Goal: Information Seeking & Learning: Learn about a topic

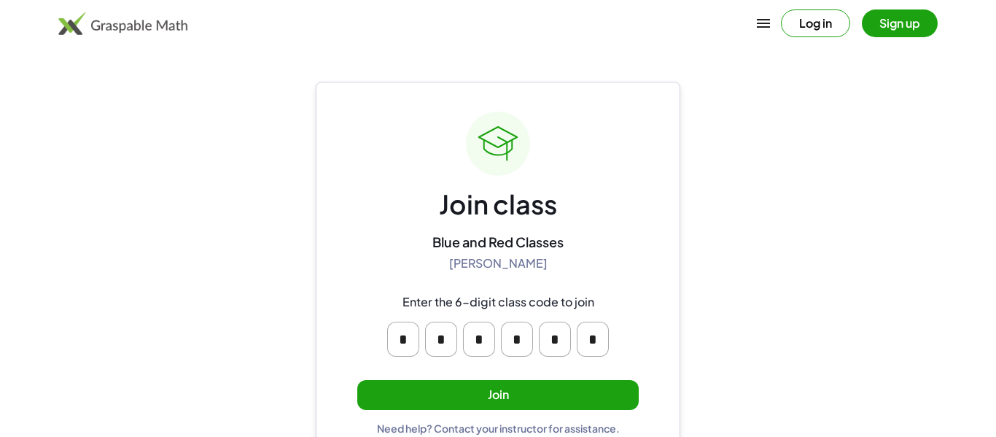
click at [569, 399] on button "Join" at bounding box center [497, 395] width 281 height 30
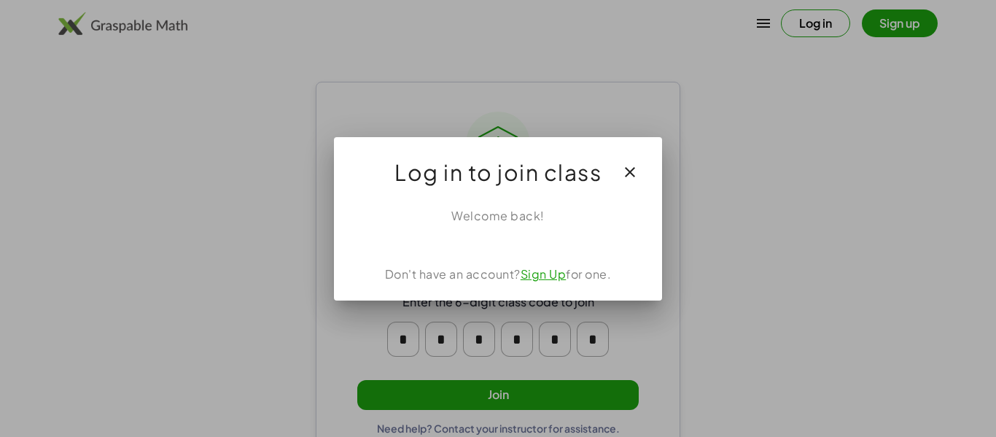
click at [569, 399] on div at bounding box center [498, 218] width 996 height 437
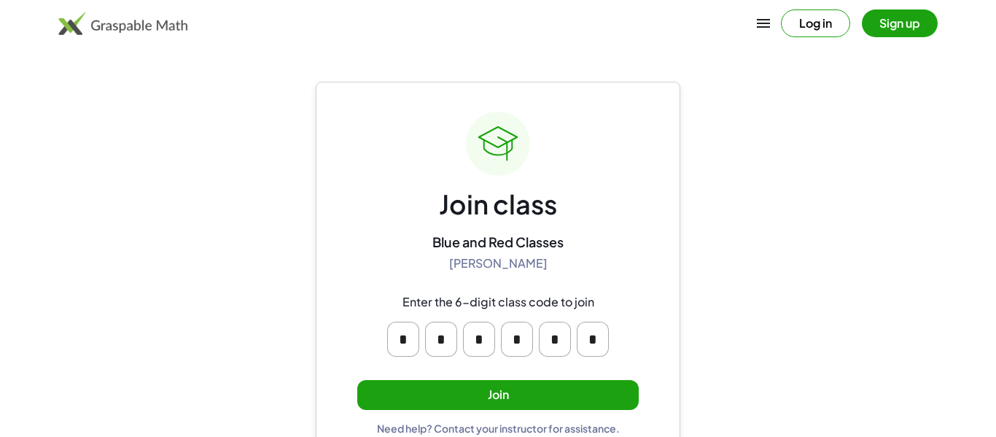
click at [569, 399] on button "Join" at bounding box center [497, 395] width 281 height 30
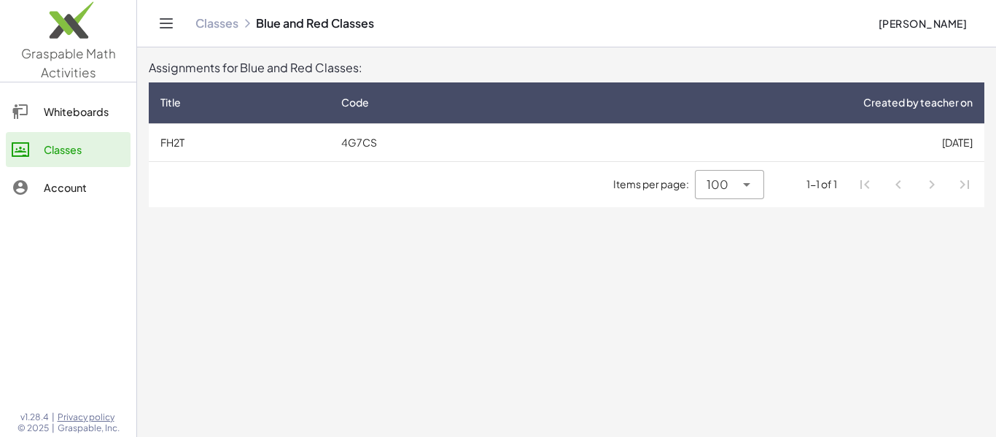
click at [354, 141] on td "4G7CS" at bounding box center [431, 142] width 203 height 38
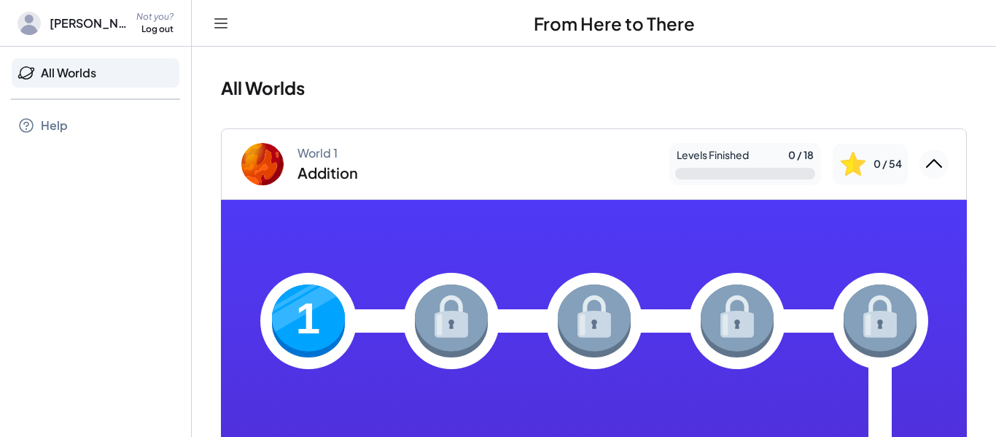
click at [308, 331] on img at bounding box center [308, 320] width 73 height 73
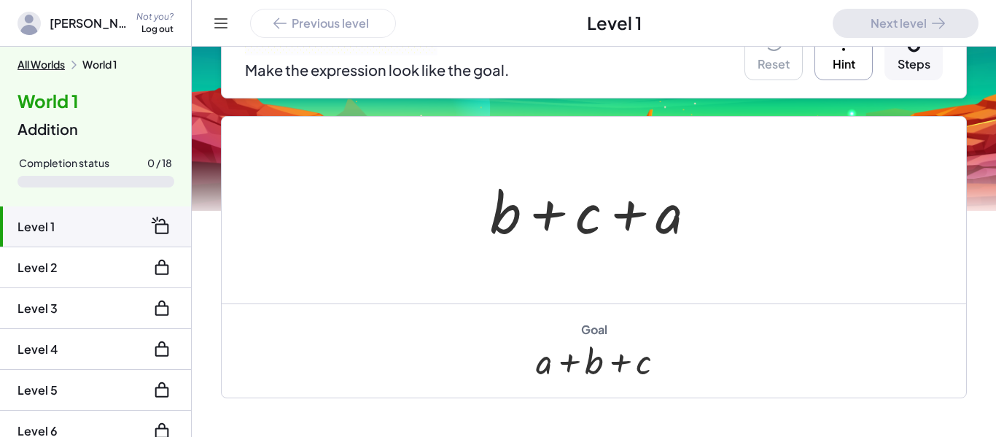
scroll to position [254, 0]
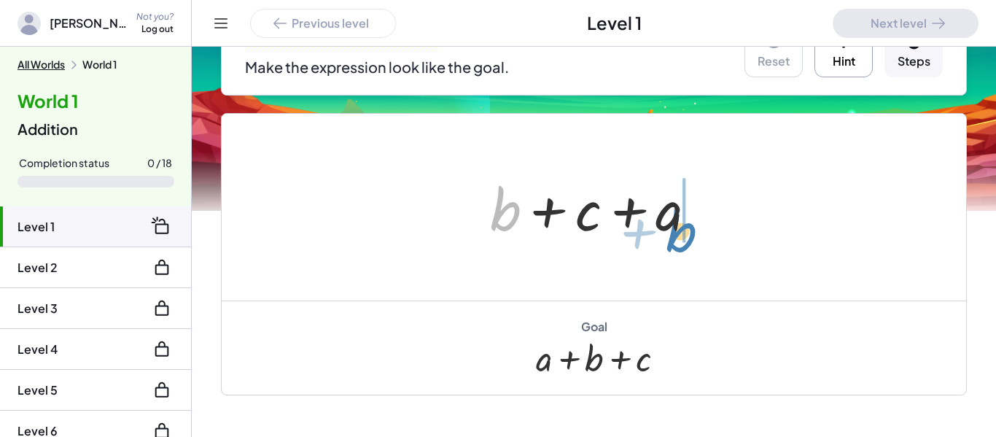
drag, startPoint x: 509, startPoint y: 222, endPoint x: 687, endPoint y: 243, distance: 179.8
click at [687, 243] on div at bounding box center [599, 207] width 233 height 75
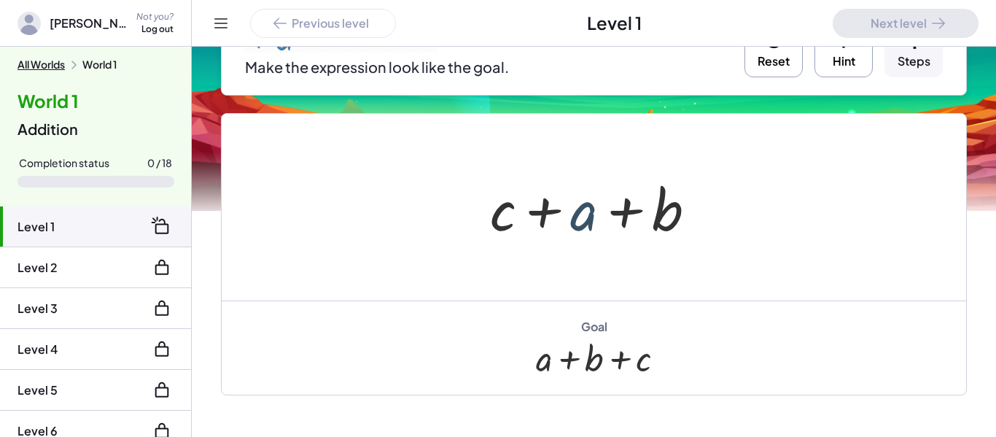
click at [580, 232] on div at bounding box center [599, 207] width 233 height 75
drag, startPoint x: 507, startPoint y: 228, endPoint x: 712, endPoint y: 234, distance: 204.9
click at [712, 234] on div at bounding box center [599, 207] width 233 height 75
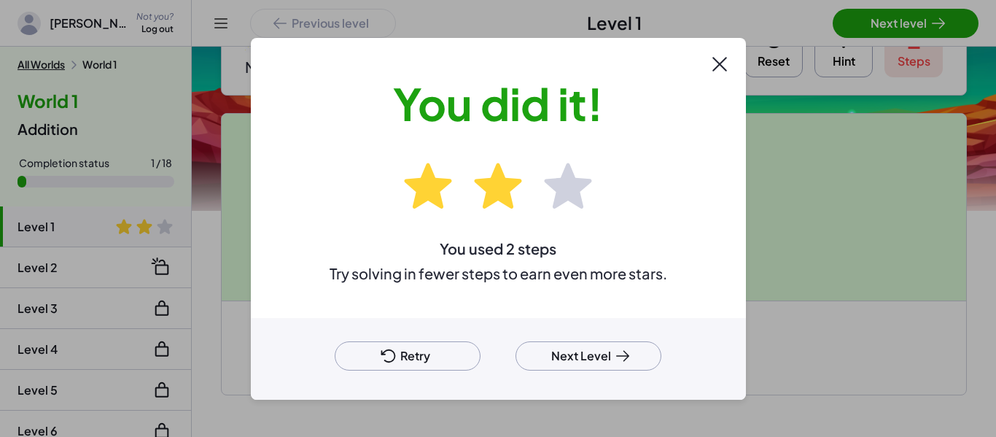
click at [577, 340] on div "Retry Next Level" at bounding box center [498, 359] width 495 height 82
click at [582, 348] on button "Next Level" at bounding box center [588, 355] width 146 height 29
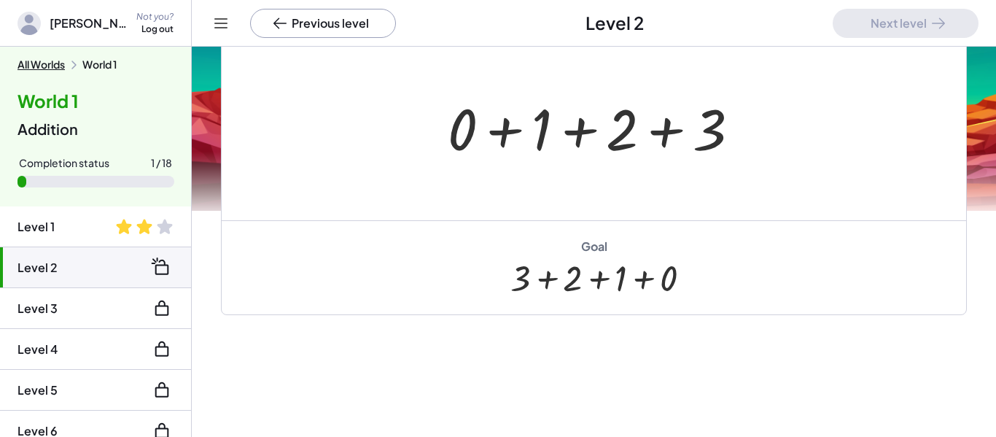
click at [526, 295] on div at bounding box center [593, 277] width 167 height 41
drag, startPoint x: 521, startPoint y: 282, endPoint x: 634, endPoint y: 275, distance: 114.0
click at [634, 275] on div at bounding box center [593, 277] width 167 height 41
click at [550, 281] on div at bounding box center [593, 277] width 167 height 41
drag, startPoint x: 697, startPoint y: 136, endPoint x: 467, endPoint y: 135, distance: 230.4
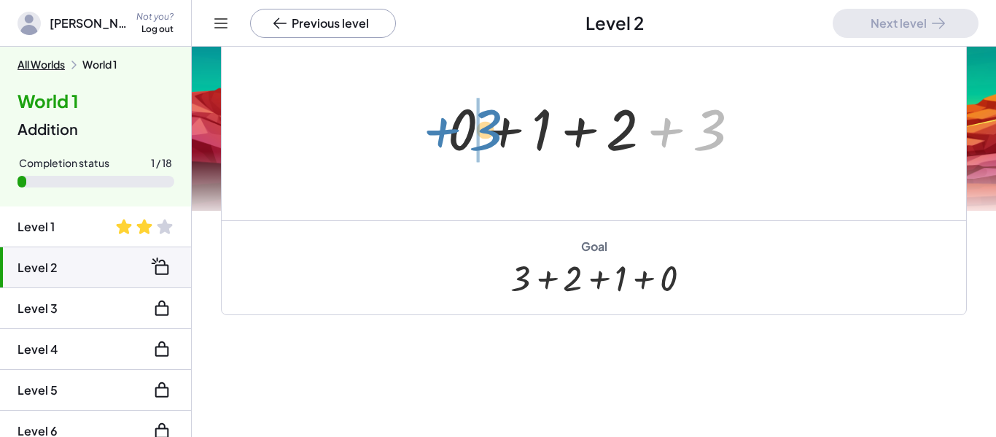
click at [467, 135] on div at bounding box center [599, 127] width 318 height 75
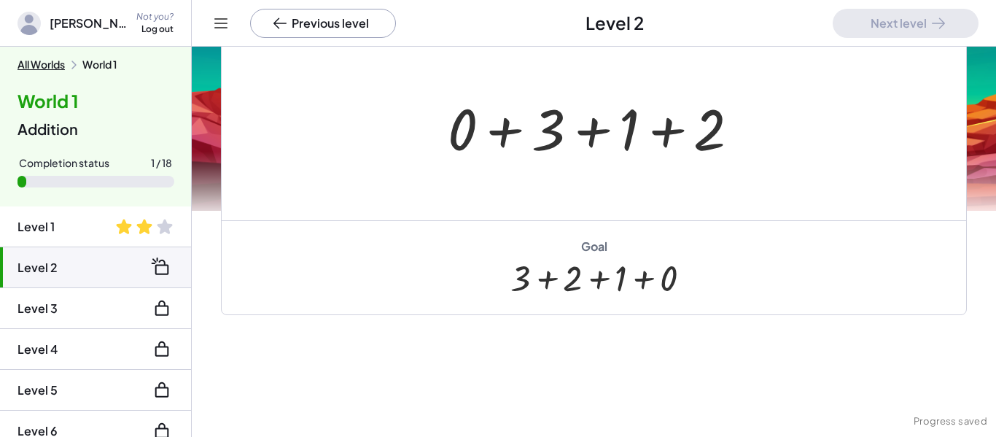
click at [502, 165] on div "+ 0 + 1 + 2 + 3 + 0 + 1 + 2 + 3" at bounding box center [594, 127] width 336 height 82
drag, startPoint x: 717, startPoint y: 147, endPoint x: 725, endPoint y: 154, distance: 11.4
click at [725, 154] on div at bounding box center [599, 127] width 318 height 75
click at [478, 135] on div at bounding box center [599, 127] width 318 height 75
drag, startPoint x: 451, startPoint y: 133, endPoint x: 720, endPoint y: 134, distance: 269.0
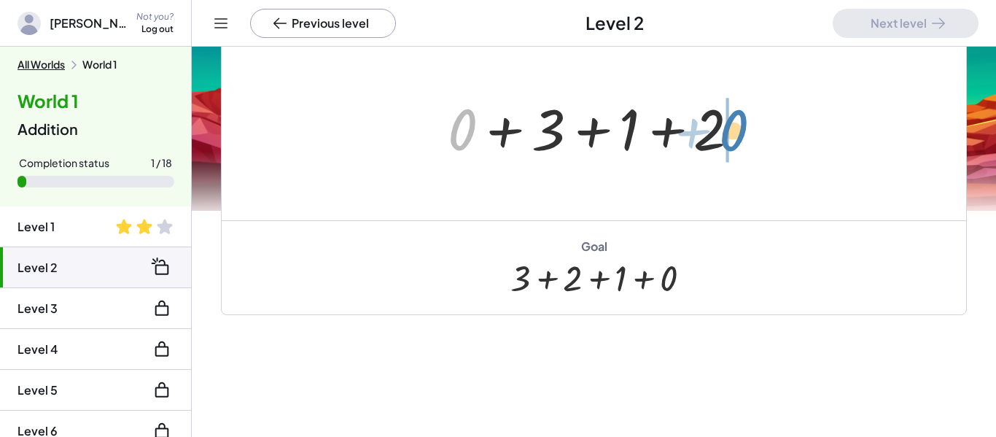
click at [720, 134] on div at bounding box center [599, 127] width 318 height 75
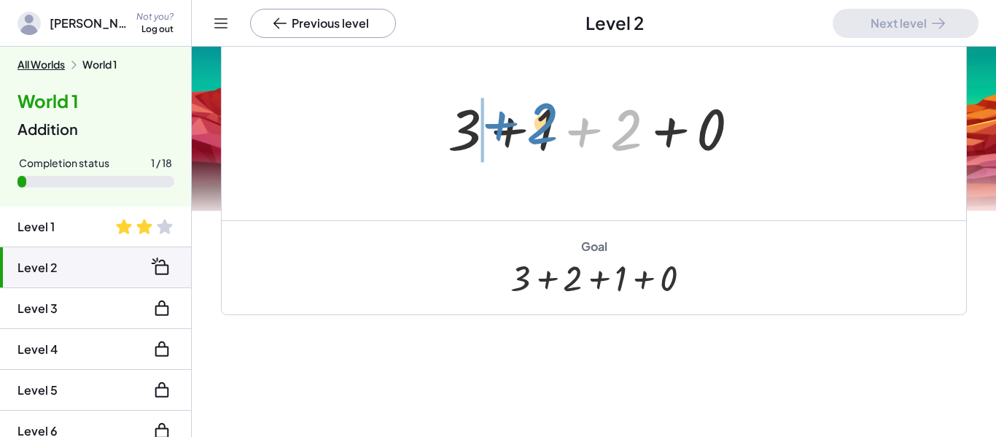
drag, startPoint x: 622, startPoint y: 137, endPoint x: 537, endPoint y: 129, distance: 85.7
click at [537, 129] on div at bounding box center [599, 127] width 318 height 75
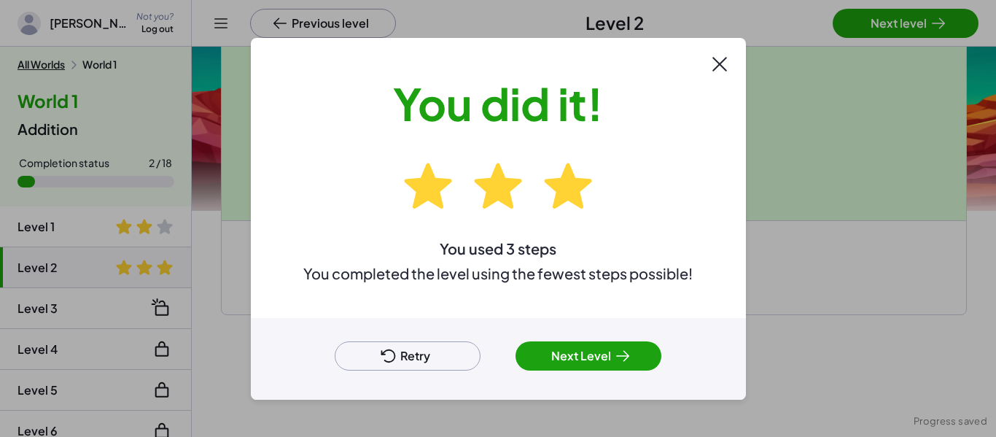
click at [547, 348] on button "Next Level" at bounding box center [588, 355] width 146 height 29
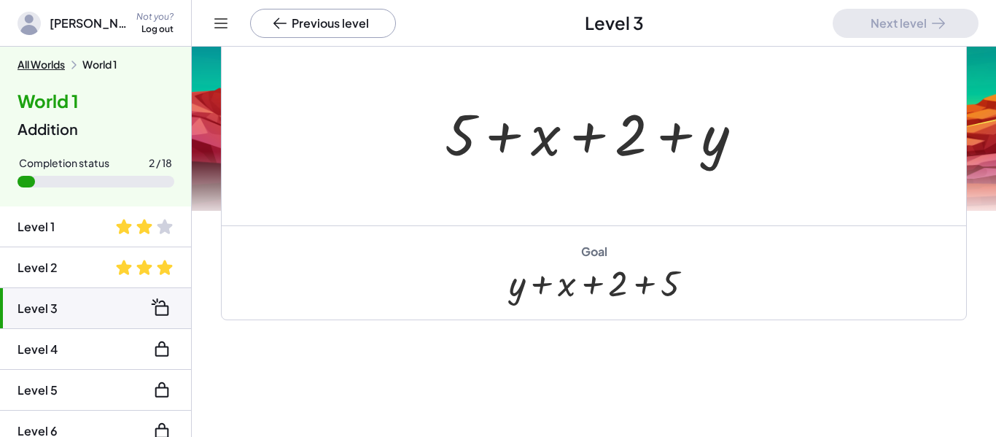
scroll to position [139, 0]
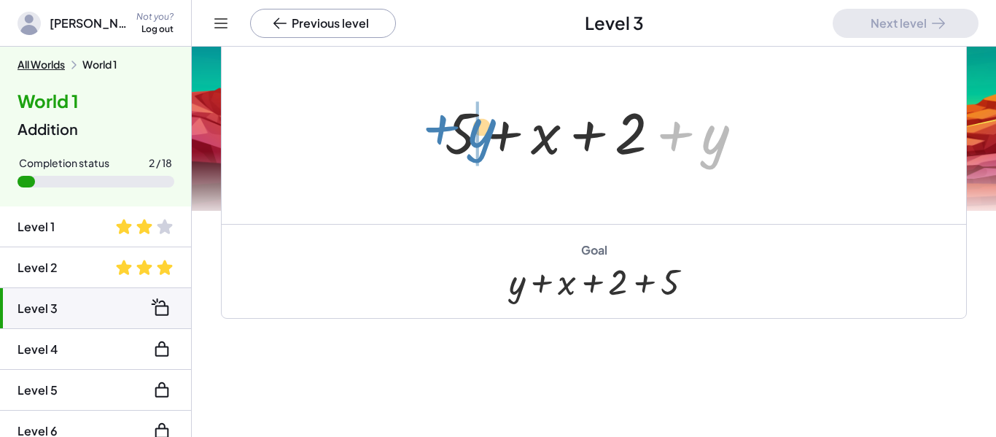
drag, startPoint x: 712, startPoint y: 165, endPoint x: 479, endPoint y: 159, distance: 233.4
click at [479, 159] on div at bounding box center [599, 130] width 324 height 75
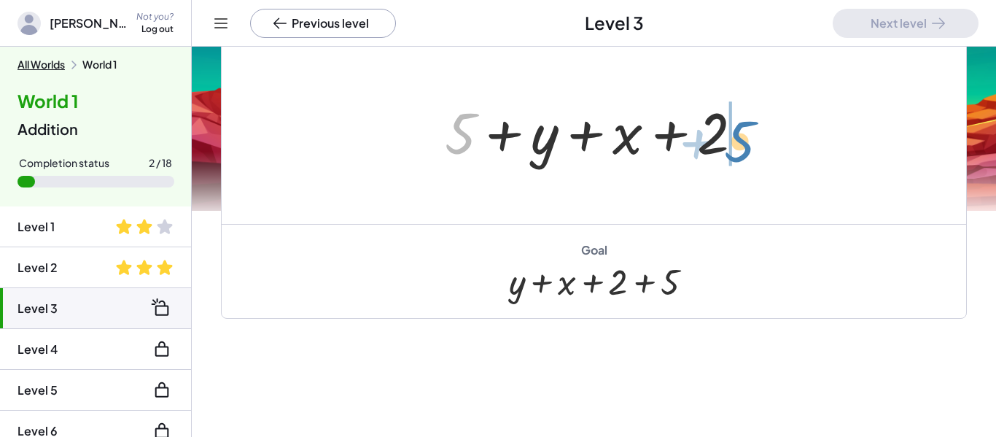
drag, startPoint x: 462, startPoint y: 120, endPoint x: 741, endPoint y: 127, distance: 278.6
click at [741, 127] on div at bounding box center [599, 130] width 324 height 75
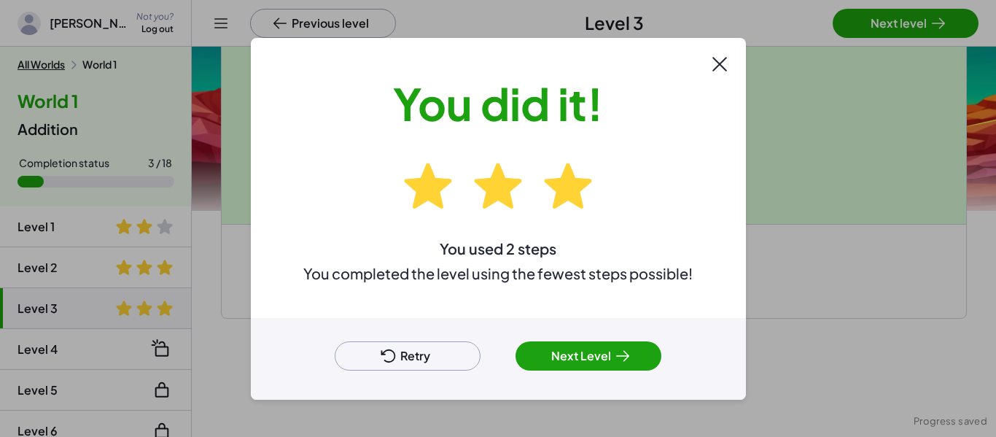
click at [868, 29] on div at bounding box center [498, 218] width 996 height 437
click at [605, 373] on div "Retry Next Level" at bounding box center [498, 359] width 495 height 82
click at [599, 370] on button "Next Level" at bounding box center [588, 355] width 146 height 29
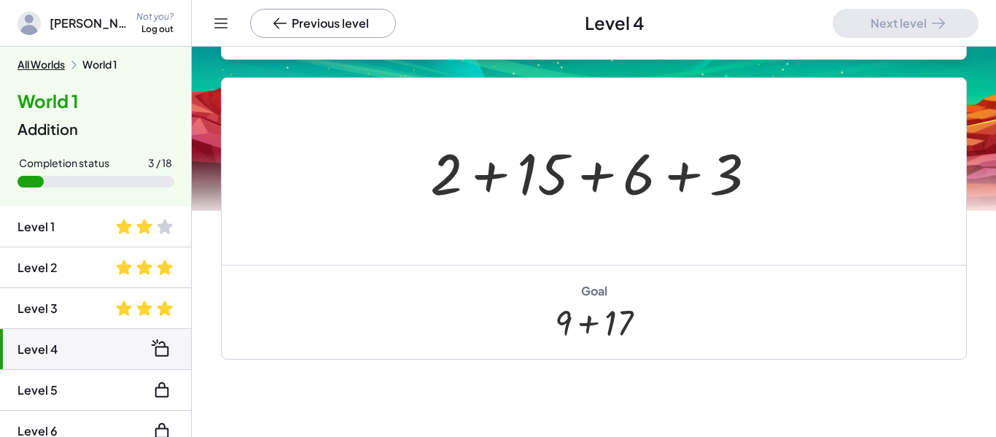
scroll to position [314, 0]
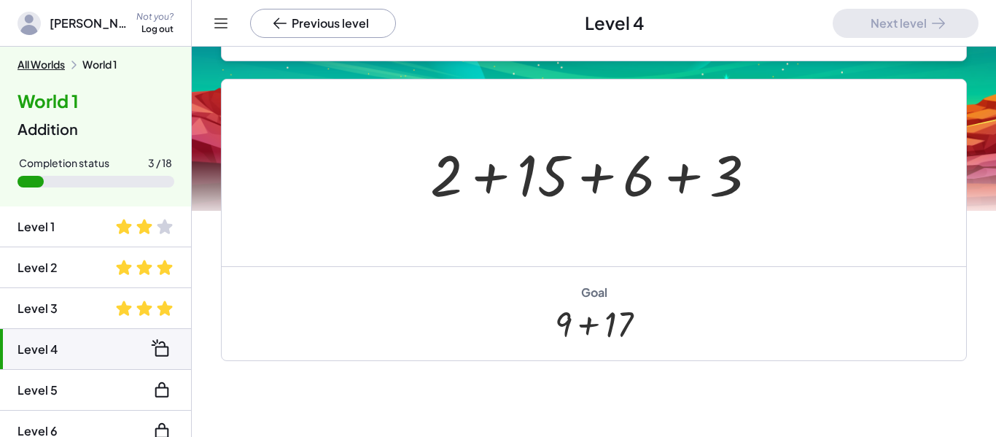
click at [717, 176] on div at bounding box center [599, 173] width 353 height 75
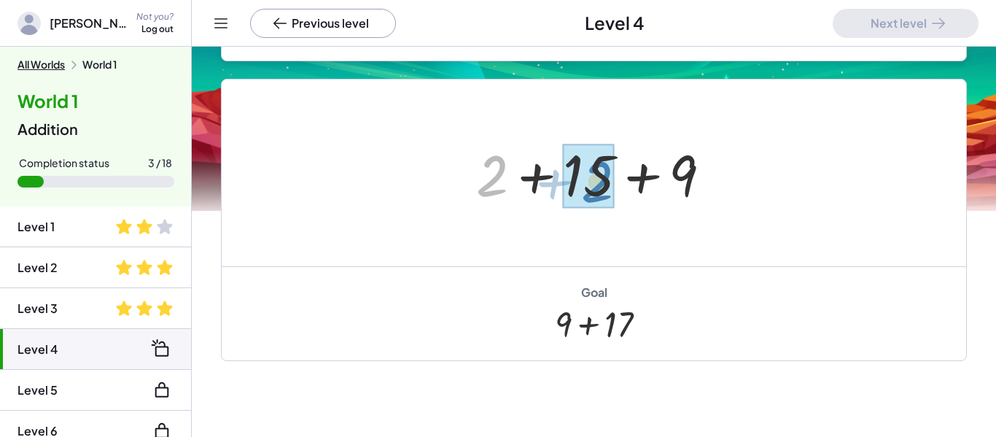
drag, startPoint x: 488, startPoint y: 179, endPoint x: 593, endPoint y: 184, distance: 105.1
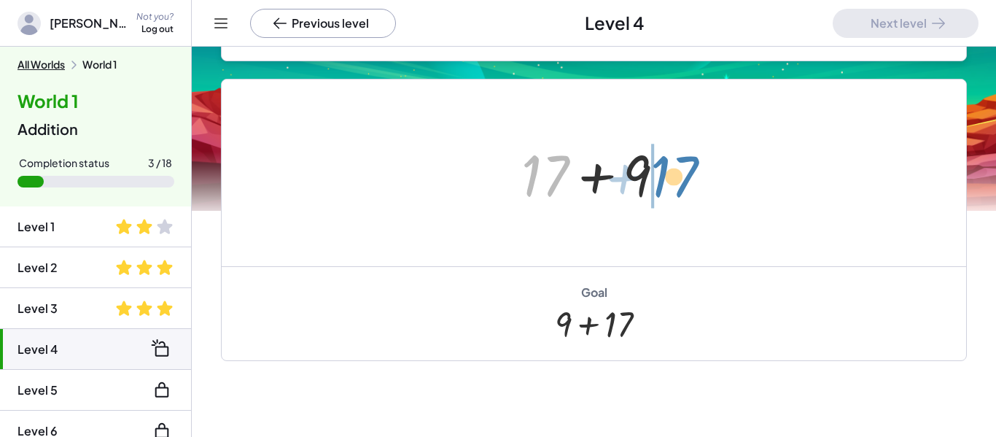
drag, startPoint x: 564, startPoint y: 170, endPoint x: 690, endPoint y: 171, distance: 126.9
click at [690, 171] on div "+ 2 + 15 + 6 + 3 + 2 + 15 + 9 + 17 + + 9 17" at bounding box center [594, 172] width 744 height 187
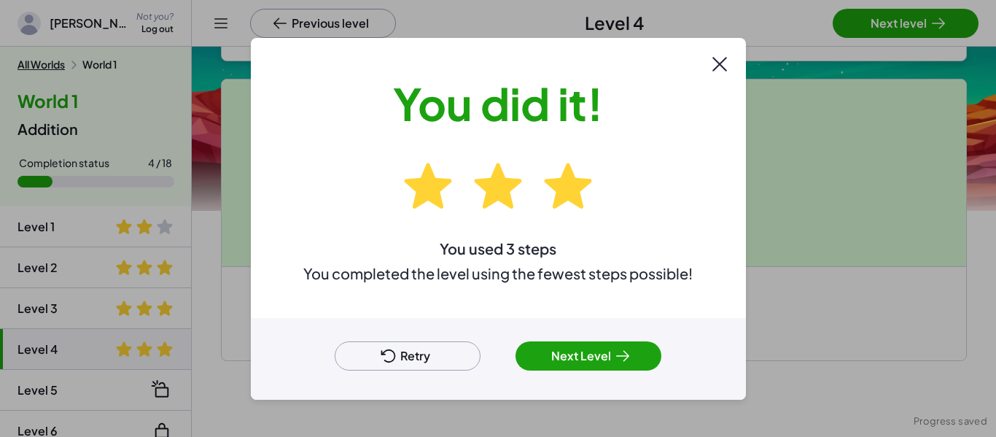
click at [545, 384] on div "Retry Next Level" at bounding box center [498, 359] width 495 height 82
click at [545, 362] on button "Next Level" at bounding box center [588, 355] width 146 height 29
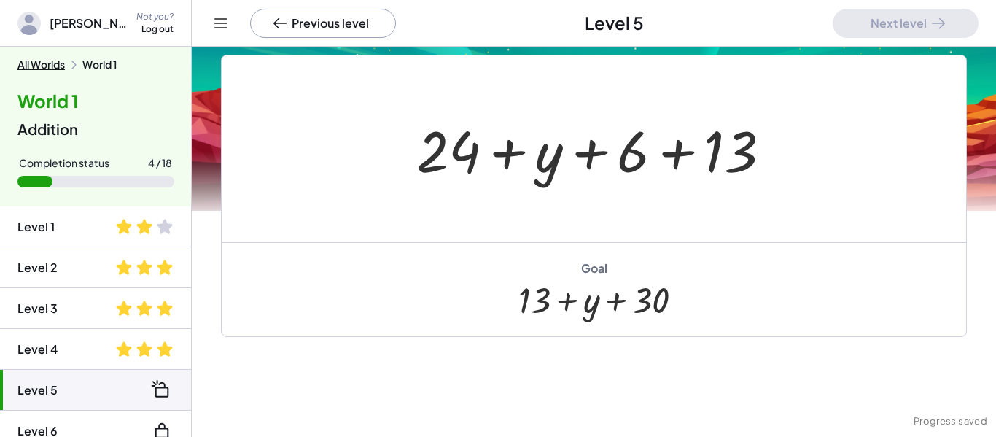
scroll to position [227, 0]
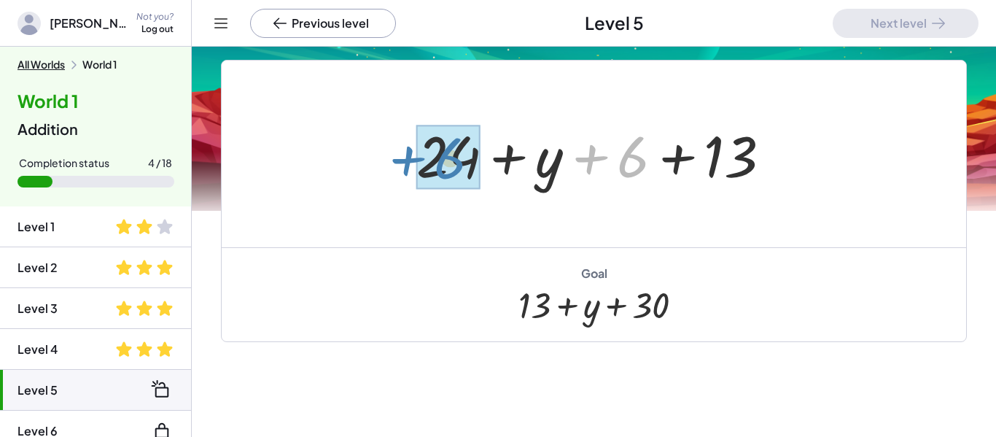
drag, startPoint x: 618, startPoint y: 167, endPoint x: 435, endPoint y: 168, distance: 183.0
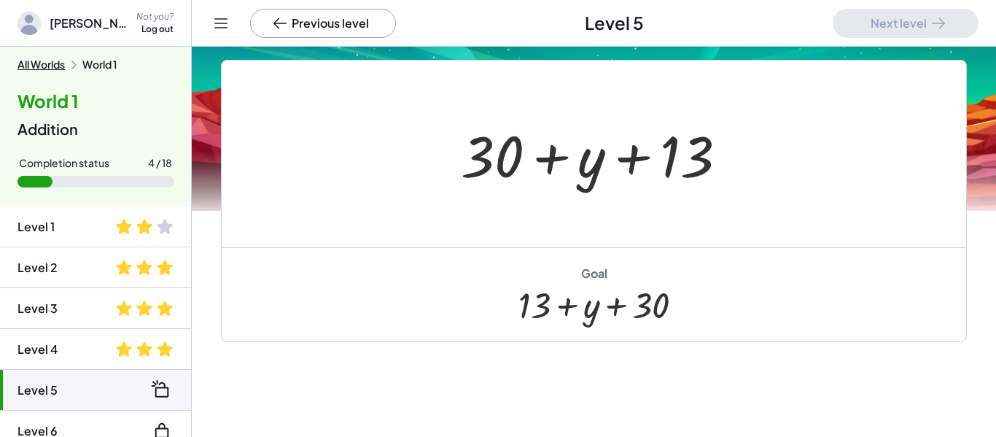
drag, startPoint x: 662, startPoint y: 315, endPoint x: 496, endPoint y: 337, distance: 167.6
click at [496, 337] on div "Goal + 13 + y + 30" at bounding box center [594, 294] width 744 height 94
drag, startPoint x: 662, startPoint y: 315, endPoint x: 582, endPoint y: 289, distance: 83.7
click at [582, 289] on div at bounding box center [594, 304] width 152 height 41
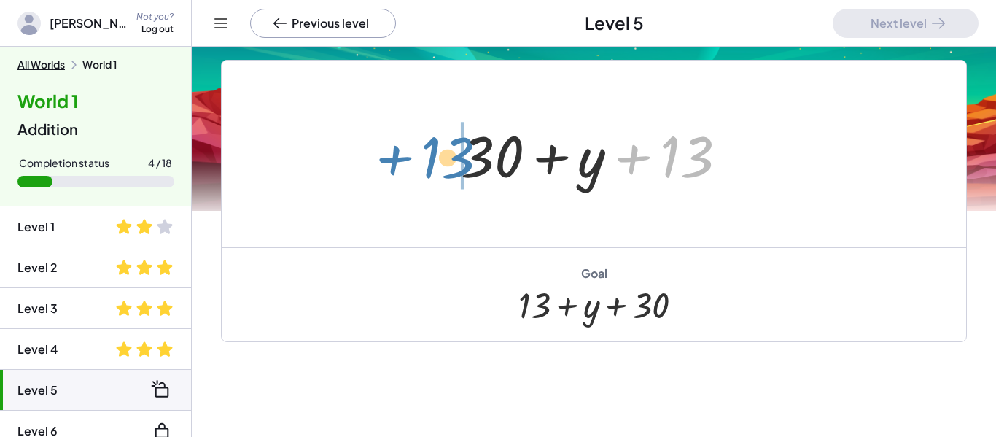
drag, startPoint x: 695, startPoint y: 163, endPoint x: 457, endPoint y: 163, distance: 238.4
click at [457, 163] on div at bounding box center [599, 154] width 292 height 75
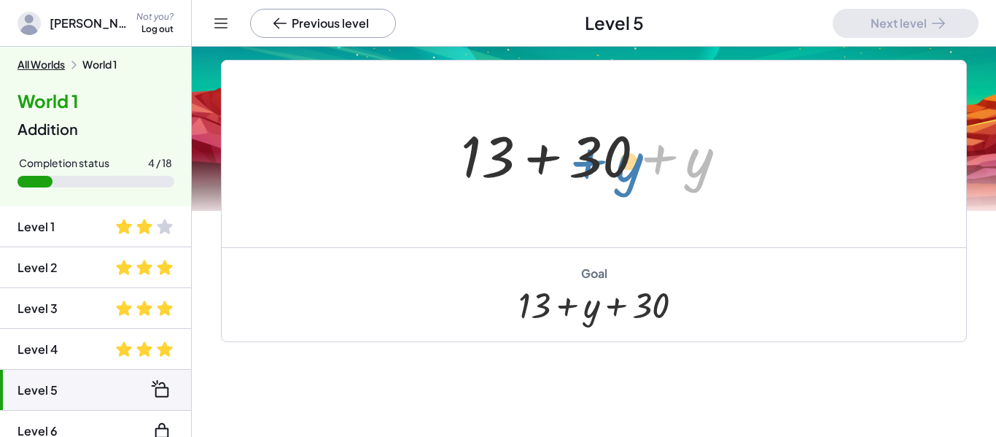
drag, startPoint x: 699, startPoint y: 179, endPoint x: 616, endPoint y: 176, distance: 83.2
click at [616, 176] on div at bounding box center [599, 154] width 292 height 75
click at [685, 178] on div at bounding box center [599, 154] width 292 height 75
drag, startPoint x: 699, startPoint y: 174, endPoint x: 594, endPoint y: 163, distance: 105.5
click at [594, 163] on div at bounding box center [599, 154] width 292 height 75
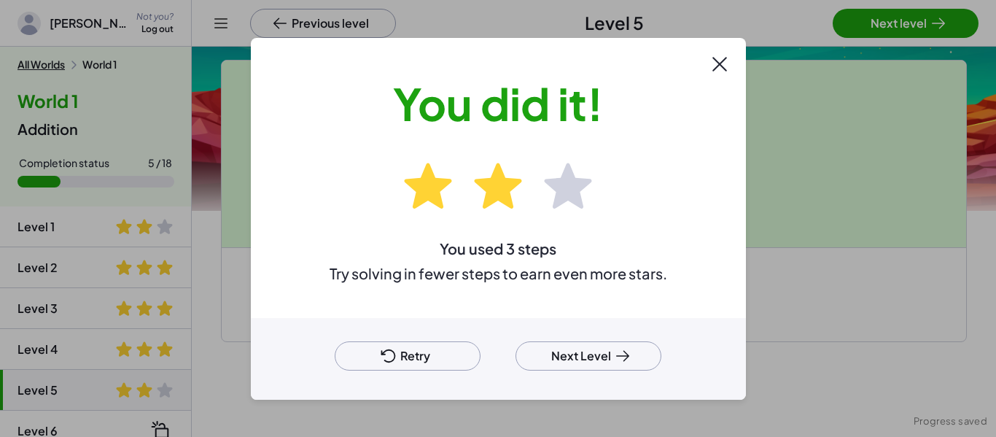
click at [870, 9] on div at bounding box center [498, 218] width 996 height 437
click at [544, 365] on button "Next Level" at bounding box center [588, 355] width 146 height 29
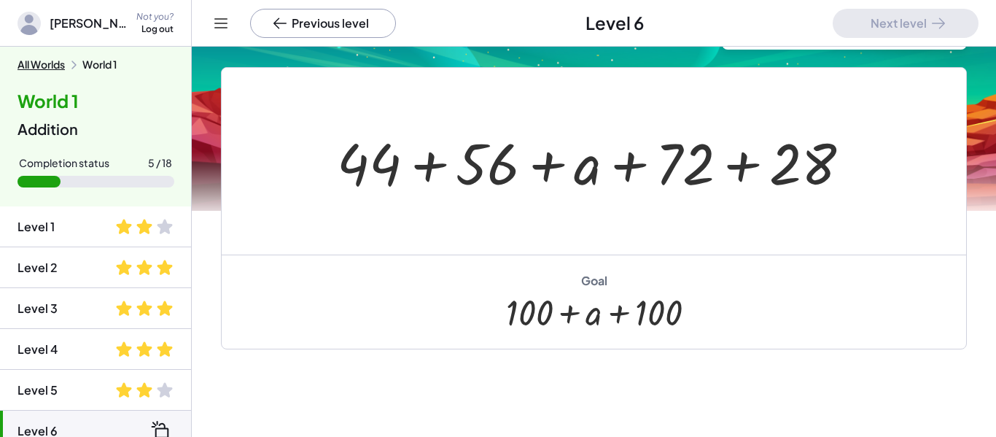
scroll to position [112, 0]
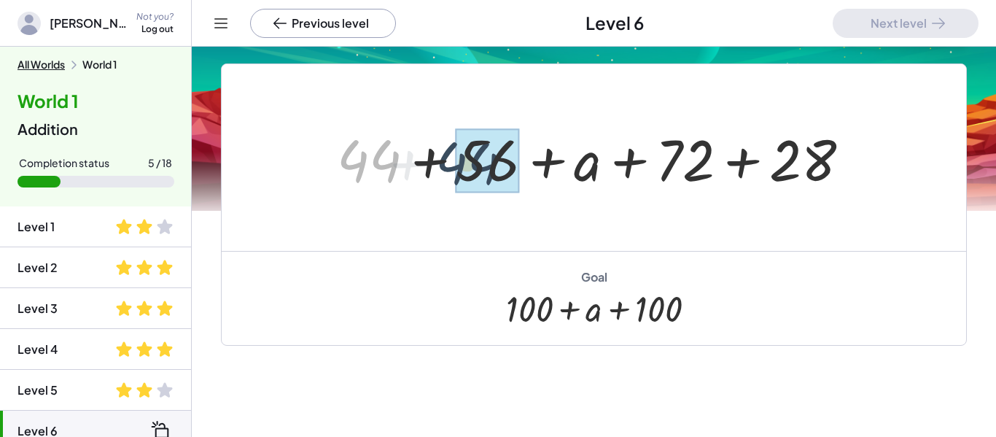
drag, startPoint x: 383, startPoint y: 160, endPoint x: 491, endPoint y: 163, distance: 107.2
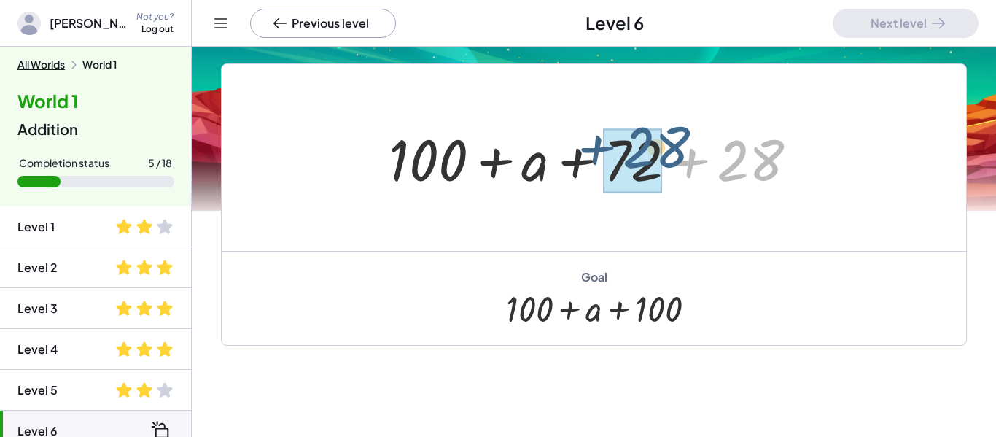
drag, startPoint x: 729, startPoint y: 179, endPoint x: 644, endPoint y: 168, distance: 86.0
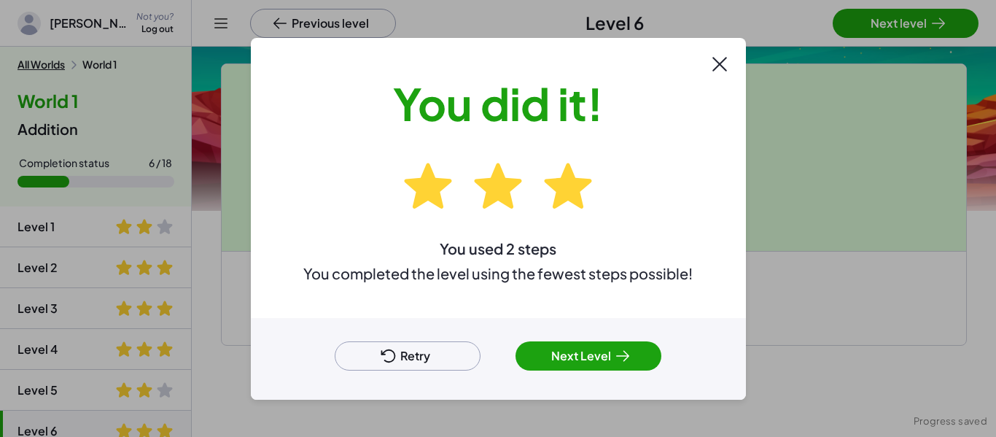
click at [850, 48] on div at bounding box center [498, 218] width 996 height 437
click at [623, 347] on icon at bounding box center [622, 355] width 17 height 17
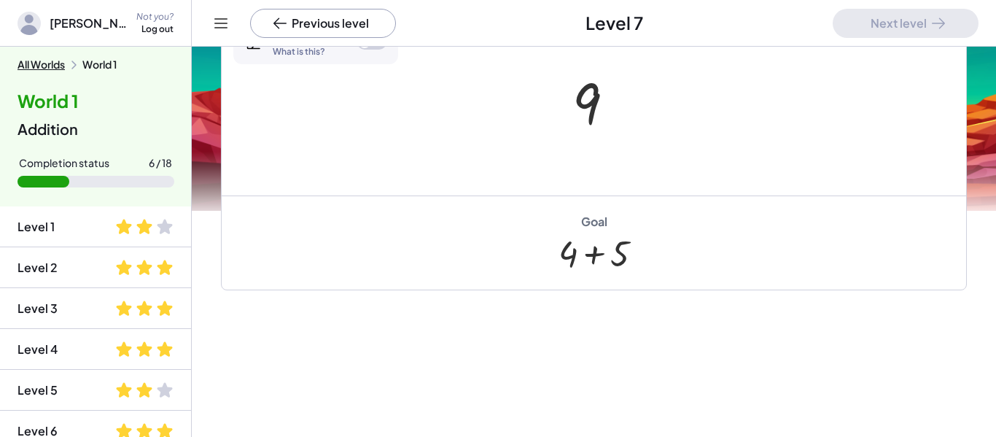
scroll to position [402, 0]
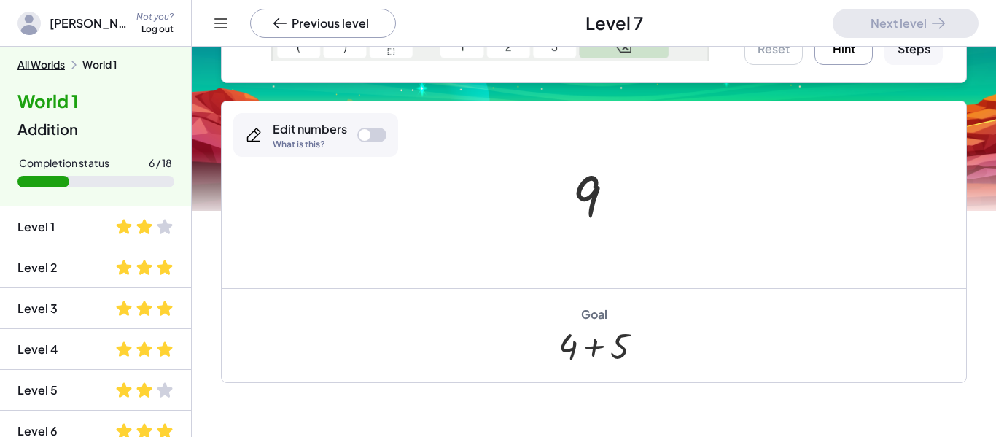
click at [362, 130] on div at bounding box center [365, 135] width 12 height 12
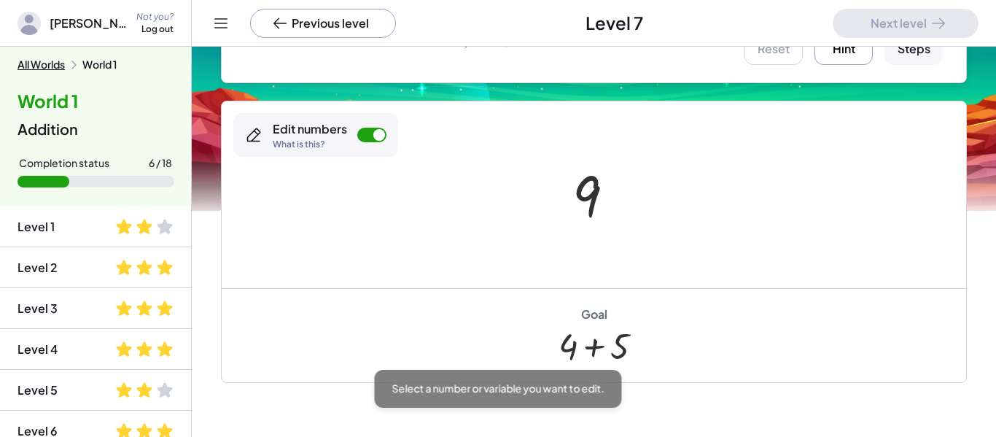
click at [639, 234] on div at bounding box center [594, 194] width 744 height 187
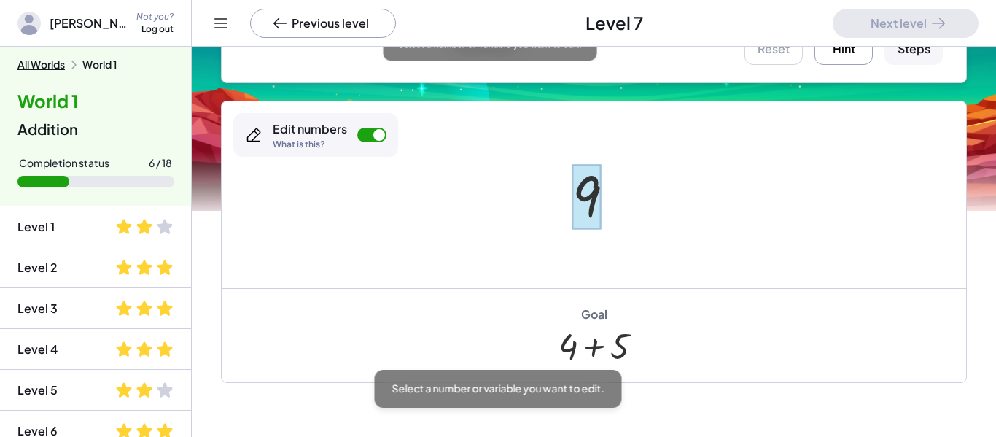
click at [587, 204] on div at bounding box center [586, 196] width 28 height 65
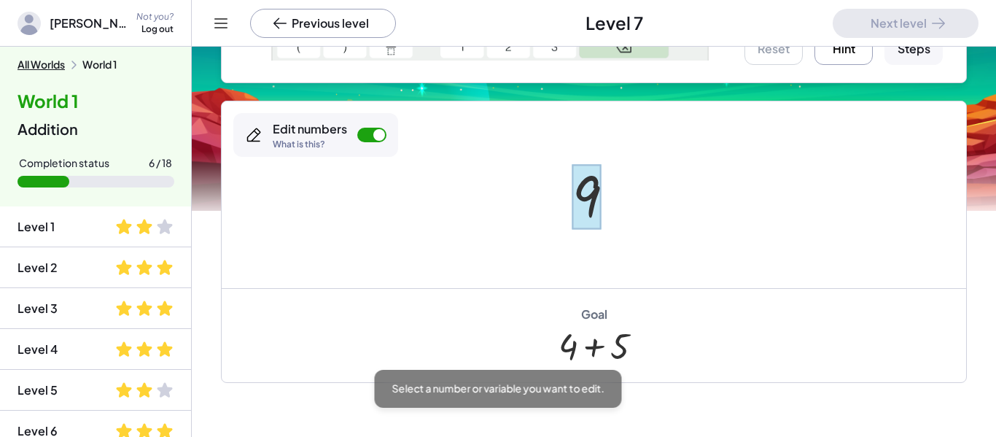
scroll to position [1, 0]
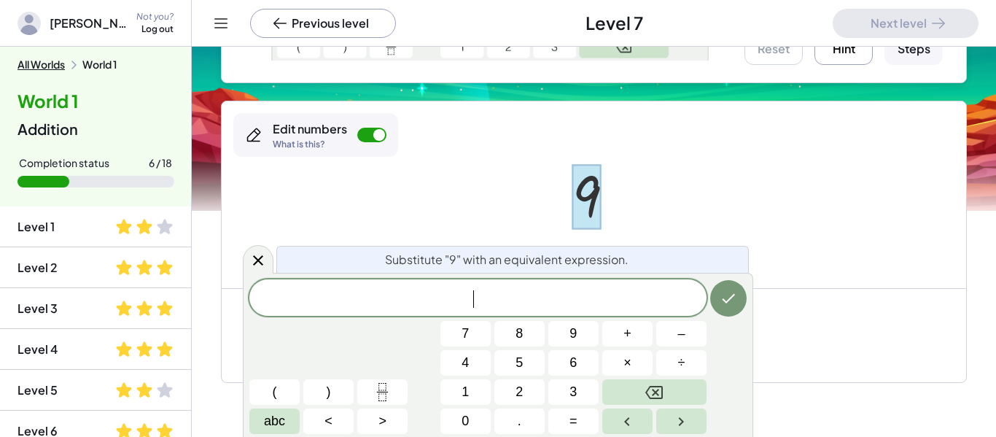
click at [736, 234] on div at bounding box center [594, 194] width 744 height 187
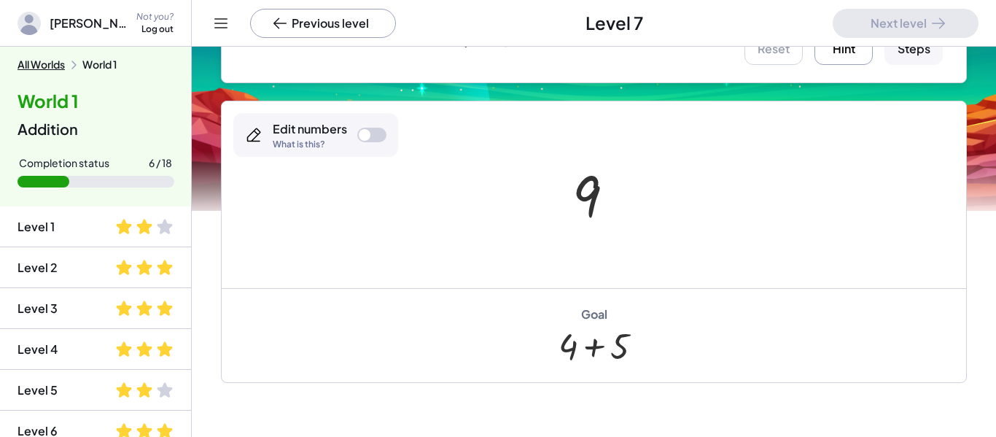
click at [596, 214] on div at bounding box center [599, 195] width 69 height 72
click at [593, 212] on div at bounding box center [599, 195] width 69 height 72
click at [587, 200] on div at bounding box center [599, 195] width 69 height 72
click at [583, 199] on div at bounding box center [599, 195] width 69 height 72
click at [381, 136] on div at bounding box center [371, 135] width 29 height 15
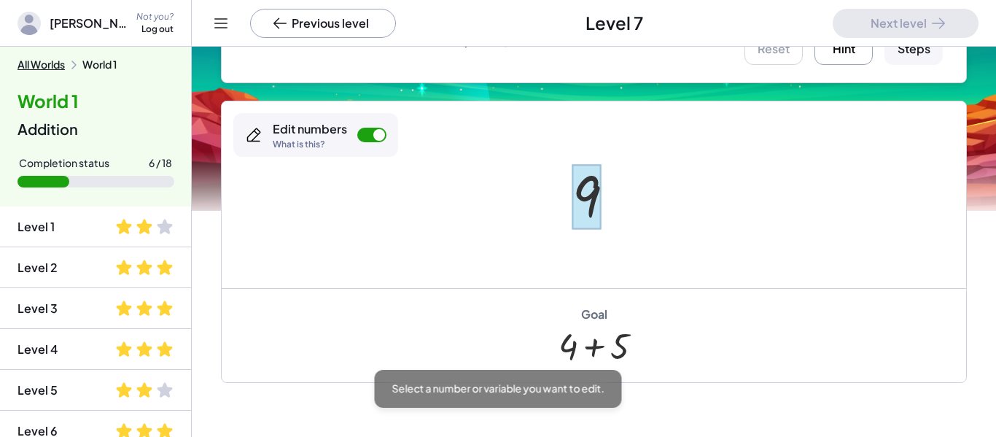
click at [584, 184] on div at bounding box center [586, 196] width 28 height 65
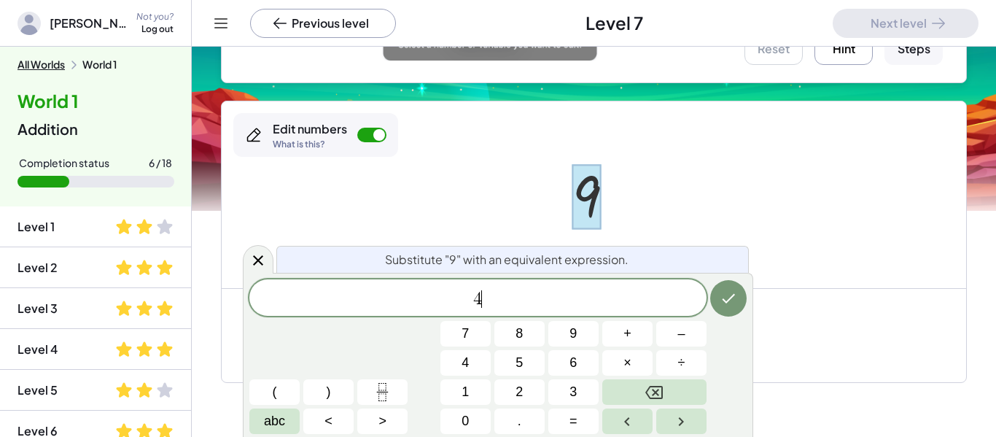
scroll to position [3, 0]
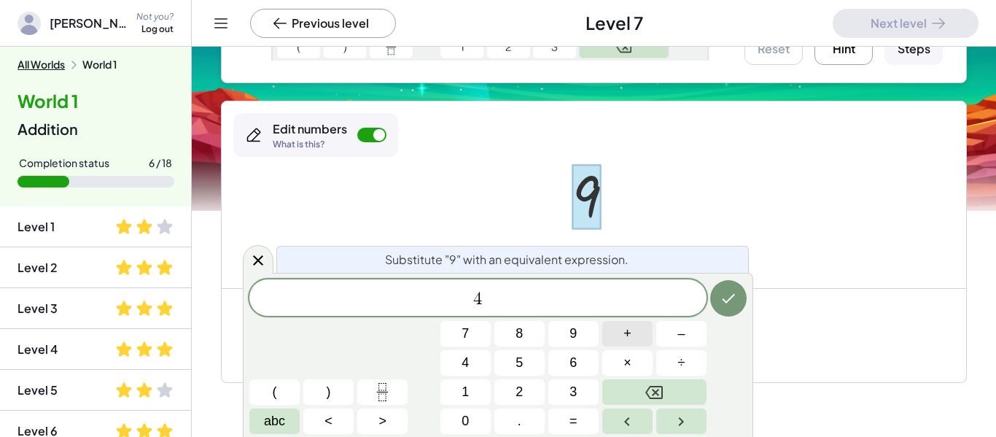
click at [628, 342] on span "+" at bounding box center [627, 334] width 8 height 20
click at [536, 354] on button "5" at bounding box center [519, 363] width 50 height 26
click at [735, 303] on icon "Done" at bounding box center [728, 297] width 17 height 17
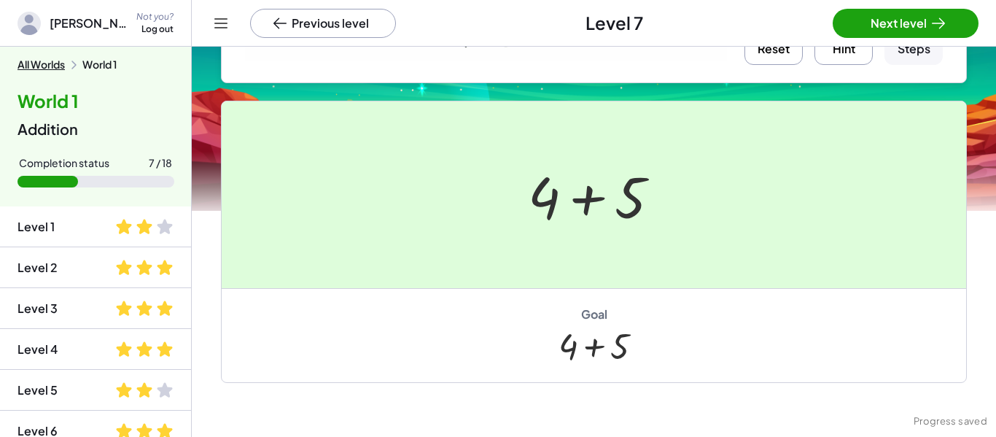
click at [881, 19] on div at bounding box center [498, 218] width 996 height 437
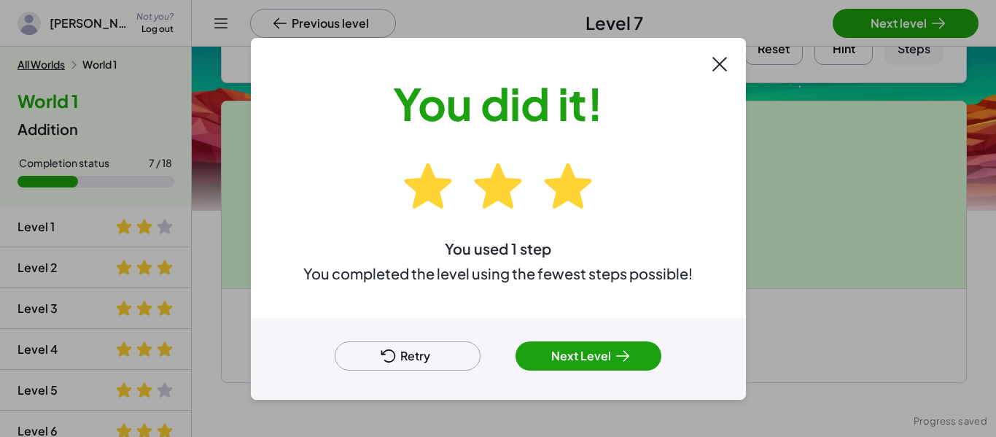
click at [594, 362] on button "Next Level" at bounding box center [588, 355] width 146 height 29
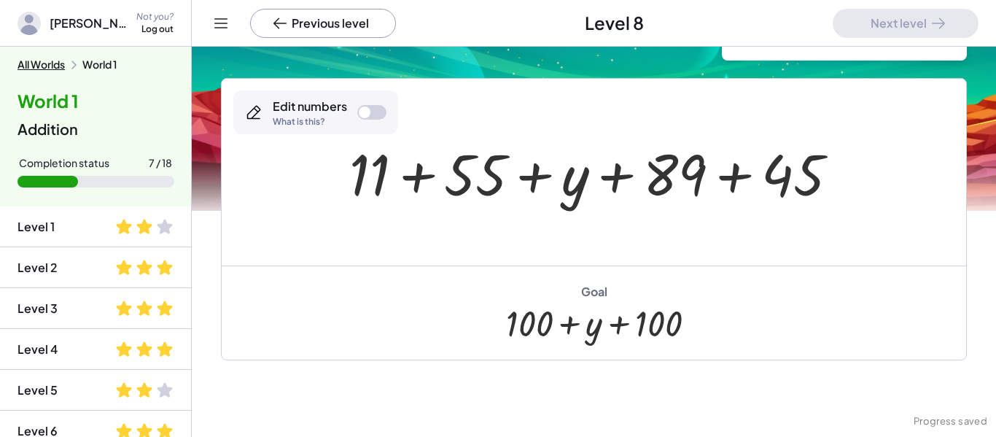
scroll to position [96, 0]
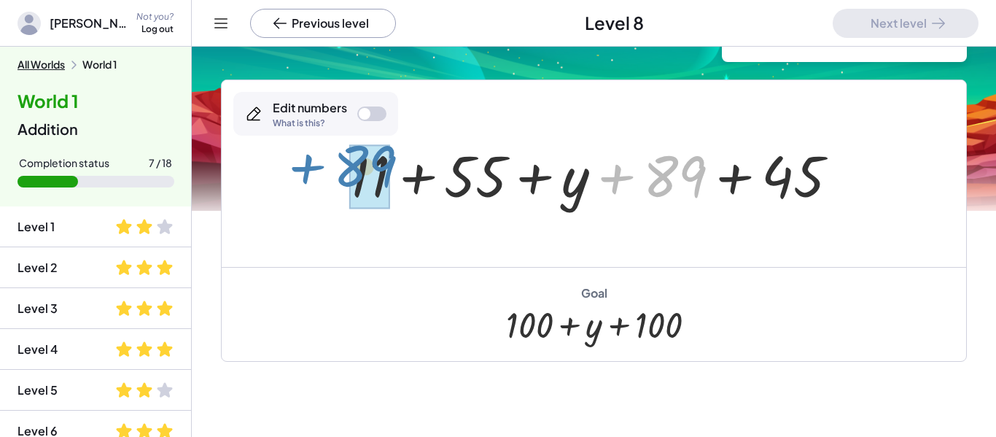
drag, startPoint x: 690, startPoint y: 182, endPoint x: 383, endPoint y: 172, distance: 307.1
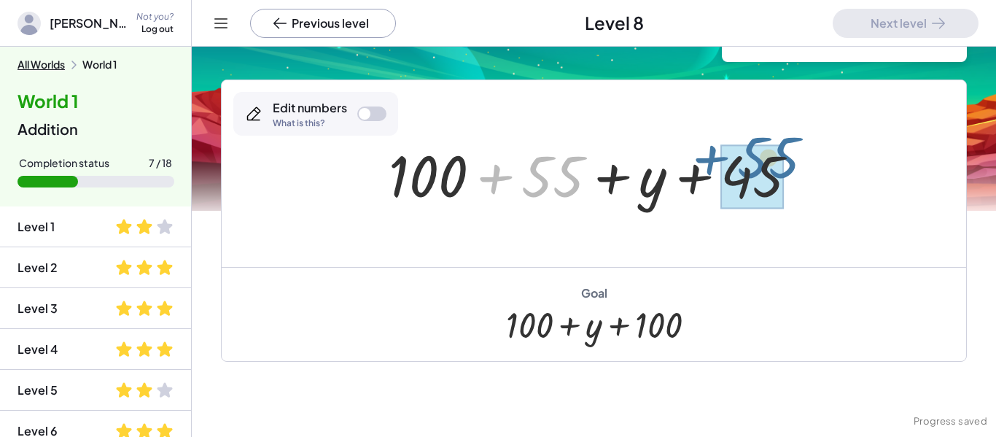
drag, startPoint x: 526, startPoint y: 174, endPoint x: 747, endPoint y: 160, distance: 221.4
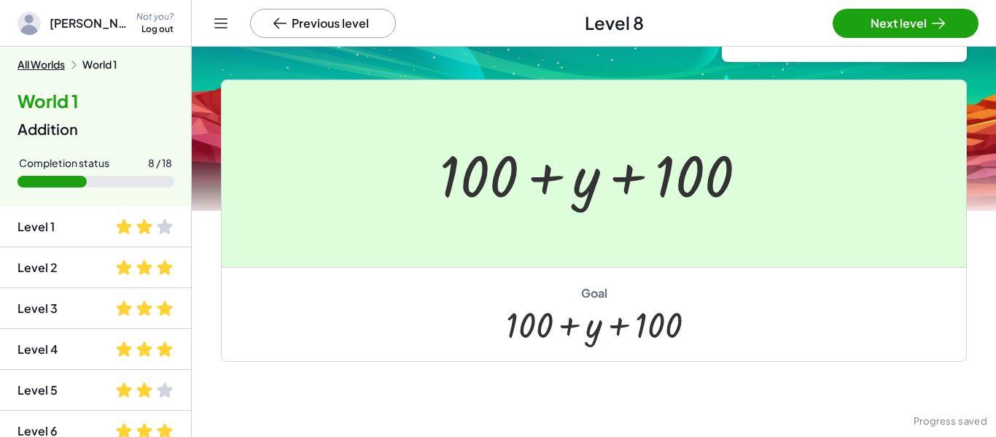
click at [896, 11] on div at bounding box center [498, 218] width 996 height 437
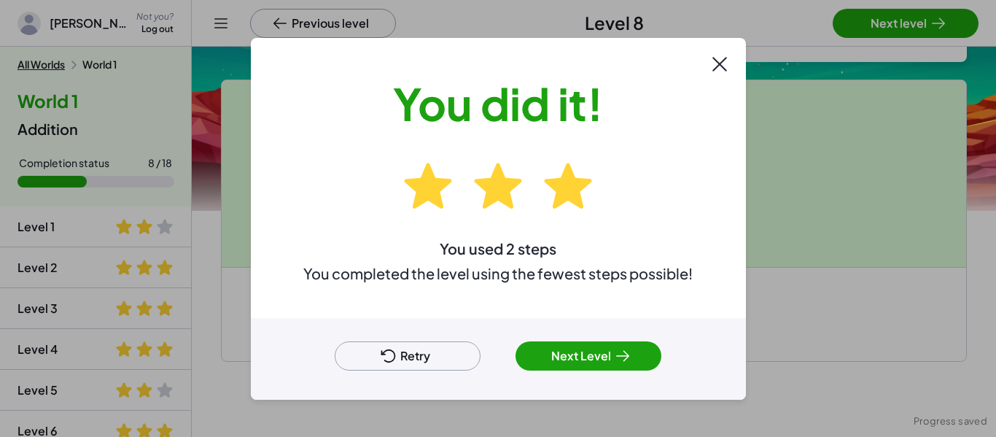
click at [597, 343] on button "Next Level" at bounding box center [588, 355] width 146 height 29
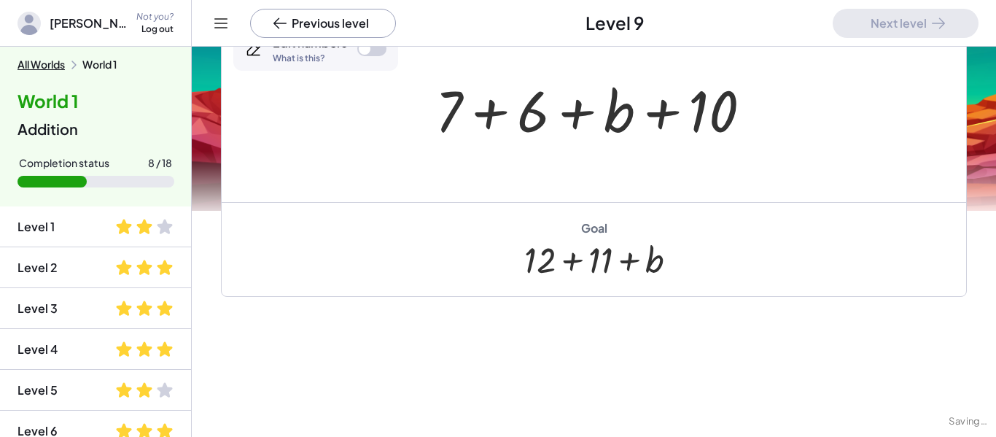
scroll to position [273, 0]
drag, startPoint x: 451, startPoint y: 94, endPoint x: 543, endPoint y: 114, distance: 94.7
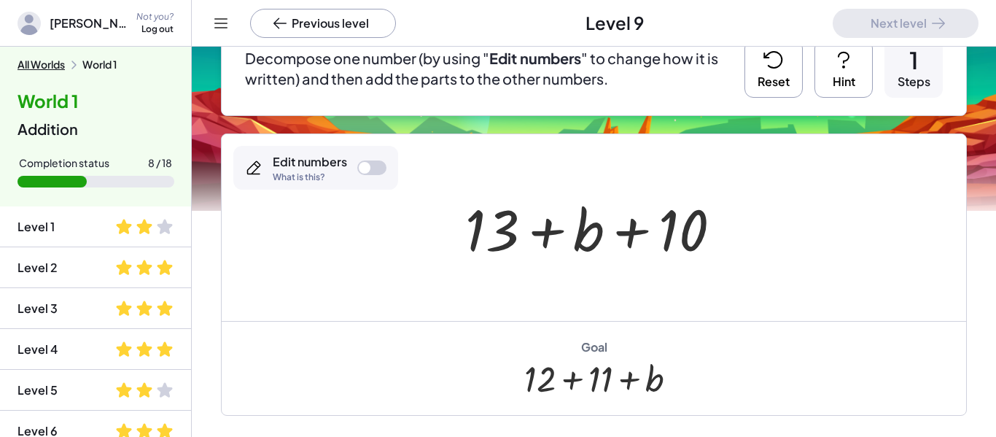
scroll to position [152, 0]
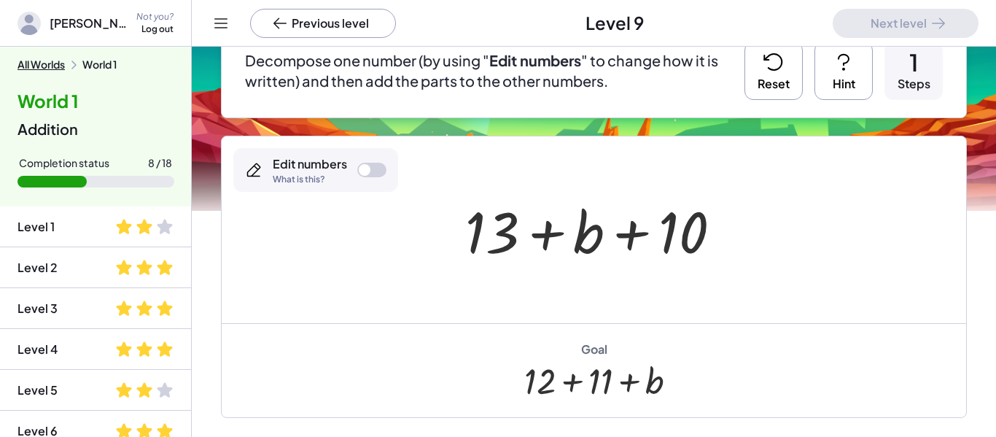
click at [293, 30] on button "Previous level" at bounding box center [323, 23] width 146 height 29
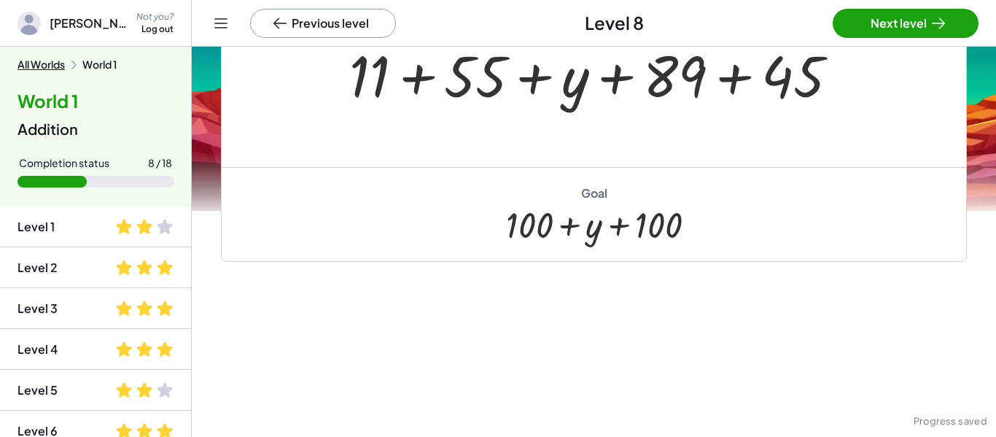
scroll to position [198, 0]
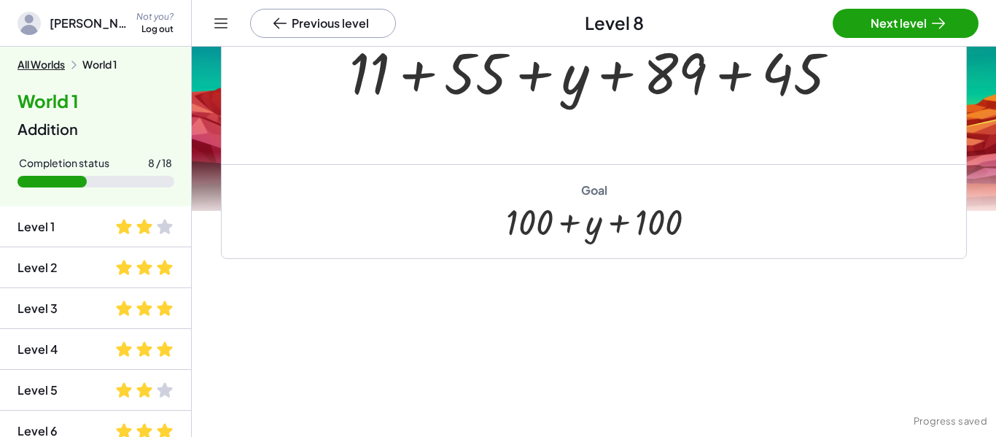
click at [878, 36] on button "Next level" at bounding box center [906, 23] width 146 height 29
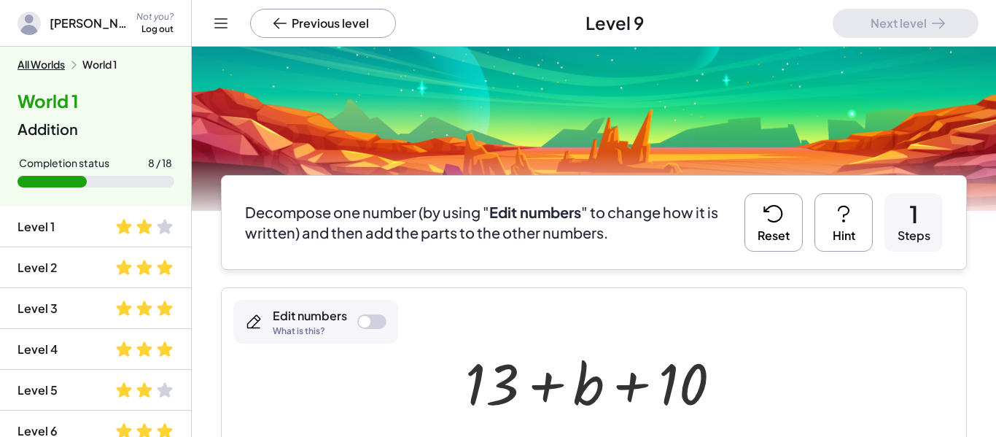
click at [776, 213] on icon at bounding box center [773, 213] width 23 height 23
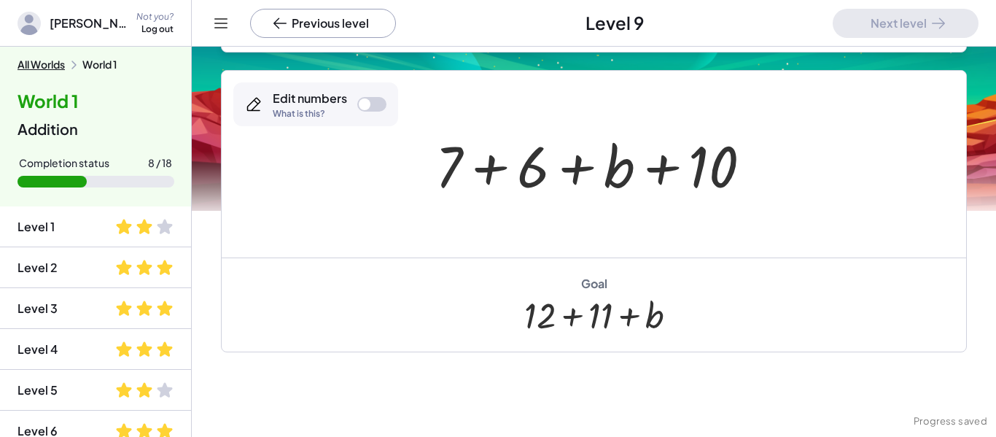
scroll to position [230, 0]
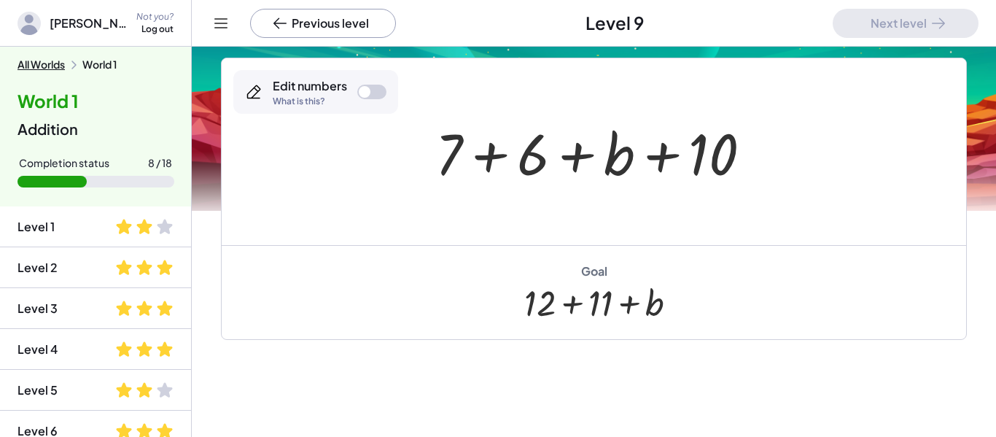
click at [363, 89] on div at bounding box center [365, 92] width 12 height 12
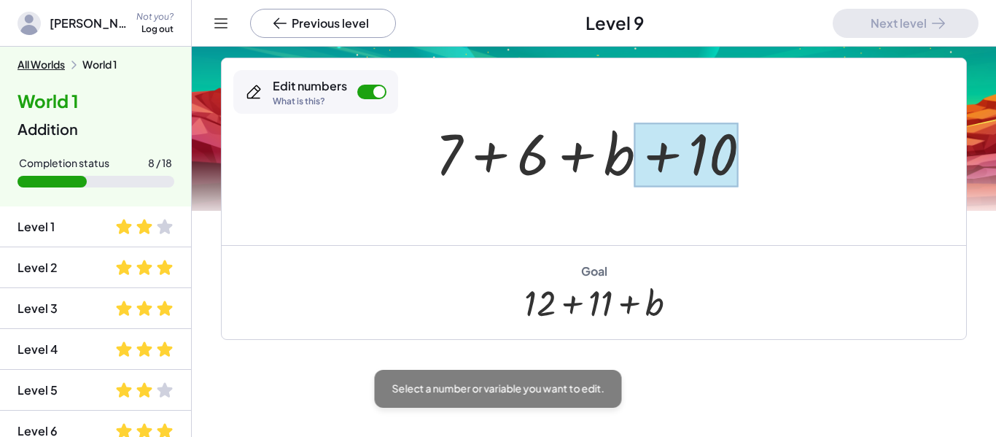
click at [668, 152] on div at bounding box center [686, 154] width 104 height 65
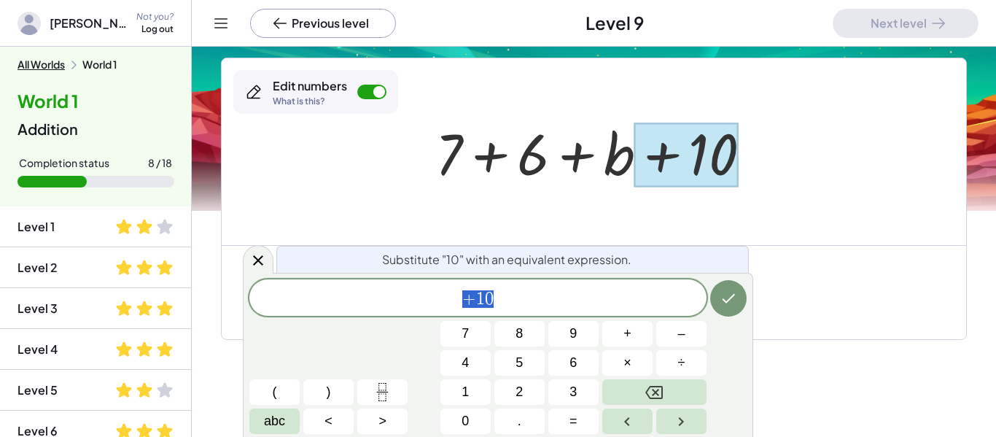
scroll to position [4, 0]
click at [755, 171] on div at bounding box center [599, 151] width 343 height 75
click at [730, 294] on icon "Done" at bounding box center [728, 297] width 17 height 17
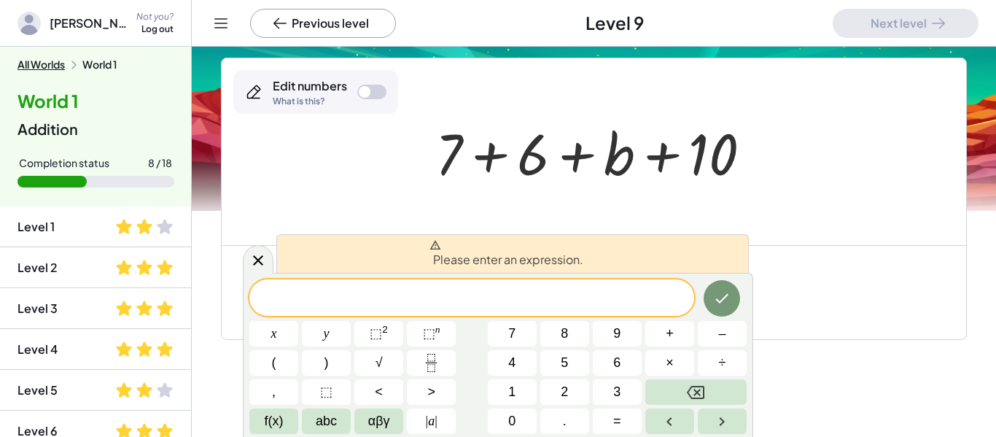
click at [692, 235] on div "Please enter an expression." at bounding box center [512, 253] width 472 height 39
click at [252, 255] on icon at bounding box center [257, 259] width 17 height 17
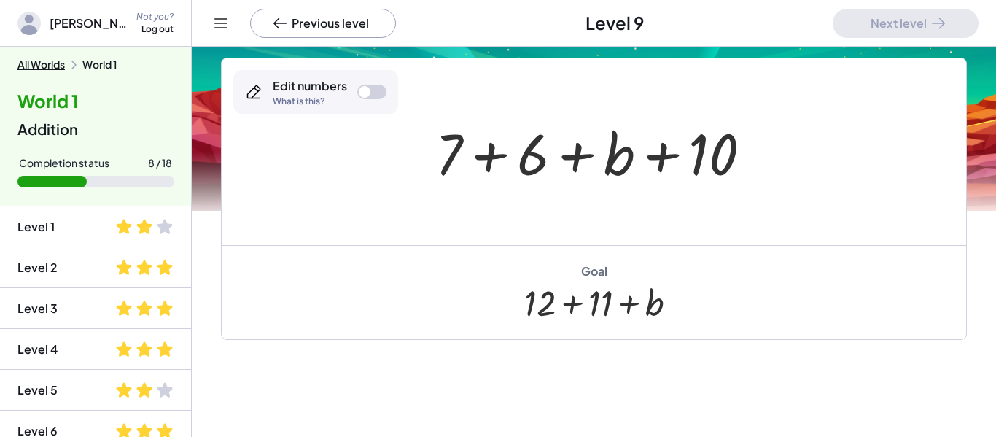
click at [719, 157] on div at bounding box center [599, 151] width 343 height 75
click at [696, 162] on div at bounding box center [599, 151] width 343 height 75
click at [375, 87] on div at bounding box center [371, 92] width 29 height 15
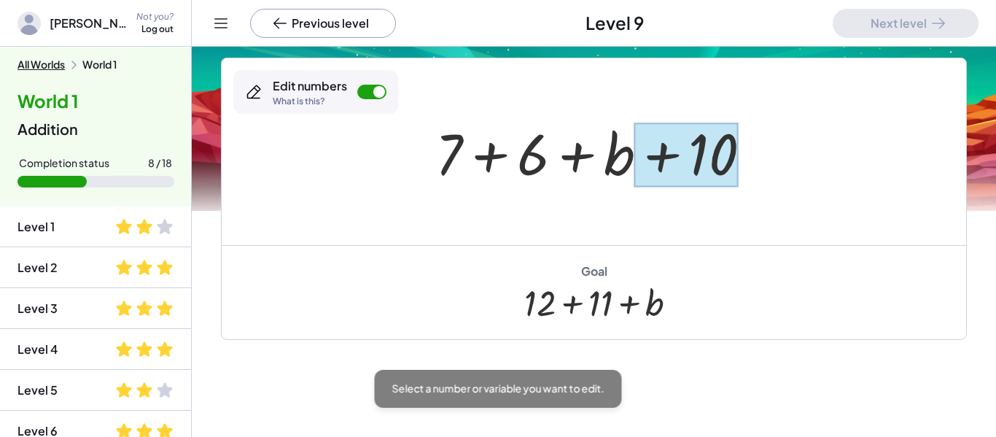
click at [705, 154] on div at bounding box center [686, 154] width 104 height 65
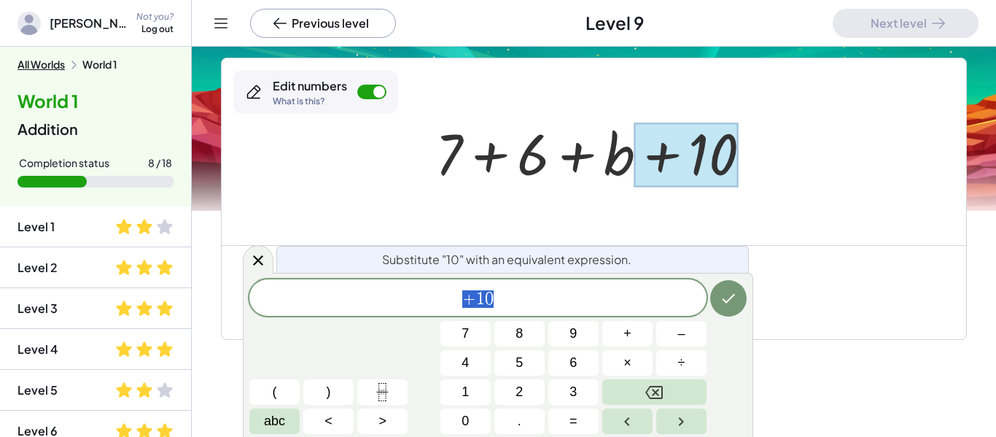
click at [531, 293] on span "+ 1 0" at bounding box center [477, 299] width 457 height 20
click at [728, 293] on icon "Done" at bounding box center [728, 297] width 17 height 17
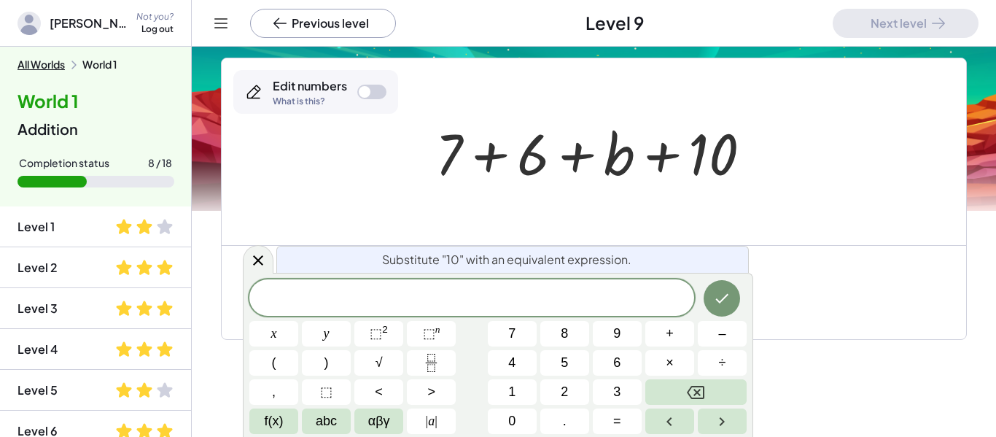
scroll to position [6, 0]
click at [654, 187] on div at bounding box center [599, 151] width 343 height 75
click at [655, 170] on div at bounding box center [599, 151] width 343 height 75
click at [254, 260] on icon at bounding box center [257, 260] width 17 height 17
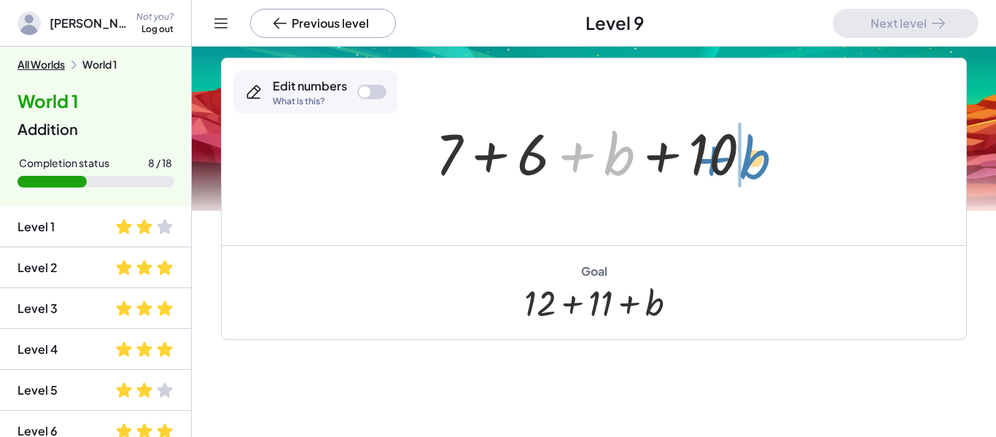
drag, startPoint x: 618, startPoint y: 163, endPoint x: 751, endPoint y: 165, distance: 132.7
click at [751, 165] on div at bounding box center [599, 151] width 343 height 75
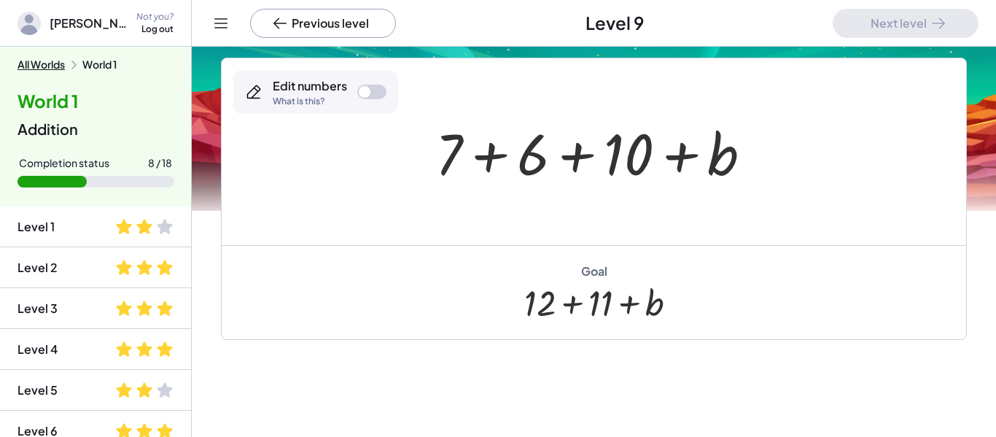
click at [526, 161] on div at bounding box center [599, 151] width 343 height 75
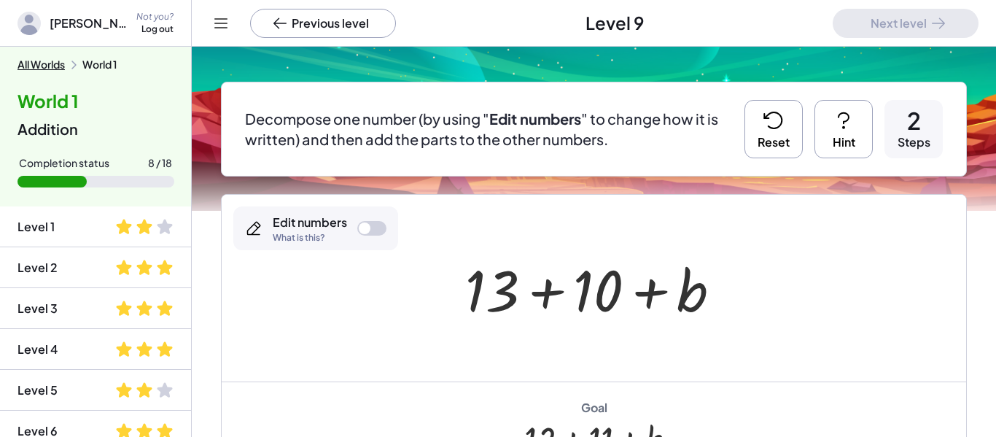
scroll to position [90, 0]
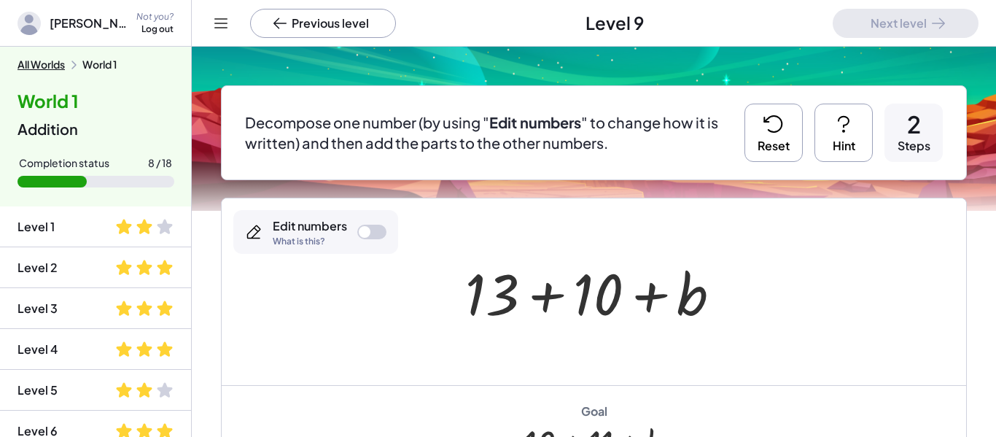
click at [768, 129] on icon at bounding box center [772, 124] width 17 height 16
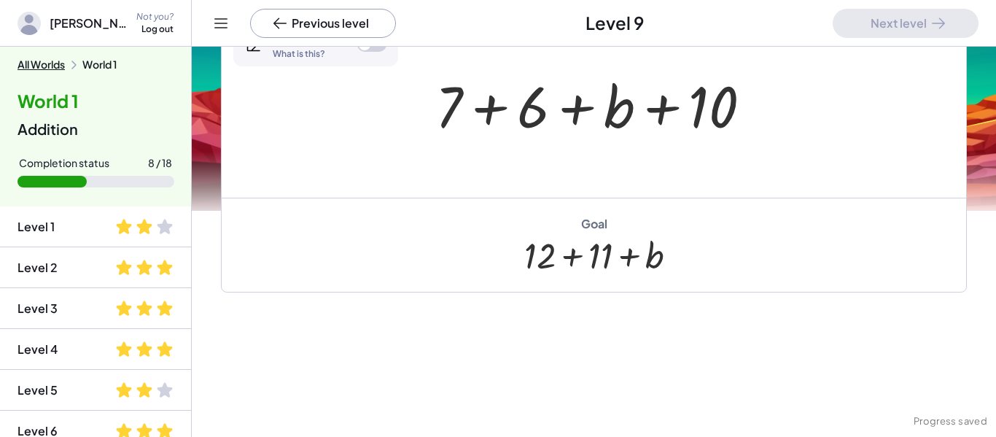
scroll to position [278, 0]
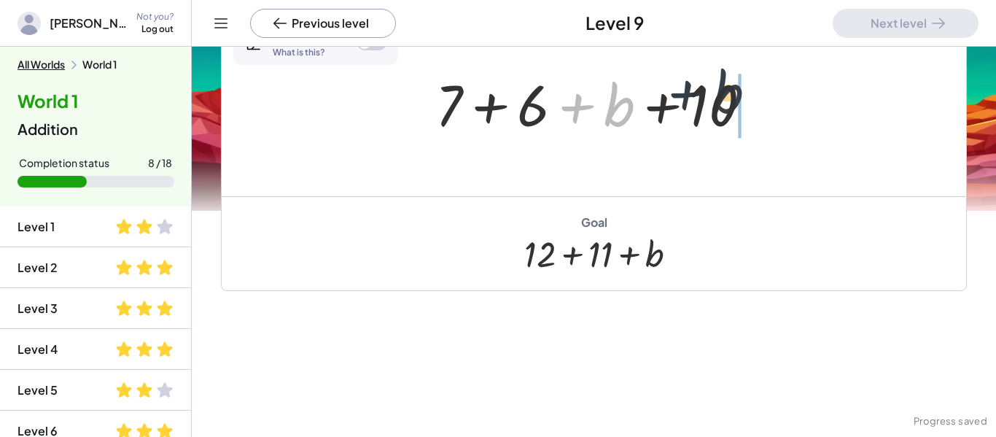
drag, startPoint x: 617, startPoint y: 122, endPoint x: 744, endPoint y: 112, distance: 128.0
click at [744, 112] on div at bounding box center [599, 103] width 343 height 75
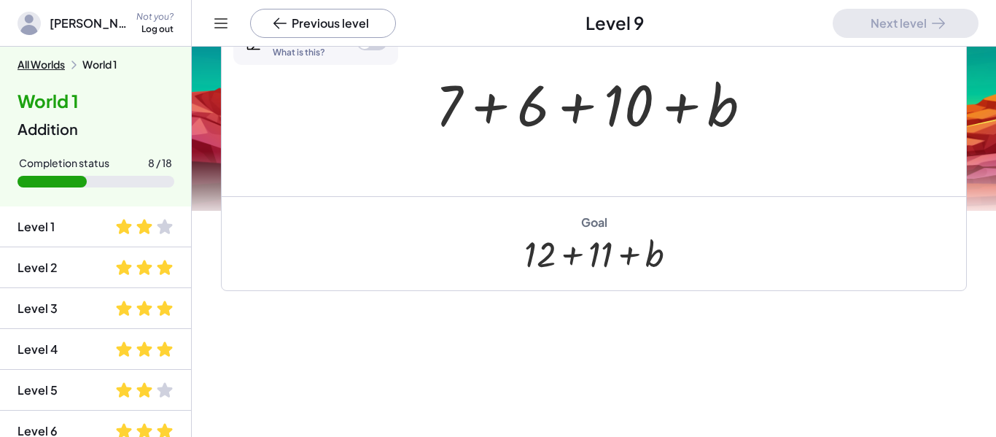
click at [624, 93] on div at bounding box center [599, 103] width 343 height 75
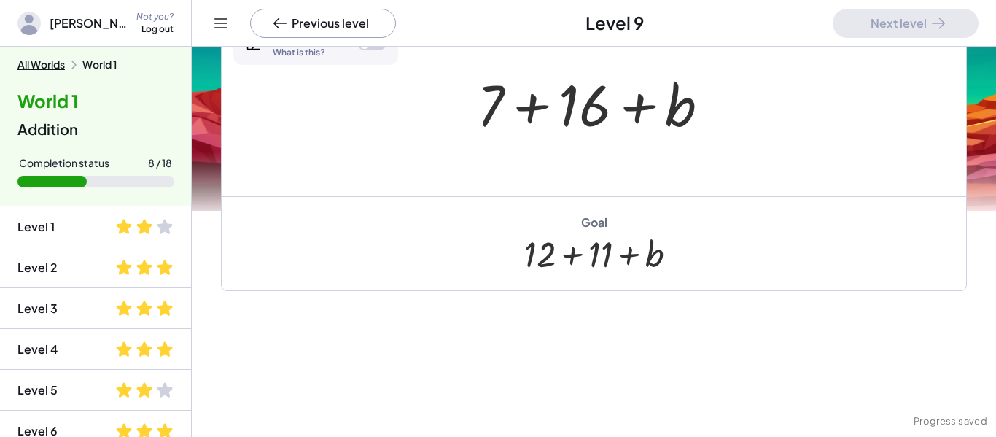
scroll to position [0, 0]
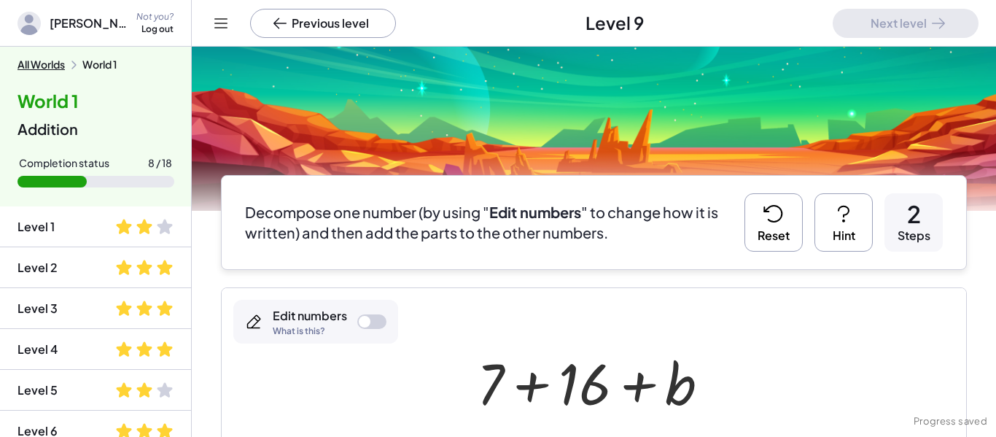
click at [774, 211] on icon at bounding box center [773, 213] width 23 height 23
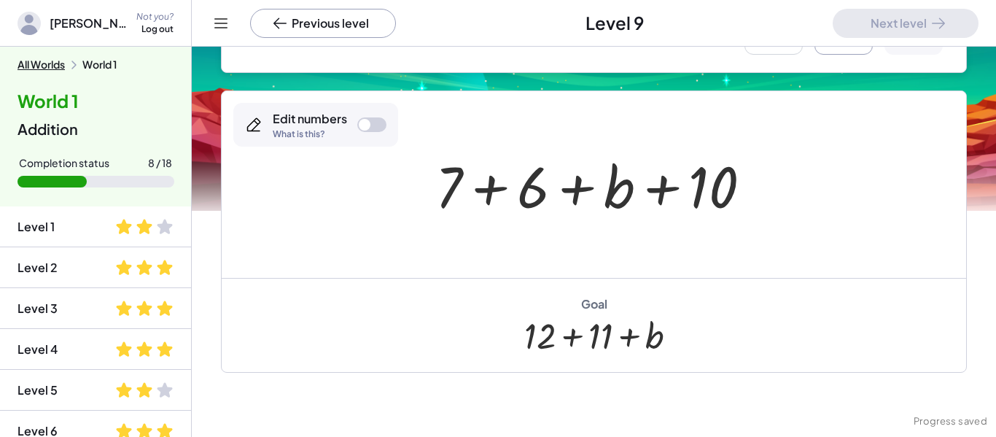
scroll to position [255, 0]
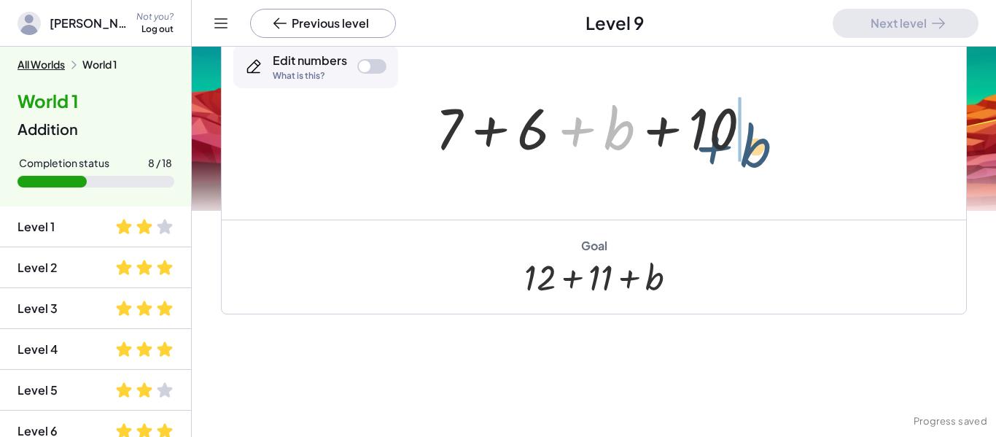
drag, startPoint x: 617, startPoint y: 127, endPoint x: 757, endPoint y: 142, distance: 140.1
click at [757, 142] on div at bounding box center [599, 126] width 343 height 75
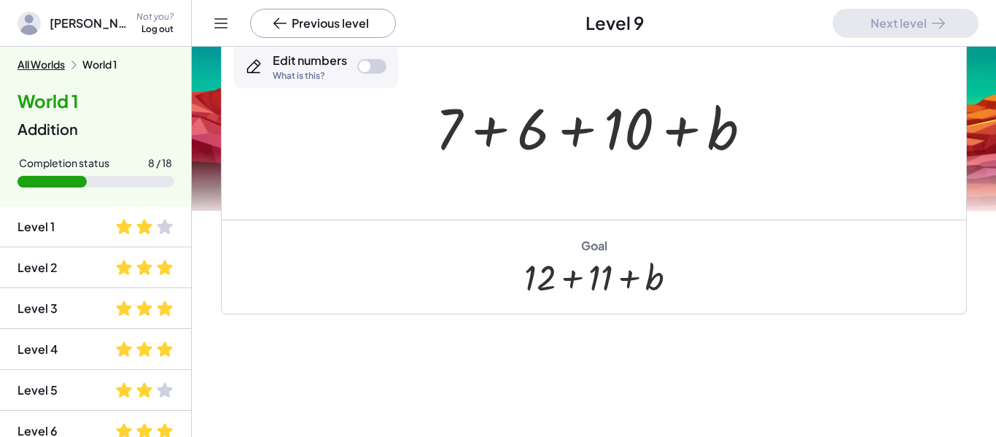
click at [363, 65] on div at bounding box center [365, 67] width 12 height 12
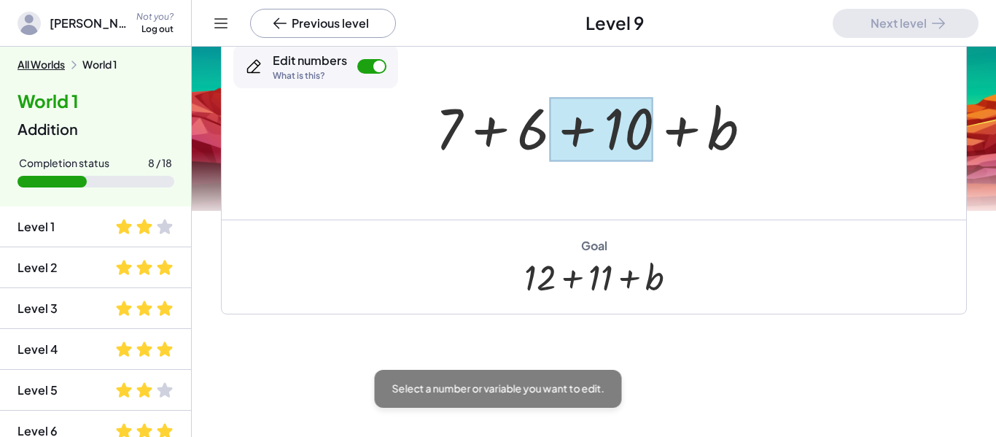
click at [608, 121] on div at bounding box center [601, 129] width 104 height 65
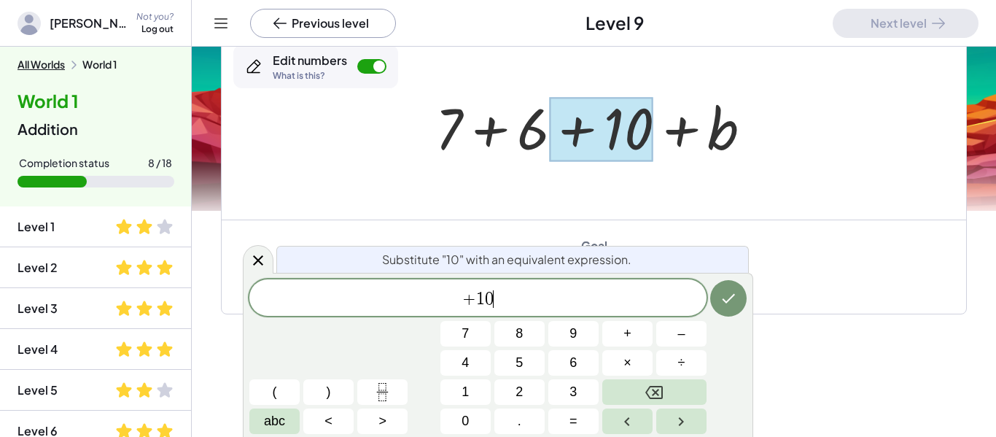
click at [532, 289] on span "+ 1 0 ​" at bounding box center [477, 299] width 457 height 20
click at [736, 294] on icon "Done" at bounding box center [728, 297] width 17 height 17
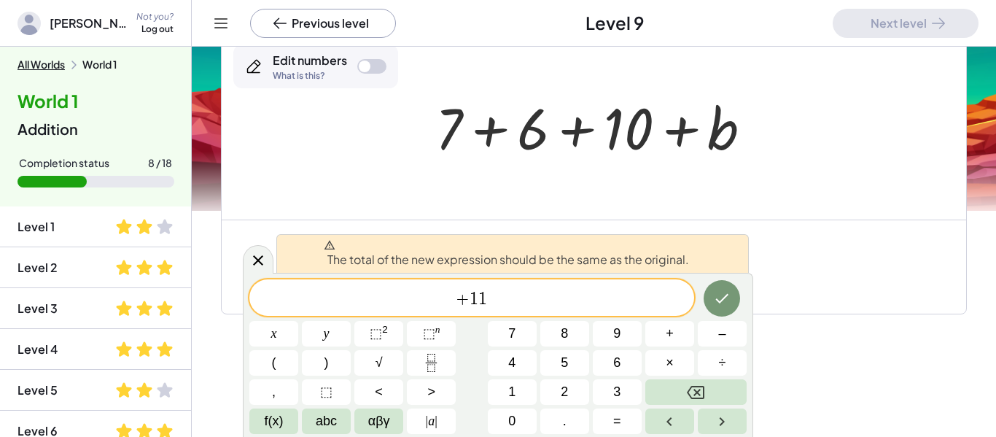
click at [424, 98] on div "+ 7 + 6 + b + 10 + 7 + 6 + b + 10" at bounding box center [593, 126] width 361 height 82
click at [365, 141] on div at bounding box center [594, 126] width 744 height 187
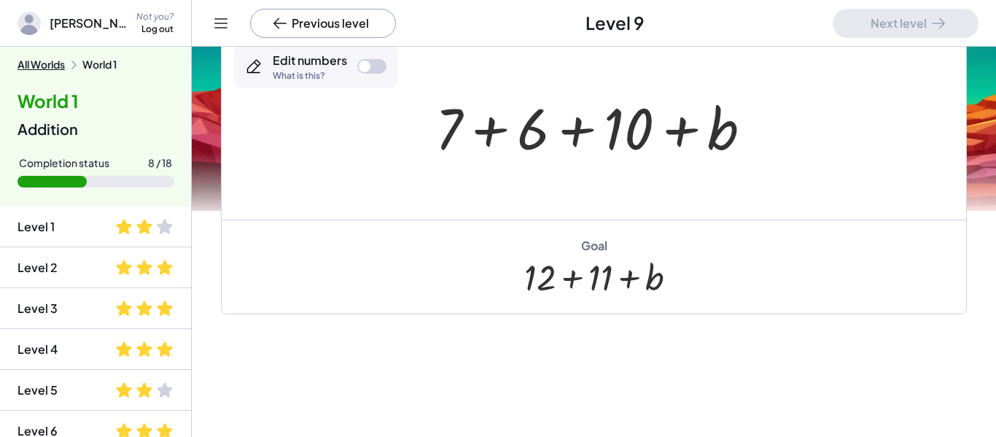
click at [596, 149] on div at bounding box center [599, 126] width 343 height 75
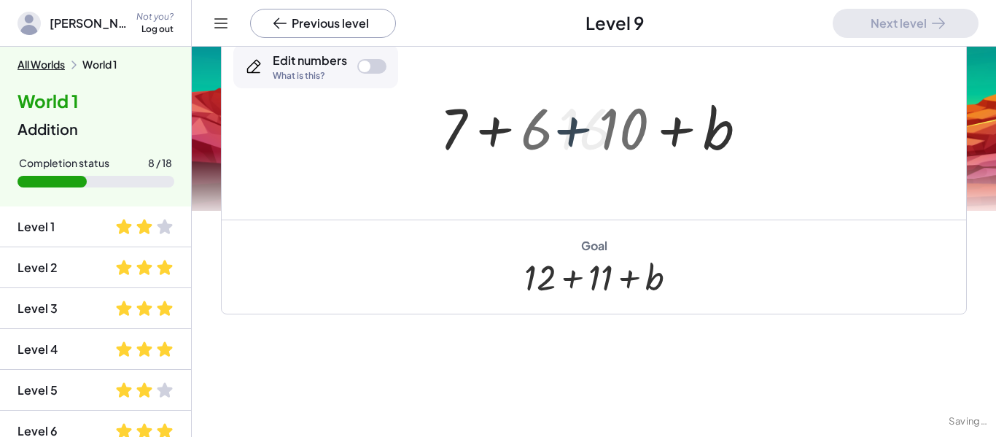
click at [614, 146] on div at bounding box center [598, 126] width 259 height 75
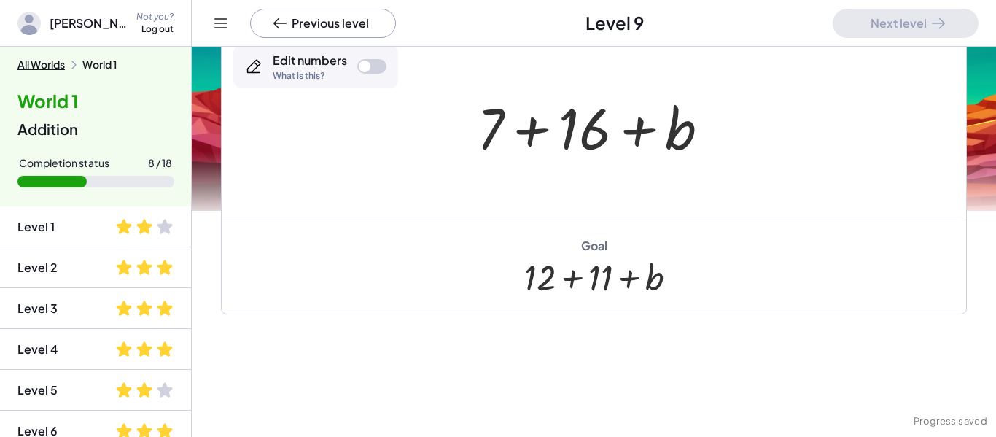
scroll to position [54, 0]
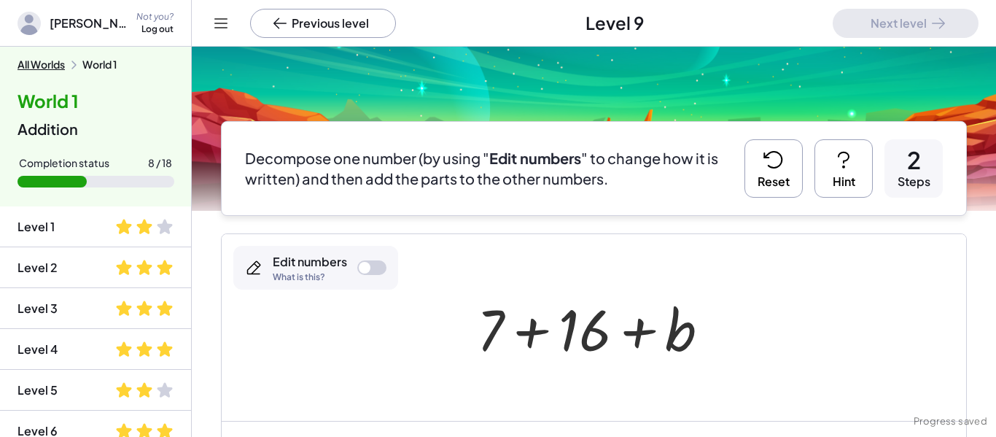
click at [0, 0] on div "Decompose one number (by using " Edit numbers " to change how it is written) an…" at bounding box center [0, 0] width 0 height 0
click at [790, 163] on button "Reset" at bounding box center [773, 168] width 58 height 58
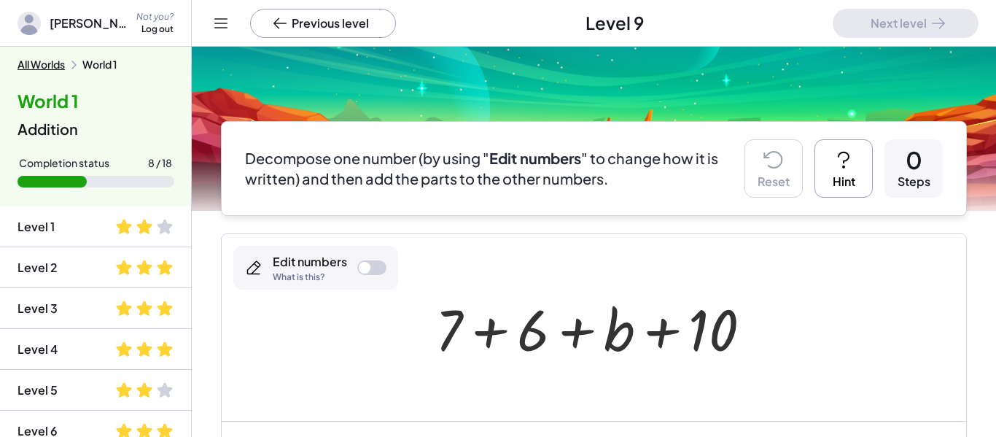
click at [547, 354] on div at bounding box center [599, 327] width 343 height 75
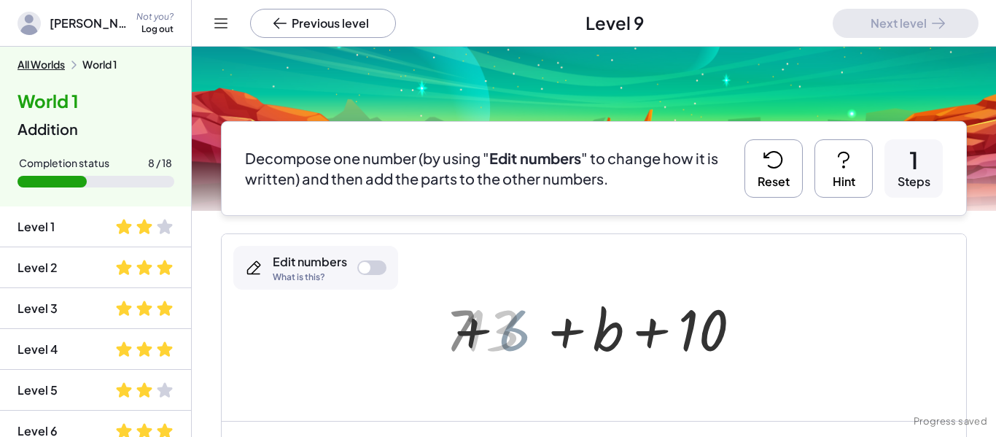
click at [536, 342] on div at bounding box center [599, 327] width 282 height 75
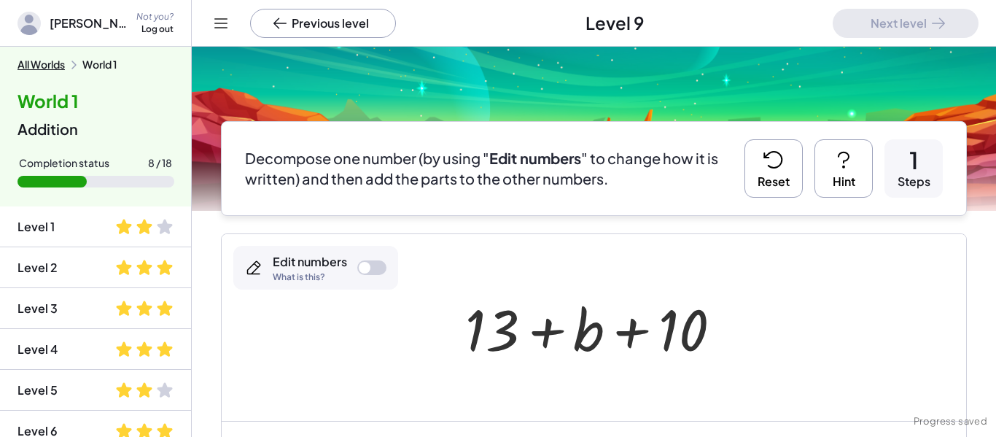
click at [773, 166] on icon at bounding box center [772, 160] width 17 height 16
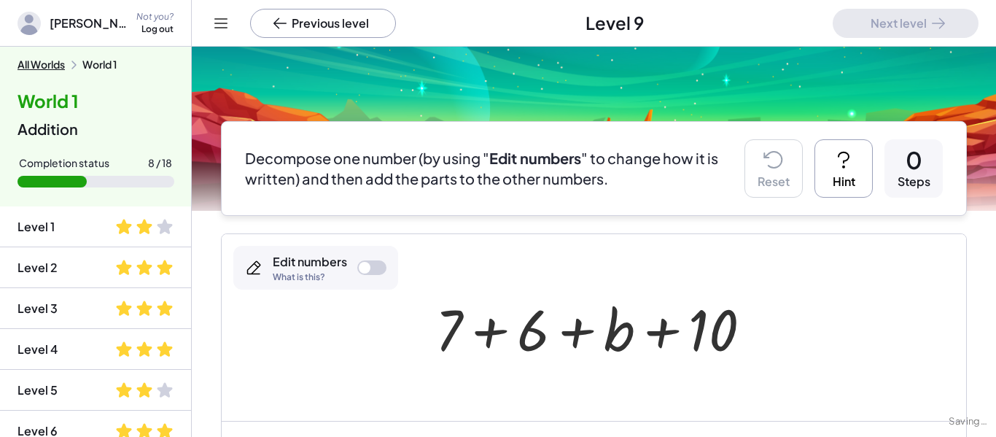
click at [358, 261] on div "Edit numbers What is this?" at bounding box center [315, 268] width 165 height 44
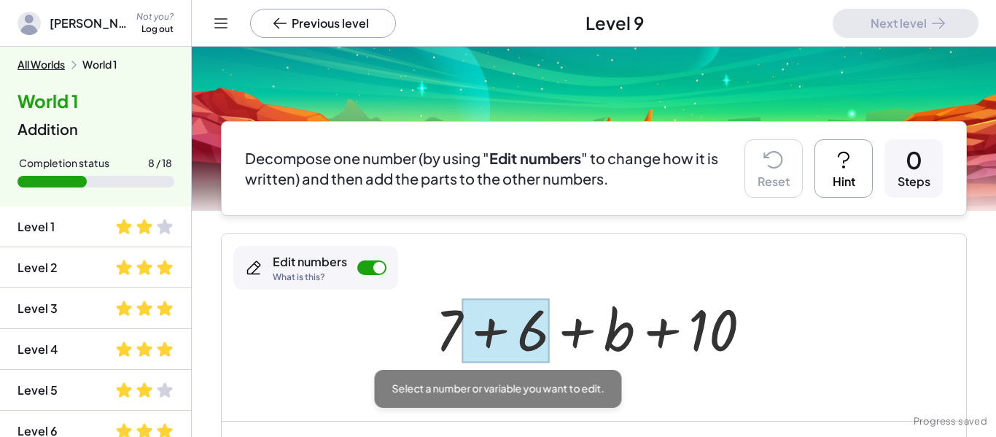
click at [531, 340] on div at bounding box center [505, 330] width 87 height 65
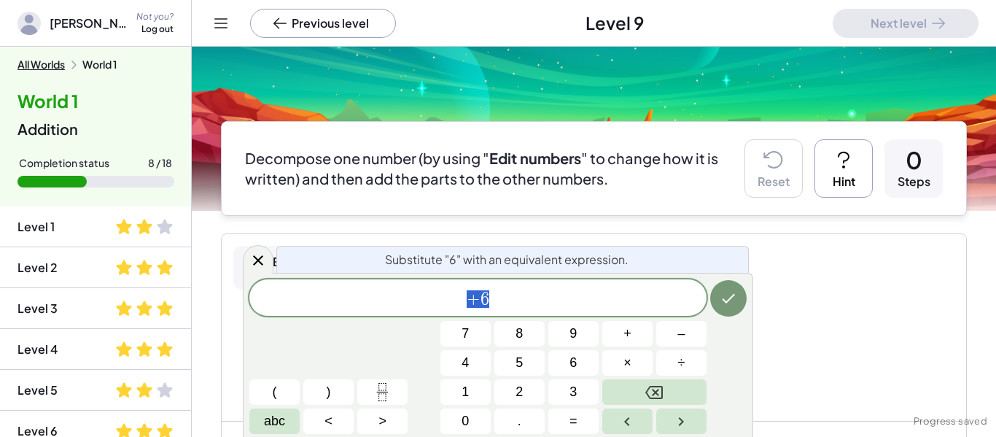
scroll to position [9, 0]
click at [504, 302] on span "+ 6" at bounding box center [477, 299] width 457 height 20
click at [830, 322] on div at bounding box center [594, 327] width 744 height 187
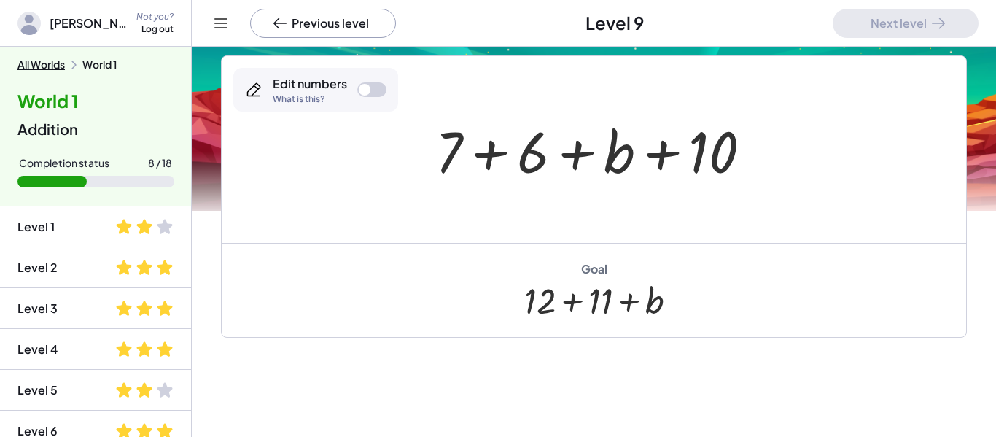
scroll to position [230, 0]
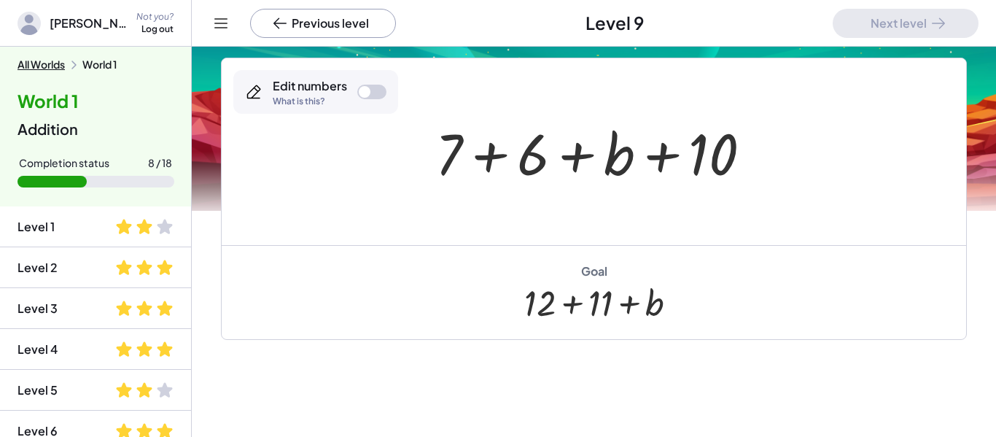
click at [523, 153] on div at bounding box center [599, 151] width 343 height 75
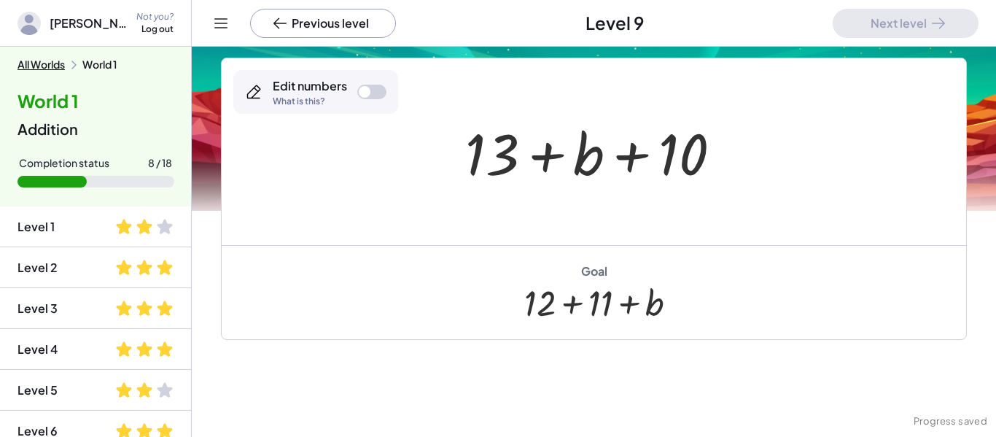
scroll to position [0, 0]
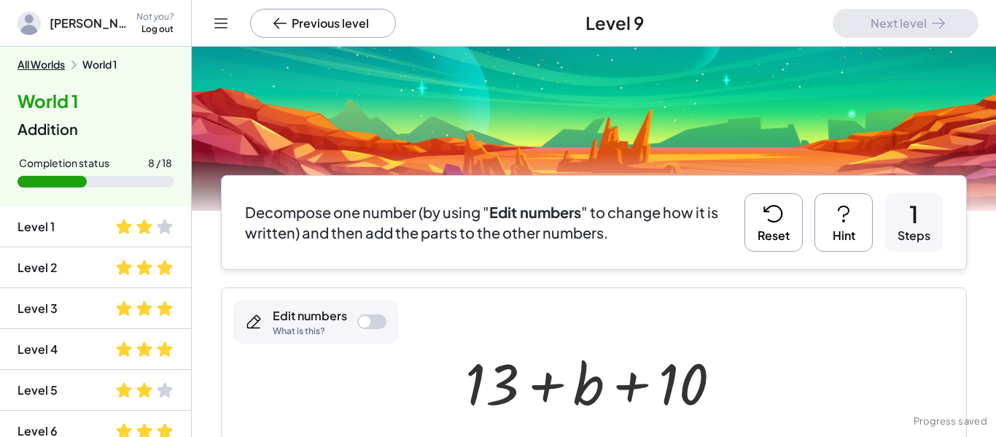
click at [790, 206] on button "Reset" at bounding box center [773, 222] width 58 height 58
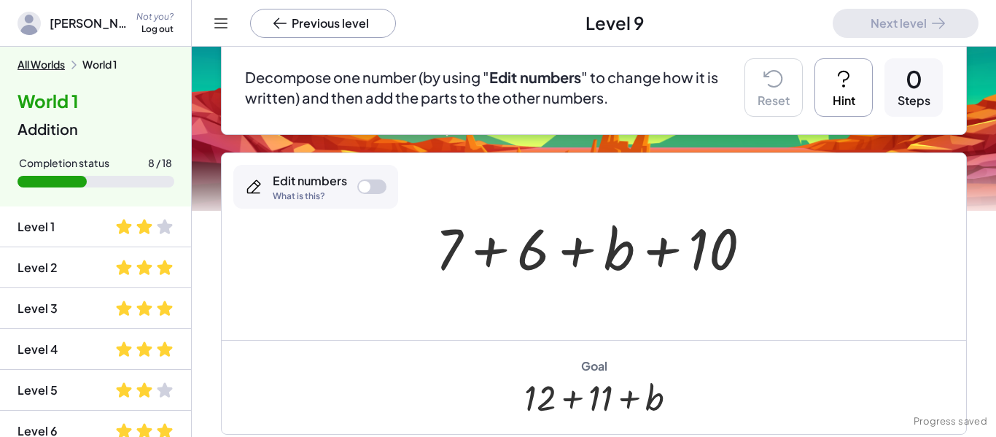
scroll to position [134, 0]
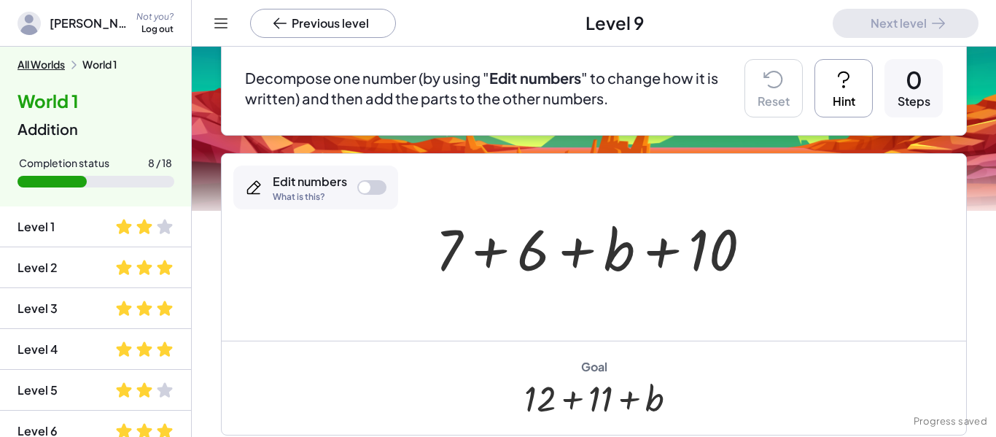
click at [828, 69] on button "Hint" at bounding box center [843, 88] width 58 height 58
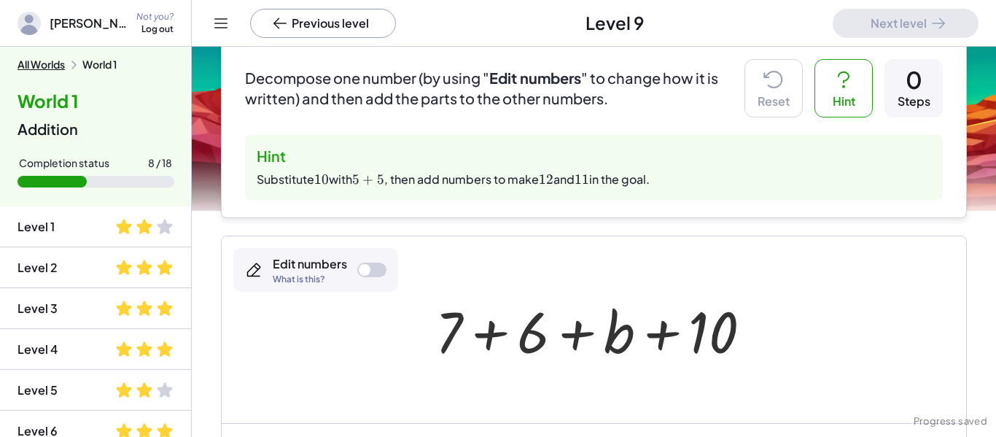
click at [730, 330] on div at bounding box center [599, 329] width 343 height 75
click at [380, 269] on div at bounding box center [371, 269] width 29 height 15
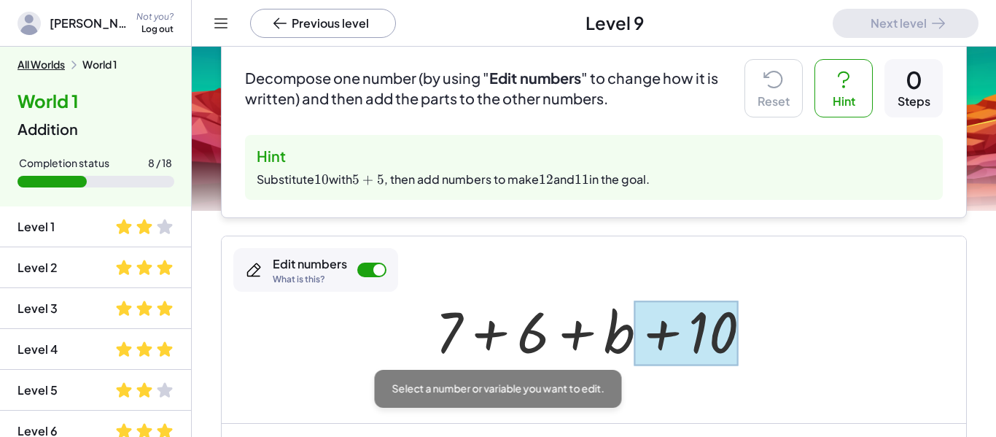
click at [698, 323] on div at bounding box center [686, 332] width 104 height 65
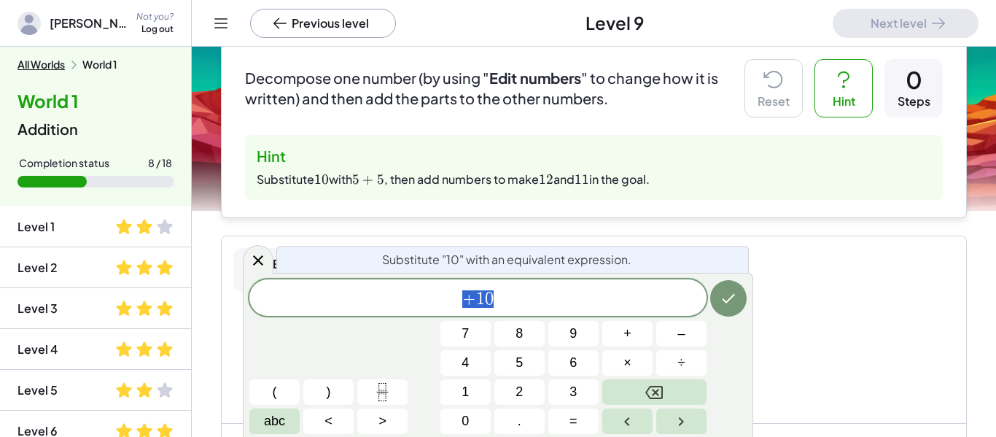
click at [587, 300] on span "+ 1 0" at bounding box center [477, 299] width 457 height 20
click at [628, 341] on span "+" at bounding box center [627, 334] width 8 height 20
click at [514, 370] on button "5" at bounding box center [519, 363] width 50 height 26
click at [738, 292] on button "Done" at bounding box center [728, 298] width 36 height 36
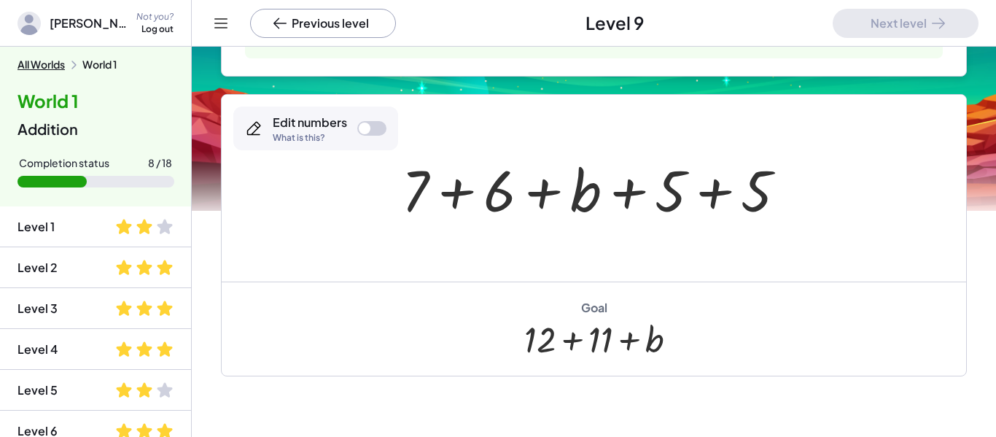
scroll to position [277, 0]
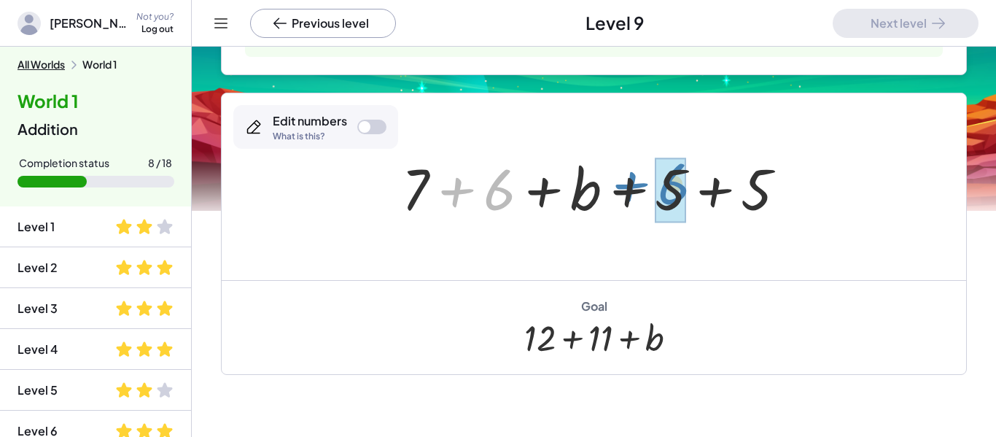
drag, startPoint x: 489, startPoint y: 187, endPoint x: 663, endPoint y: 180, distance: 174.4
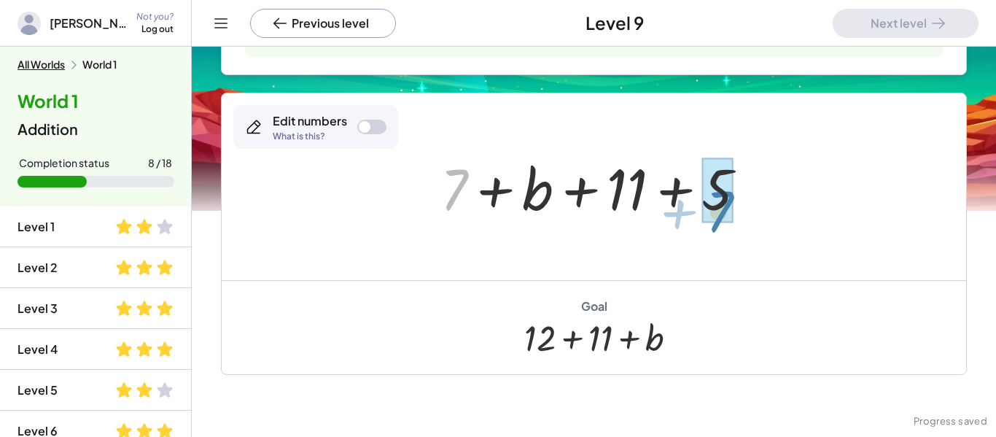
drag, startPoint x: 453, startPoint y: 189, endPoint x: 718, endPoint y: 209, distance: 265.4
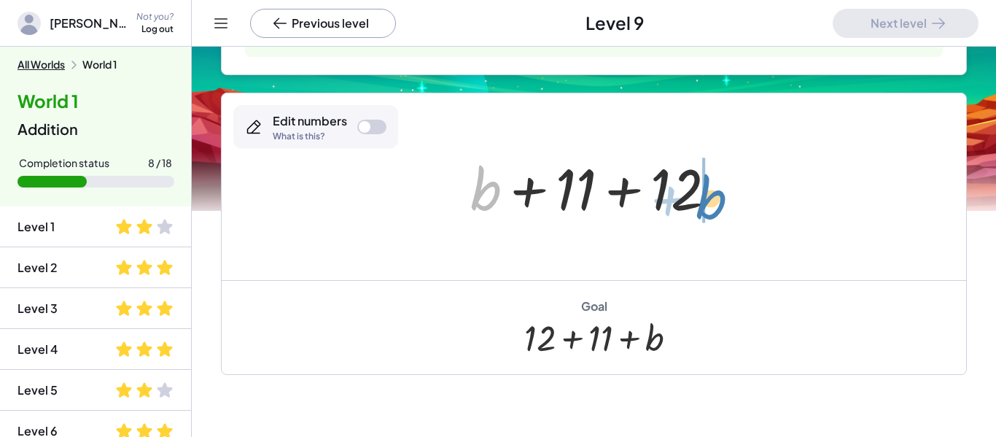
drag, startPoint x: 472, startPoint y: 188, endPoint x: 699, endPoint y: 197, distance: 227.6
click at [699, 197] on div at bounding box center [599, 186] width 272 height 75
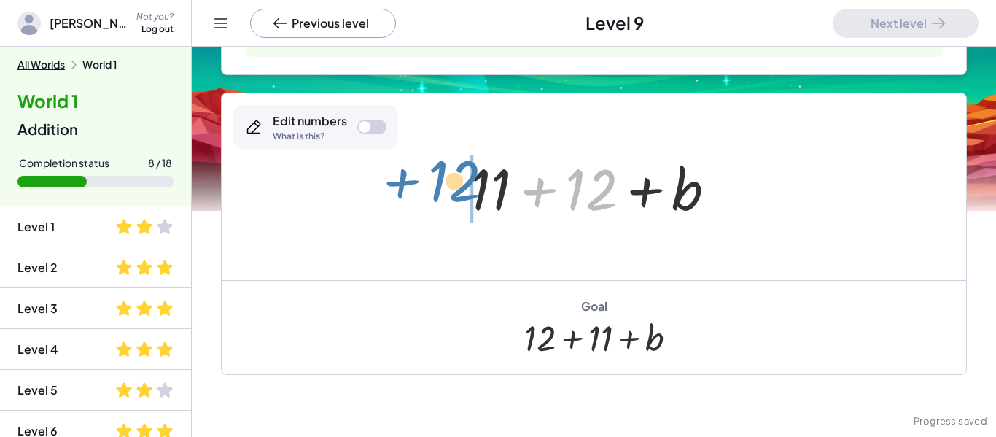
drag, startPoint x: 596, startPoint y: 204, endPoint x: 459, endPoint y: 195, distance: 138.1
click at [459, 195] on div "+ 7 + 6 + b + 10 + 7 + 6 + b + 5 + 5 + 7 + b + 11 + 5 + b + 11 + 12 + 12 + + + …" at bounding box center [593, 187] width 290 height 82
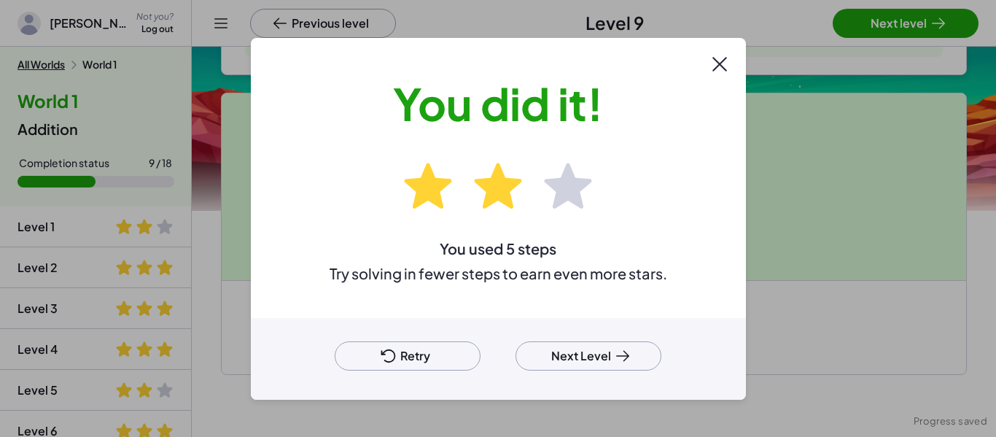
click at [589, 351] on button "Next Level" at bounding box center [588, 355] width 146 height 29
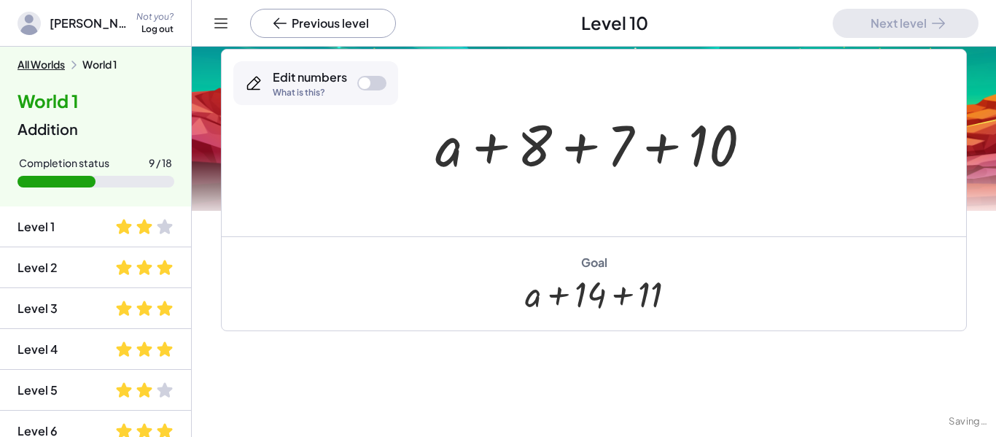
scroll to position [150, 0]
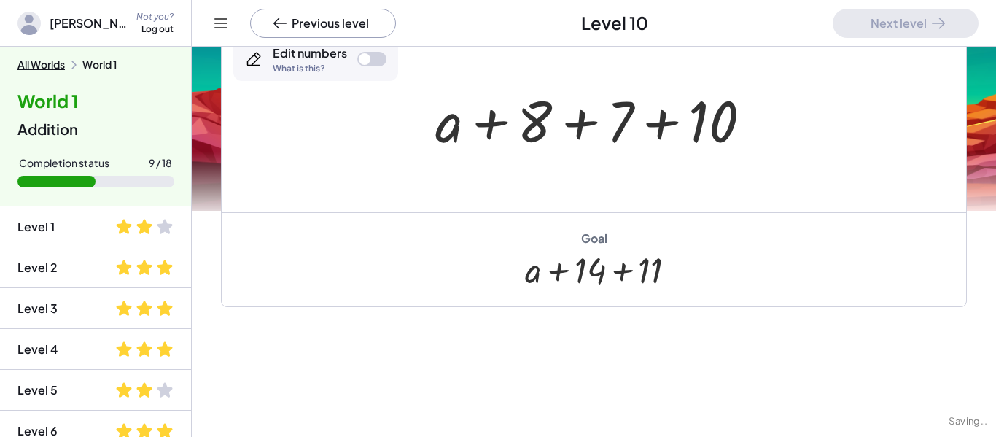
click at [509, 386] on div "Drag terms to commute. Blue lines show you where you can drop the term. Make th…" at bounding box center [594, 201] width 804 height 610
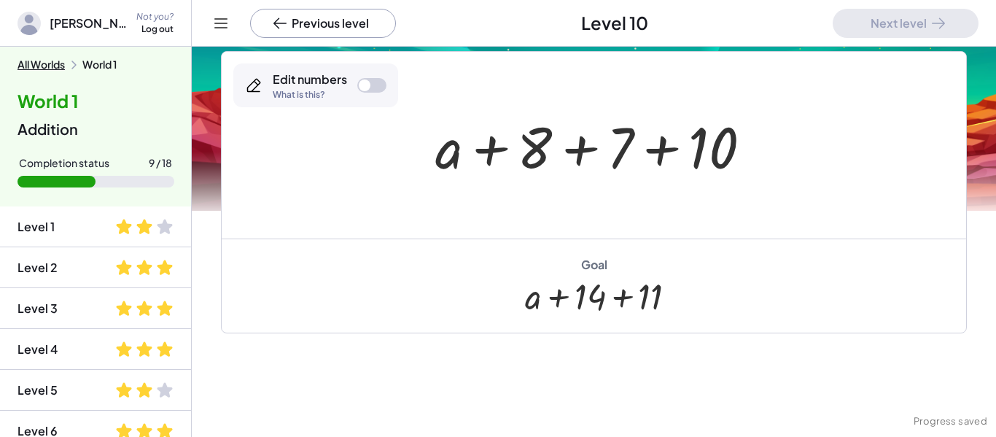
scroll to position [117, 0]
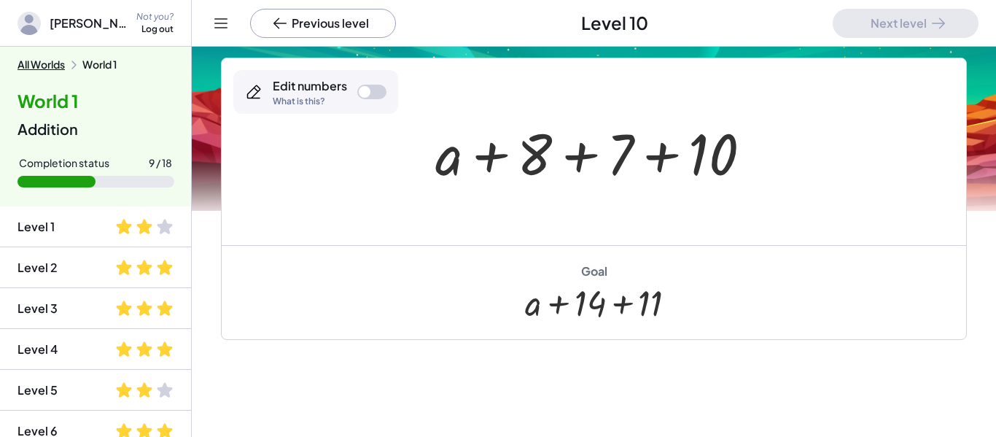
click at [370, 89] on div at bounding box center [371, 92] width 29 height 15
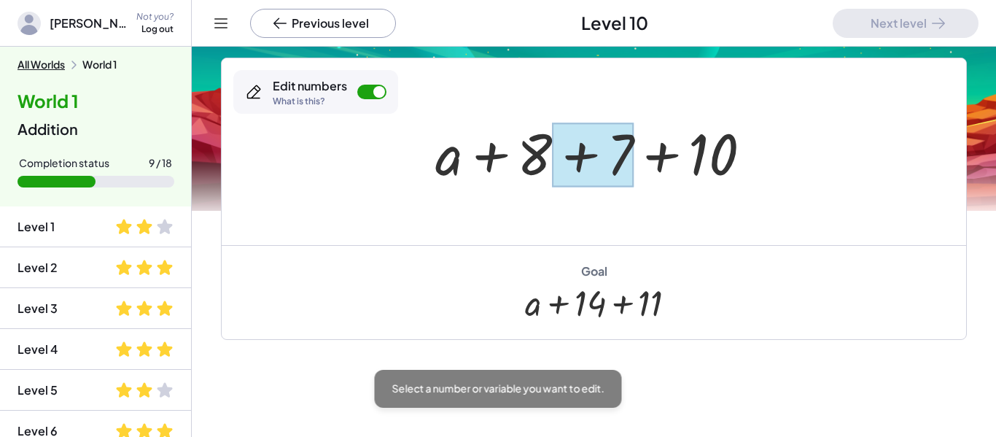
click at [601, 159] on div at bounding box center [593, 154] width 82 height 65
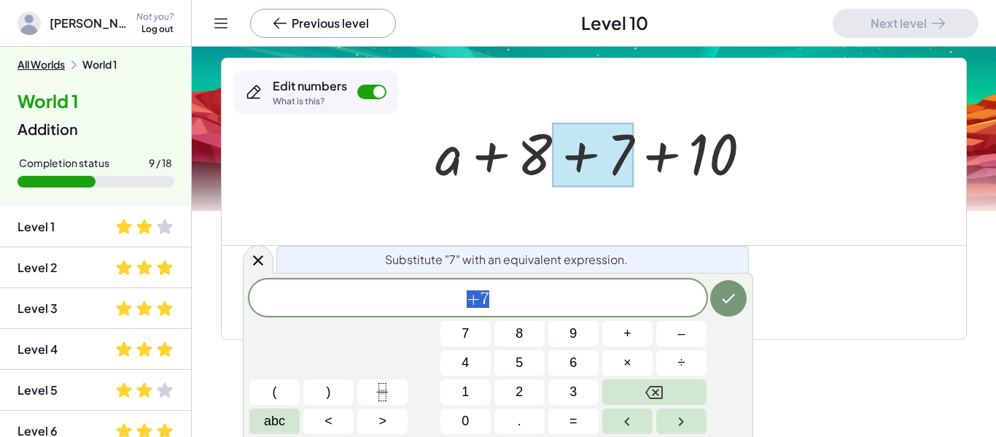
click at [512, 303] on span "+ 7" at bounding box center [477, 299] width 457 height 20
click at [628, 335] on span "+" at bounding box center [627, 334] width 8 height 20
click at [725, 303] on icon "Done" at bounding box center [728, 297] width 17 height 17
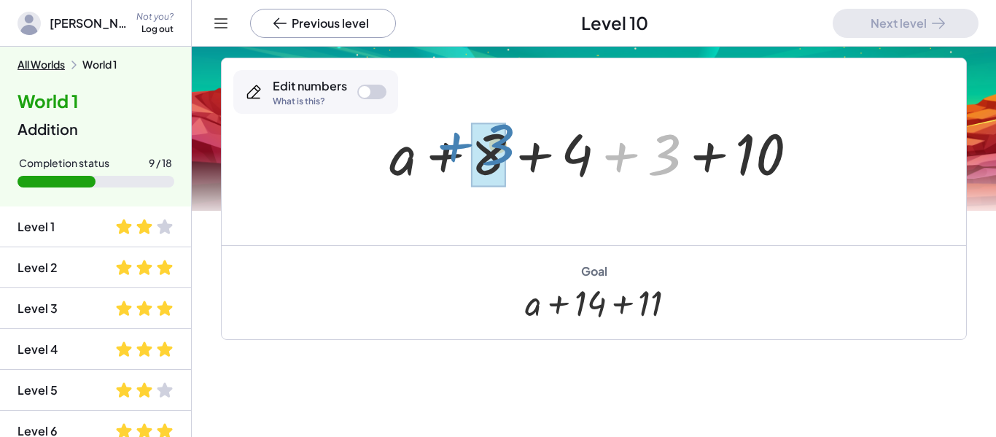
drag, startPoint x: 678, startPoint y: 147, endPoint x: 512, endPoint y: 136, distance: 165.8
click at [512, 136] on div at bounding box center [599, 151] width 435 height 75
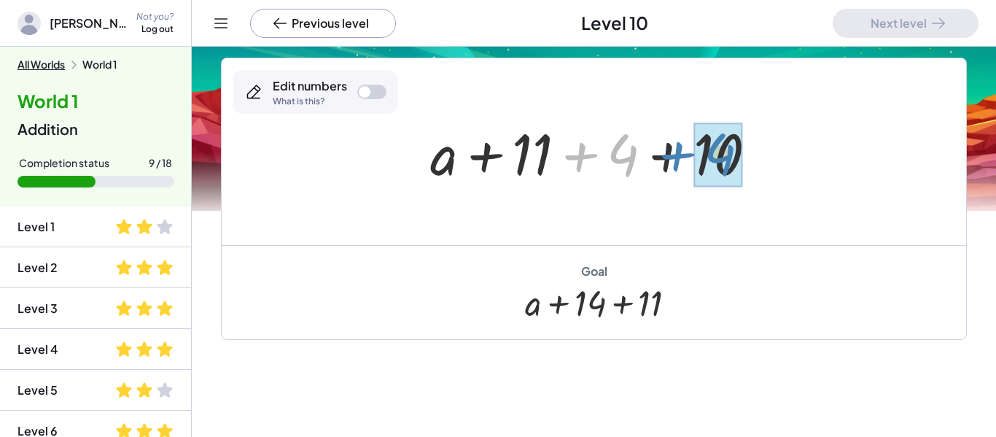
drag, startPoint x: 625, startPoint y: 168, endPoint x: 722, endPoint y: 168, distance: 97.0
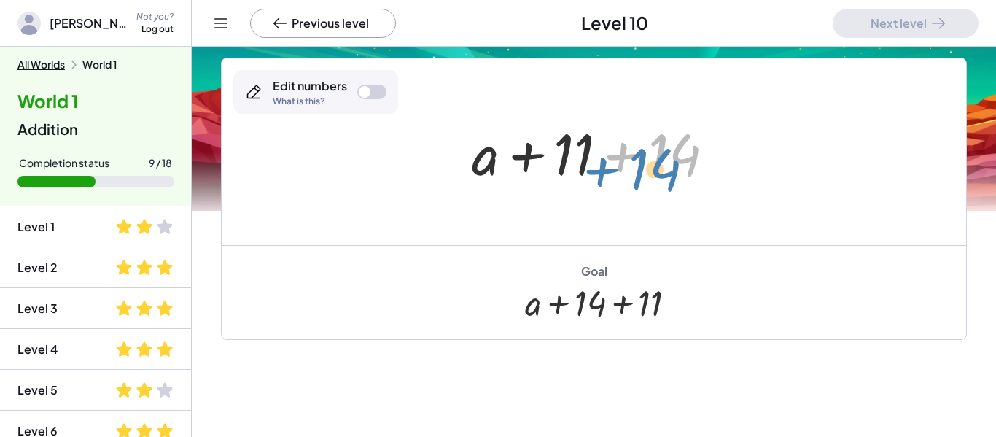
drag, startPoint x: 671, startPoint y: 160, endPoint x: 660, endPoint y: 174, distance: 17.2
click at [660, 174] on div at bounding box center [598, 151] width 269 height 75
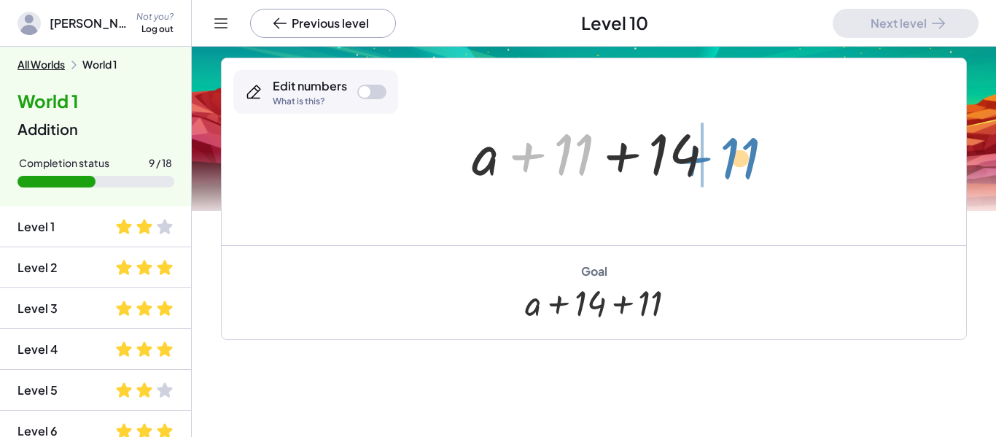
drag, startPoint x: 572, startPoint y: 162, endPoint x: 740, endPoint y: 165, distance: 167.7
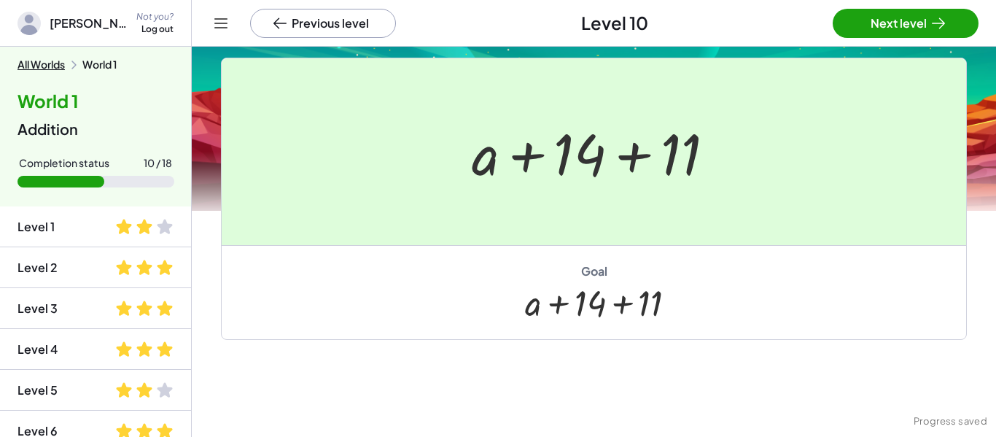
click at [844, 21] on div at bounding box center [498, 218] width 996 height 437
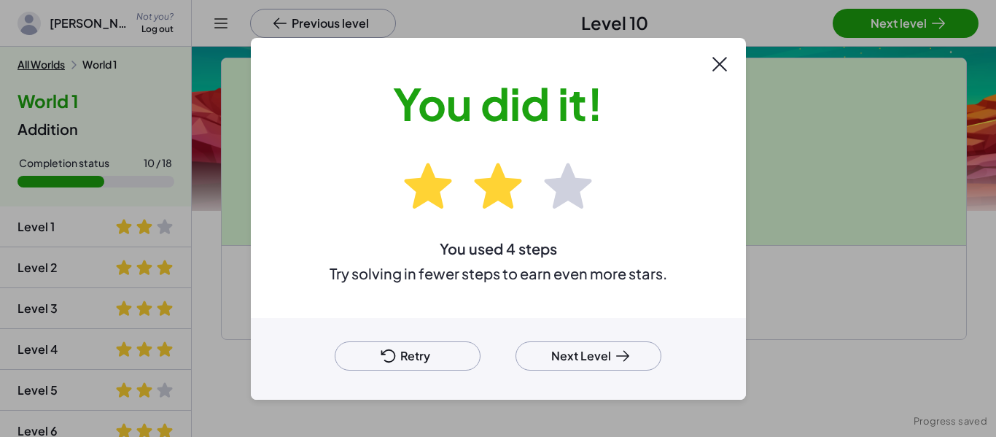
click at [570, 359] on button "Next Level" at bounding box center [588, 355] width 146 height 29
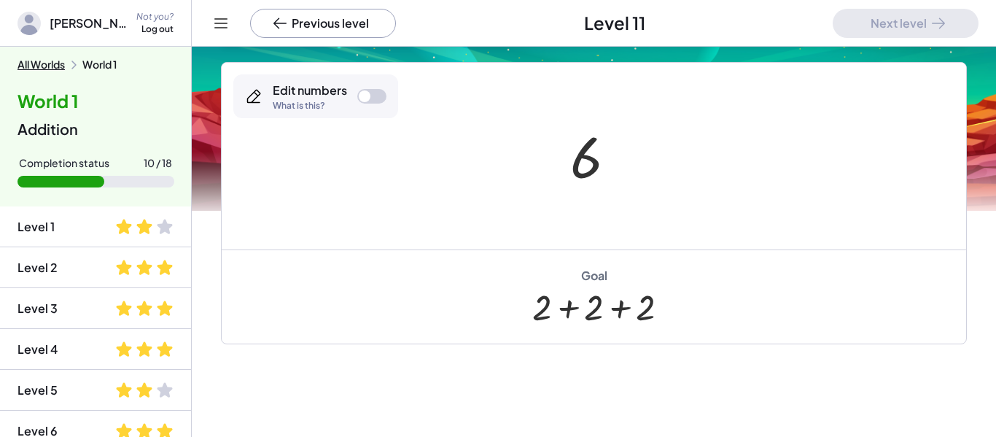
scroll to position [245, 0]
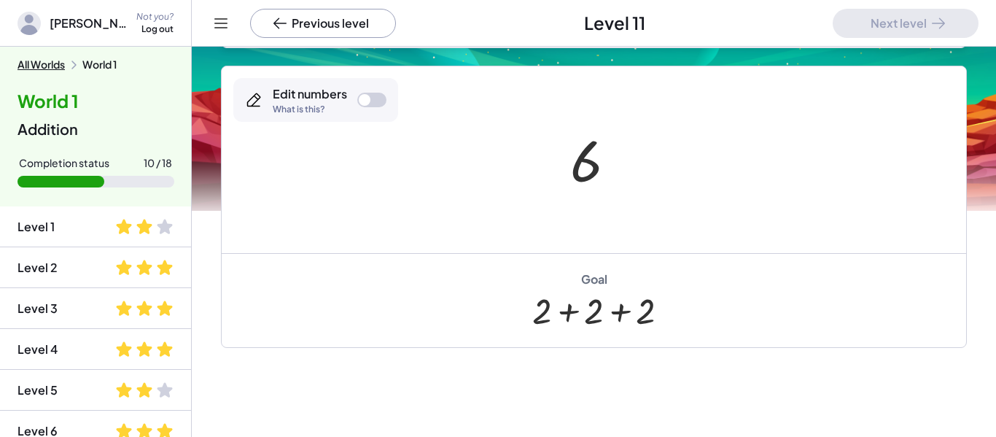
click at [547, 315] on div at bounding box center [593, 310] width 123 height 41
click at [585, 147] on div at bounding box center [599, 160] width 72 height 72
click at [601, 172] on div at bounding box center [599, 160] width 72 height 72
click at [375, 91] on div "Edit numbers What is this?" at bounding box center [315, 100] width 165 height 44
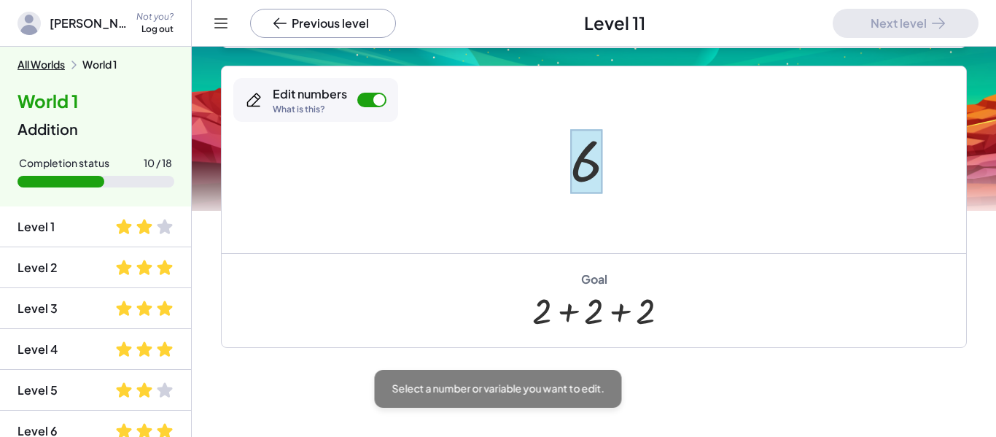
click at [577, 162] on div at bounding box center [586, 161] width 32 height 65
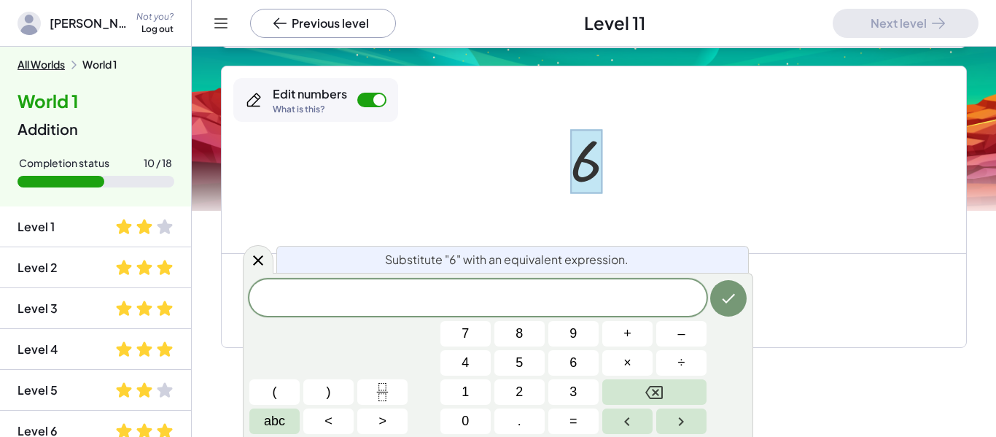
scroll to position [15, 0]
click at [613, 335] on button "+" at bounding box center [627, 334] width 50 height 26
click at [617, 337] on button "+" at bounding box center [627, 334] width 50 height 26
click at [733, 288] on button "Done" at bounding box center [728, 298] width 36 height 36
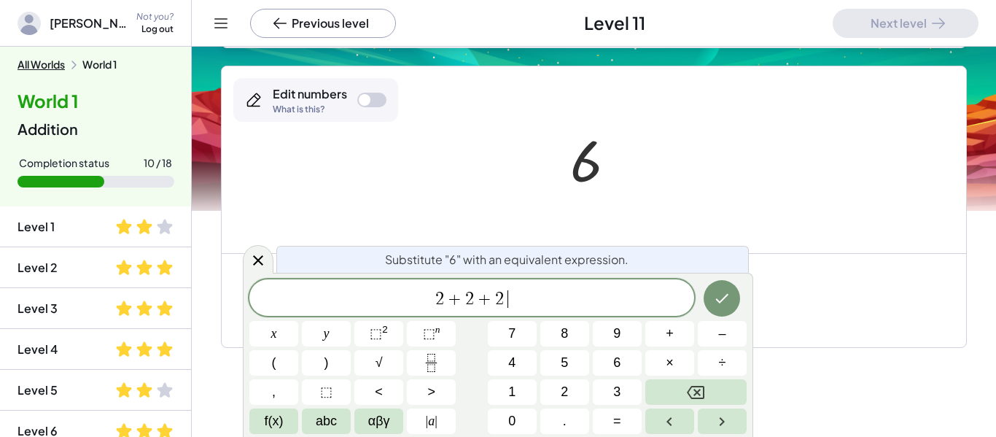
scroll to position [17, 0]
click at [670, 330] on span "+" at bounding box center [670, 334] width 8 height 20
click at [704, 190] on div at bounding box center [594, 159] width 744 height 187
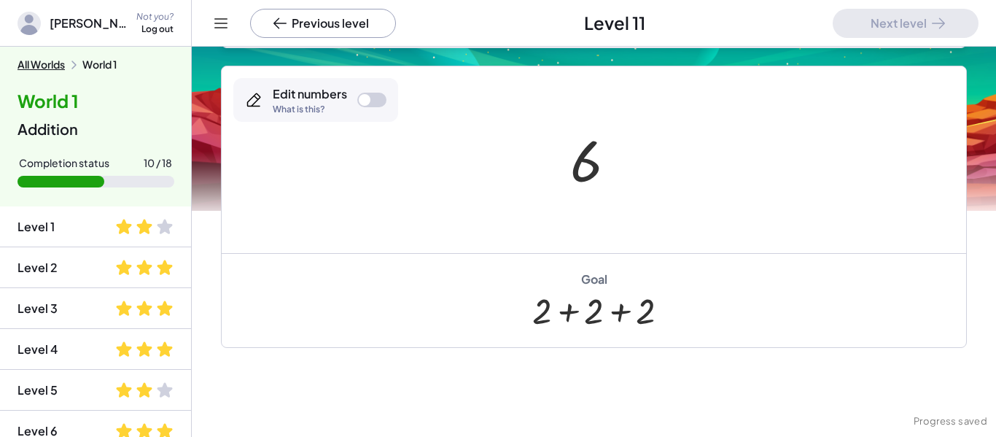
click at [602, 182] on div at bounding box center [599, 160] width 72 height 72
click at [588, 176] on div at bounding box center [599, 160] width 72 height 72
click at [583, 248] on div at bounding box center [594, 159] width 744 height 187
click at [599, 172] on div at bounding box center [599, 160] width 72 height 72
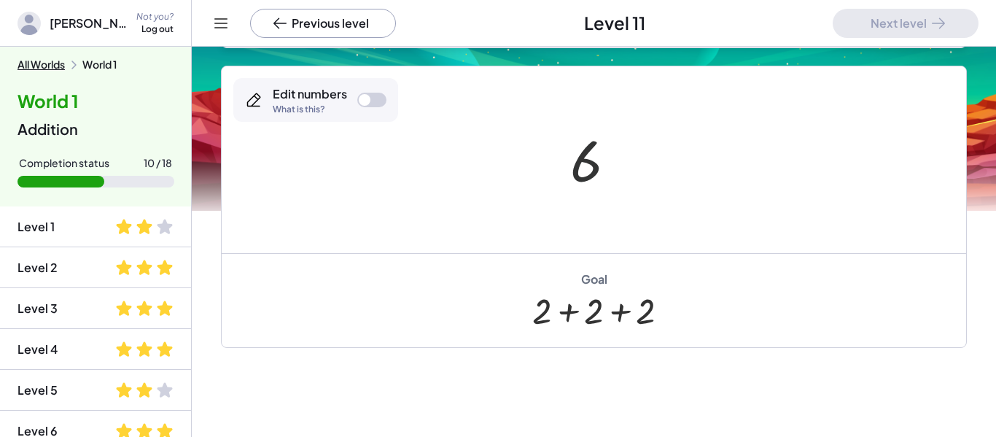
click at [596, 172] on div at bounding box center [599, 160] width 72 height 72
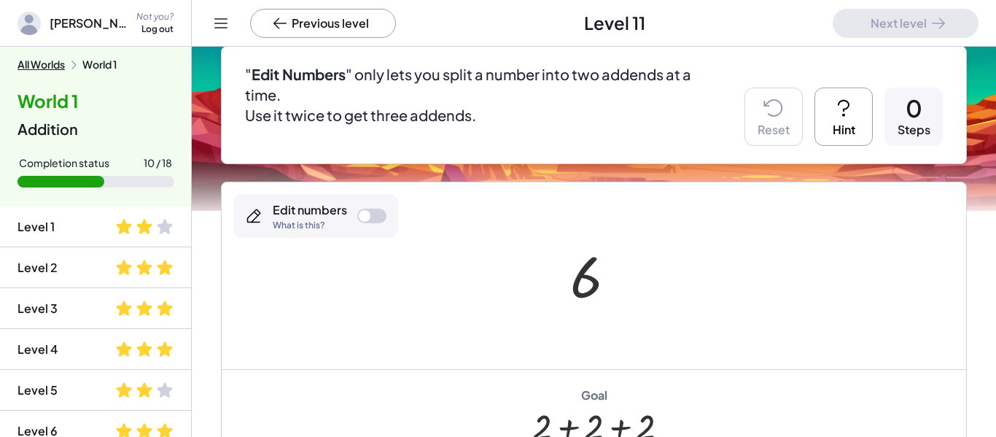
scroll to position [128, 0]
click at [583, 289] on div at bounding box center [599, 277] width 72 height 72
click at [335, 187] on div at bounding box center [594, 276] width 744 height 187
click at [341, 195] on div "Edit numbers What is this?" at bounding box center [315, 217] width 165 height 44
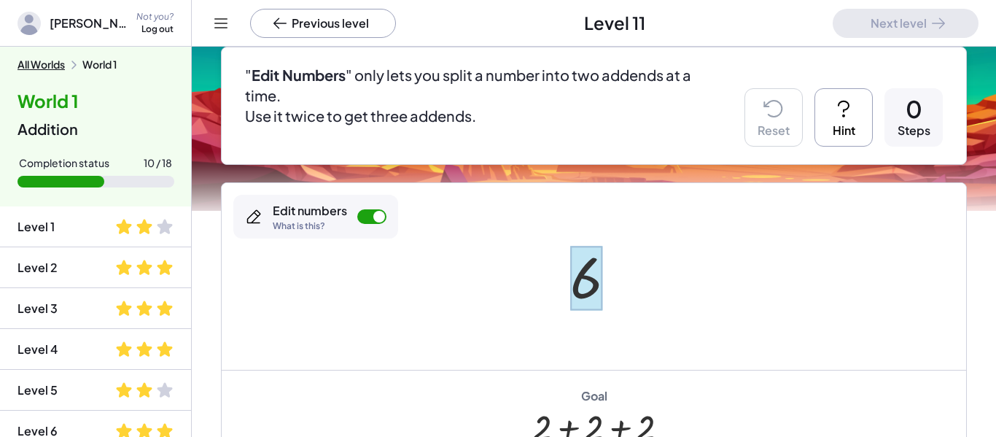
click at [597, 290] on div at bounding box center [586, 278] width 32 height 65
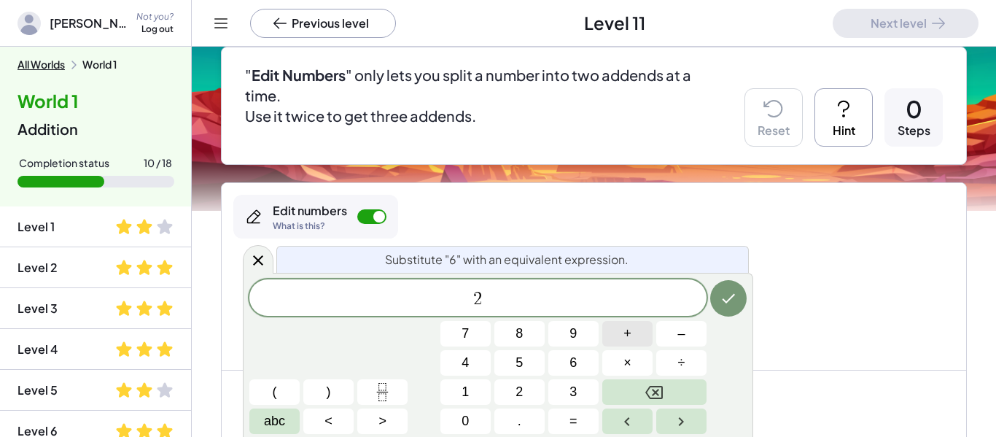
click at [623, 336] on span "+" at bounding box center [627, 334] width 8 height 20
click at [687, 335] on button "–" at bounding box center [681, 334] width 50 height 26
click at [470, 422] on button "0" at bounding box center [465, 421] width 50 height 26
click at [690, 339] on button "–" at bounding box center [681, 334] width 50 height 26
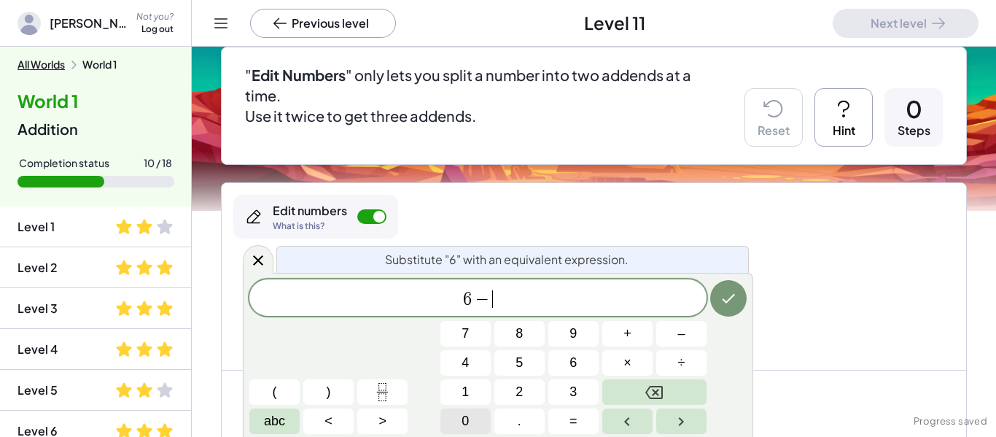
click at [465, 424] on span "0" at bounding box center [464, 421] width 7 height 20
click at [720, 289] on icon "Done" at bounding box center [728, 297] width 17 height 17
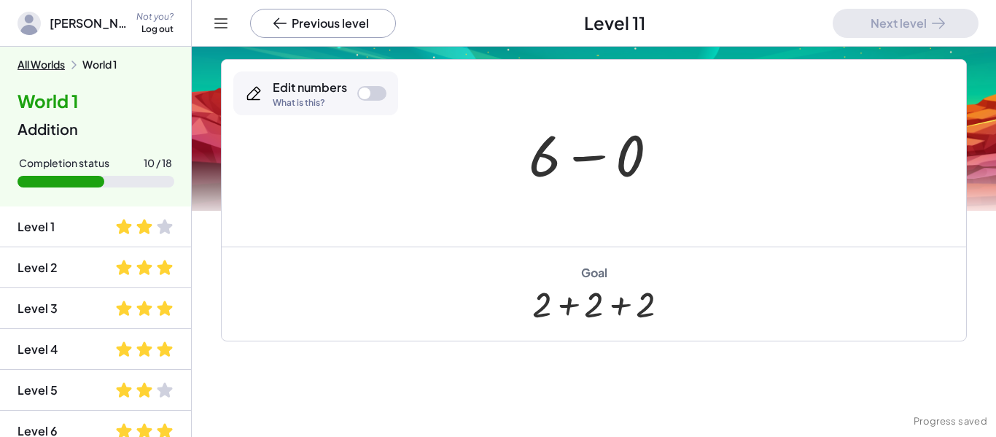
scroll to position [257, 0]
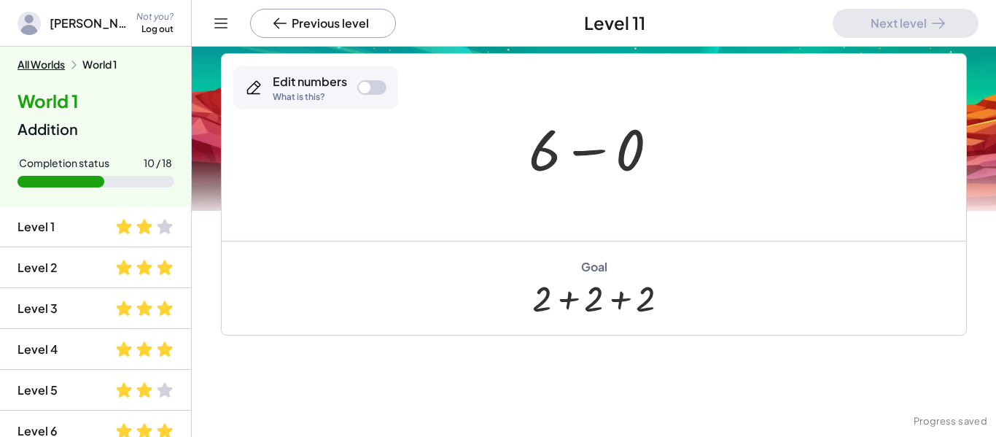
click at [588, 165] on div at bounding box center [599, 147] width 156 height 75
click at [580, 161] on div at bounding box center [599, 148] width 72 height 72
click at [591, 154] on div at bounding box center [599, 148] width 72 height 72
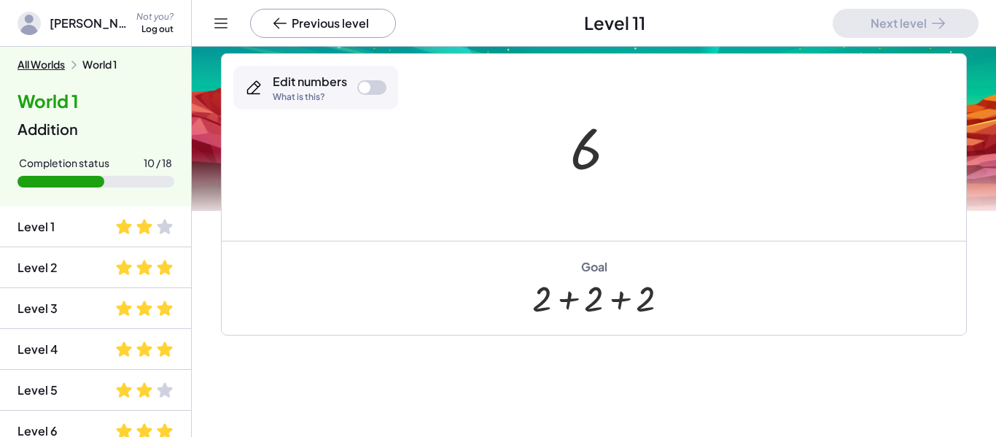
click at [362, 88] on div at bounding box center [365, 88] width 12 height 12
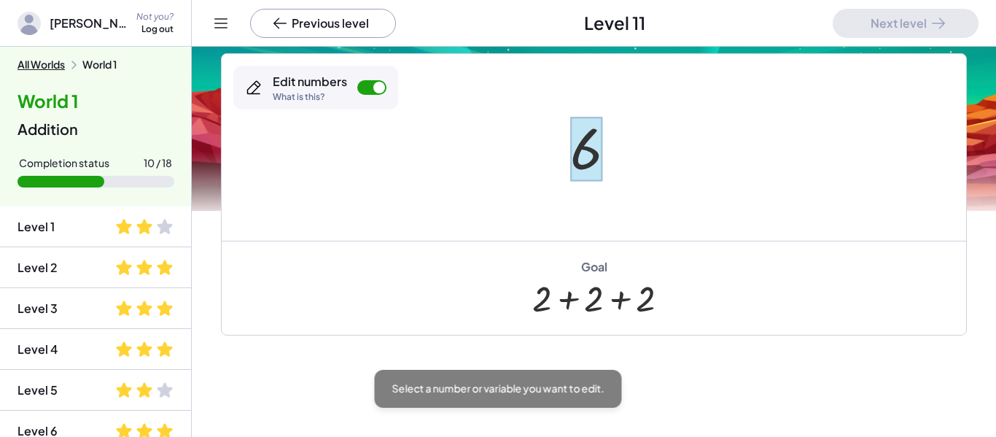
click at [577, 155] on div at bounding box center [586, 149] width 32 height 65
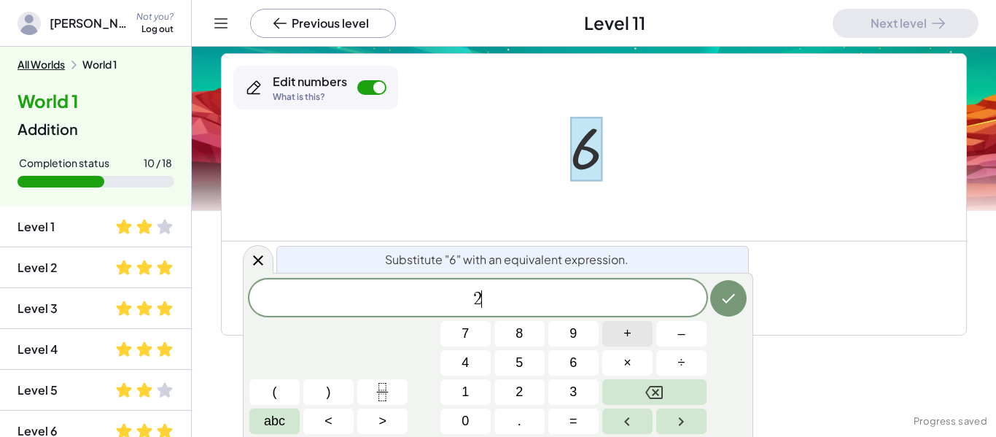
click at [624, 335] on span "+" at bounding box center [627, 334] width 8 height 20
click at [741, 295] on button "Done" at bounding box center [728, 298] width 36 height 36
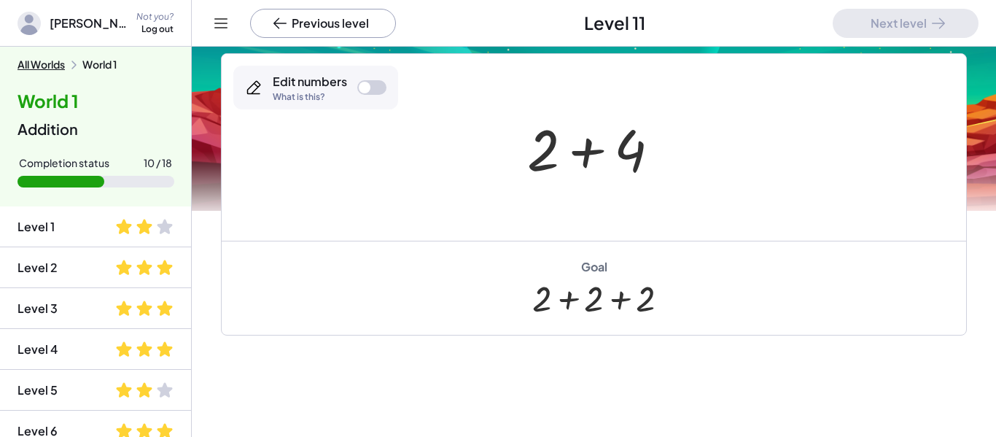
click at [362, 93] on div at bounding box center [365, 88] width 12 height 12
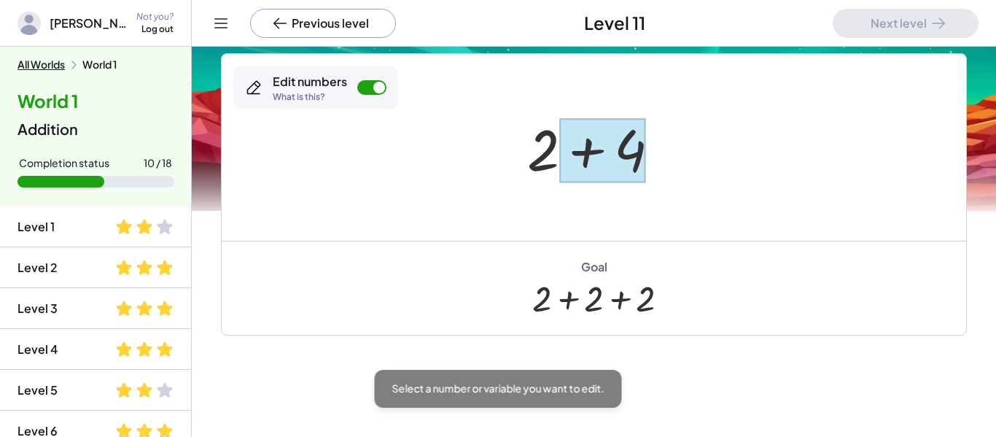
click at [645, 143] on div at bounding box center [602, 150] width 87 height 65
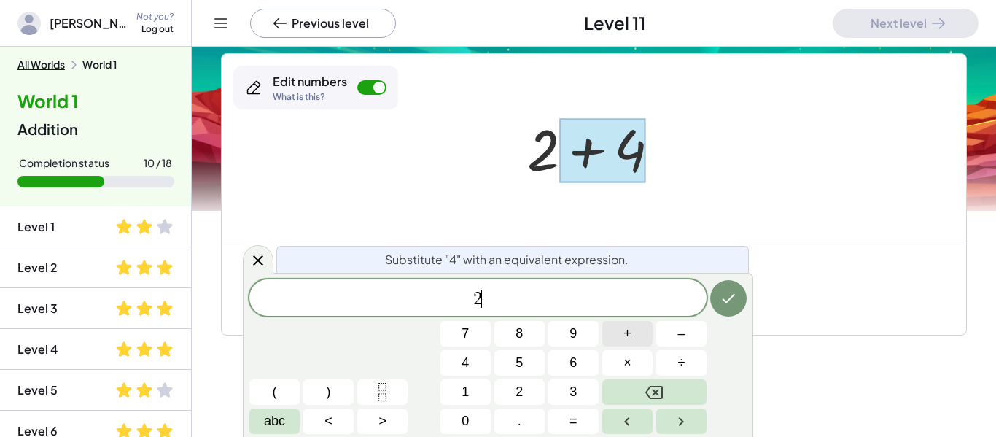
click at [633, 341] on button "+" at bounding box center [627, 334] width 50 height 26
click at [508, 397] on button "2" at bounding box center [519, 392] width 50 height 26
click at [717, 297] on button "Done" at bounding box center [728, 298] width 36 height 36
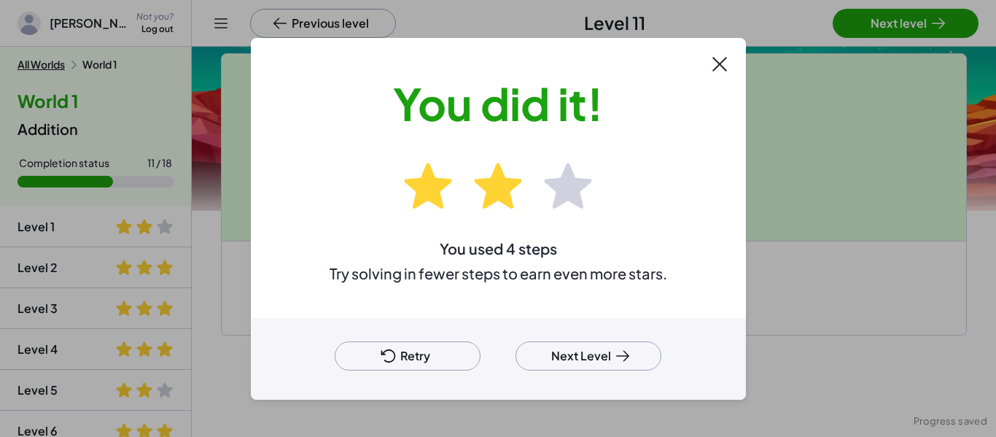
click at [568, 359] on button "Next Level" at bounding box center [588, 355] width 146 height 29
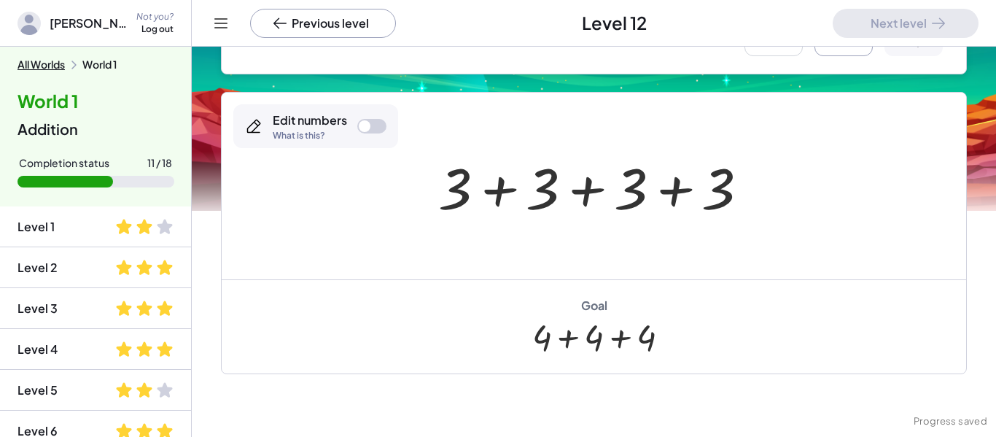
scroll to position [190, 0]
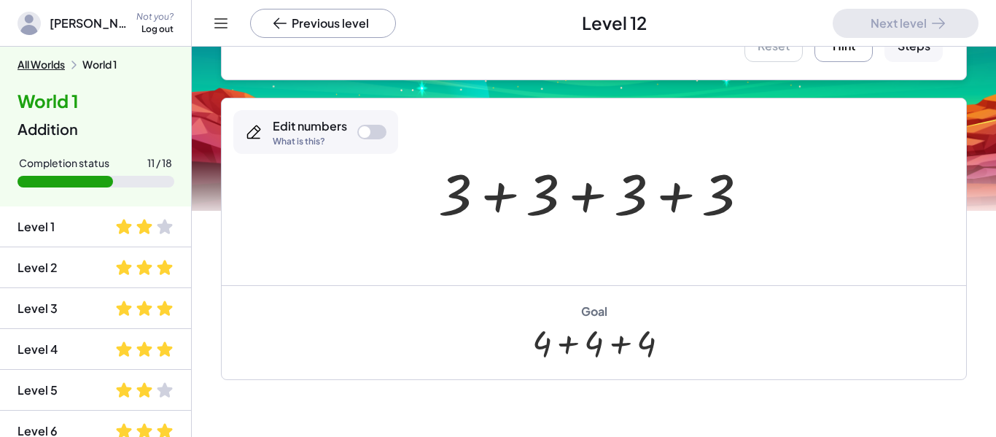
click at [359, 124] on div "Edit numbers What is this?" at bounding box center [315, 132] width 165 height 44
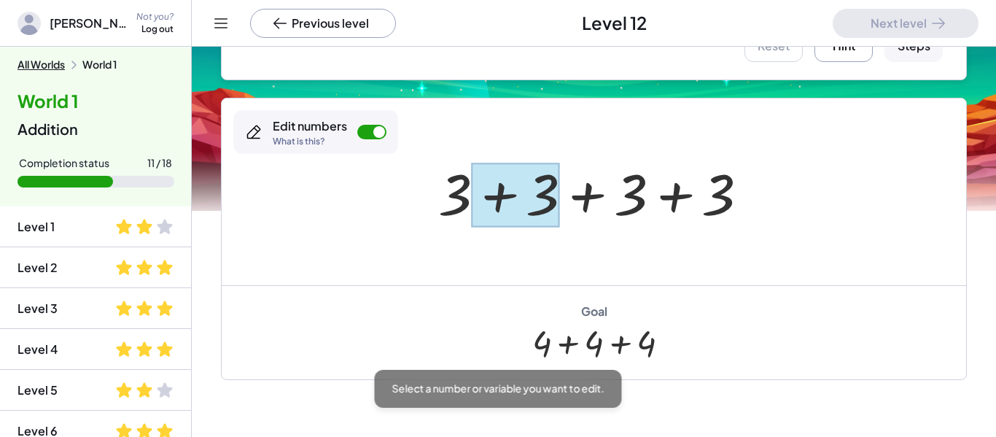
click at [507, 208] on div at bounding box center [515, 195] width 87 height 65
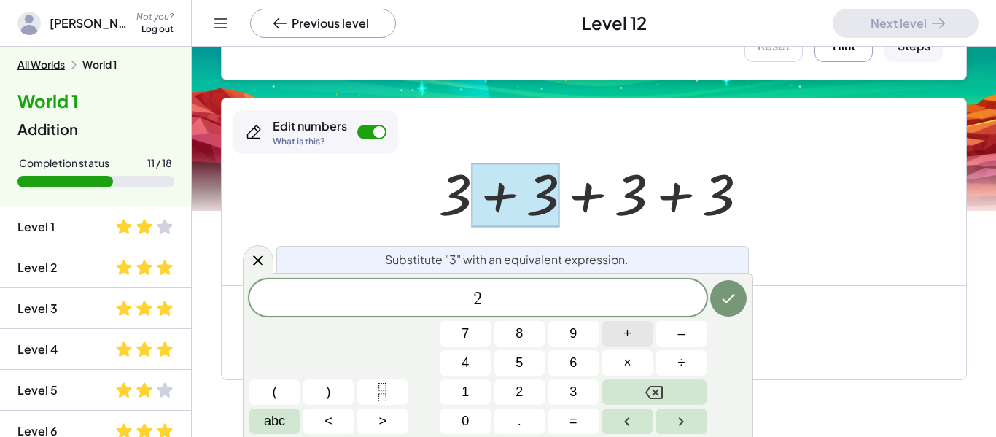
click at [619, 324] on button "+" at bounding box center [627, 334] width 50 height 26
click at [736, 311] on button "Done" at bounding box center [728, 298] width 36 height 36
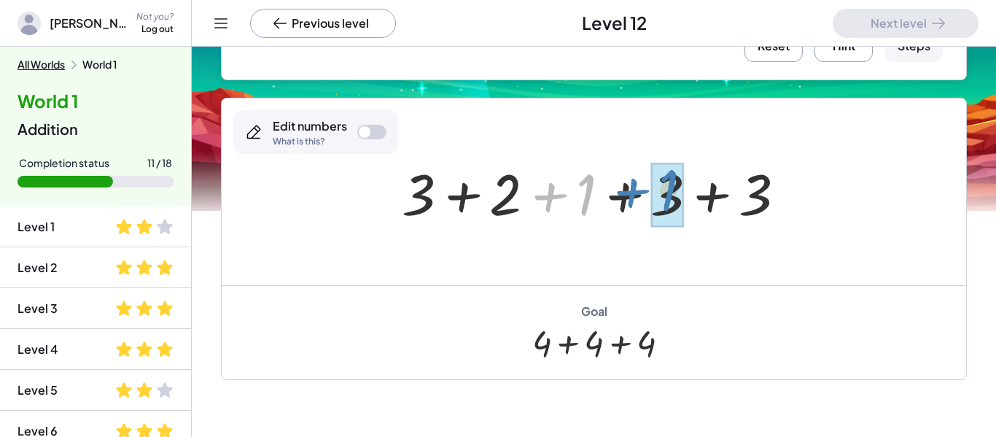
drag, startPoint x: 579, startPoint y: 192, endPoint x: 664, endPoint y: 187, distance: 85.4
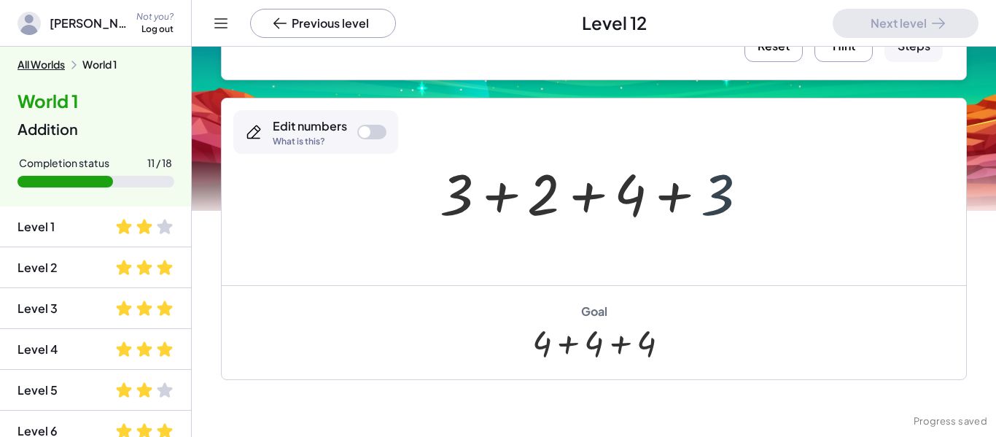
click at [722, 190] on div at bounding box center [599, 192] width 334 height 75
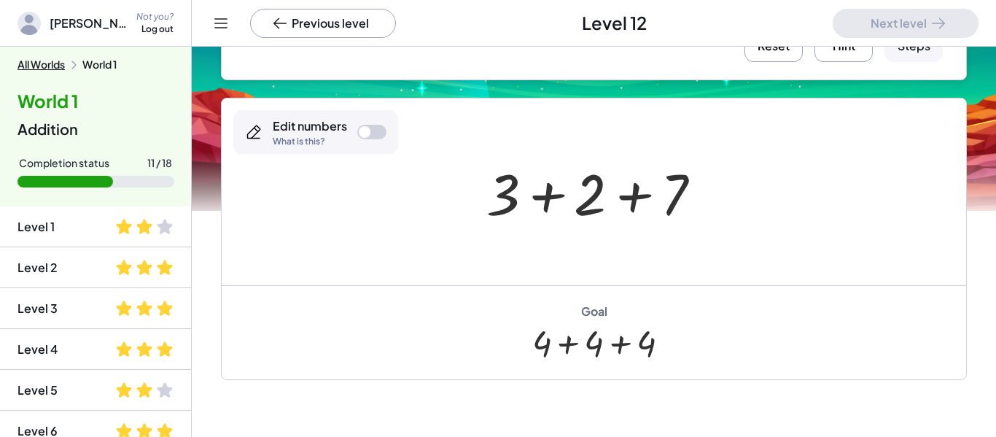
click at [785, 55] on button "Reset" at bounding box center [773, 33] width 58 height 58
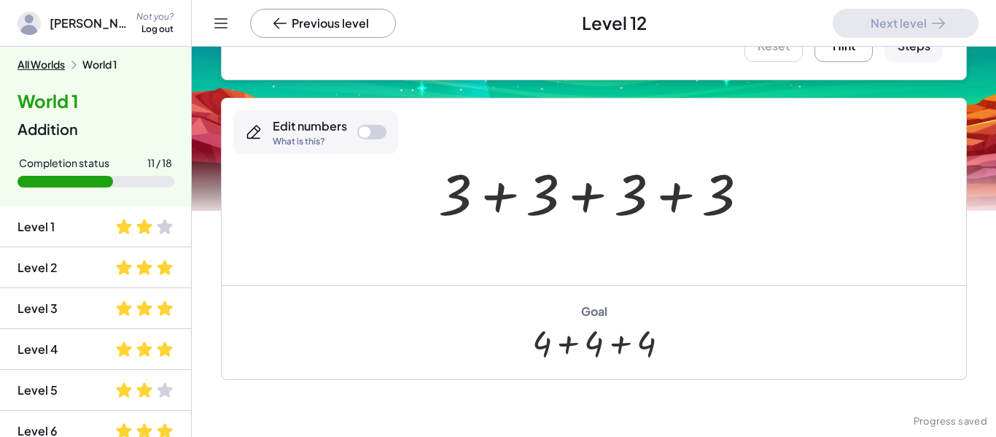
click at [551, 200] on div at bounding box center [599, 192] width 337 height 75
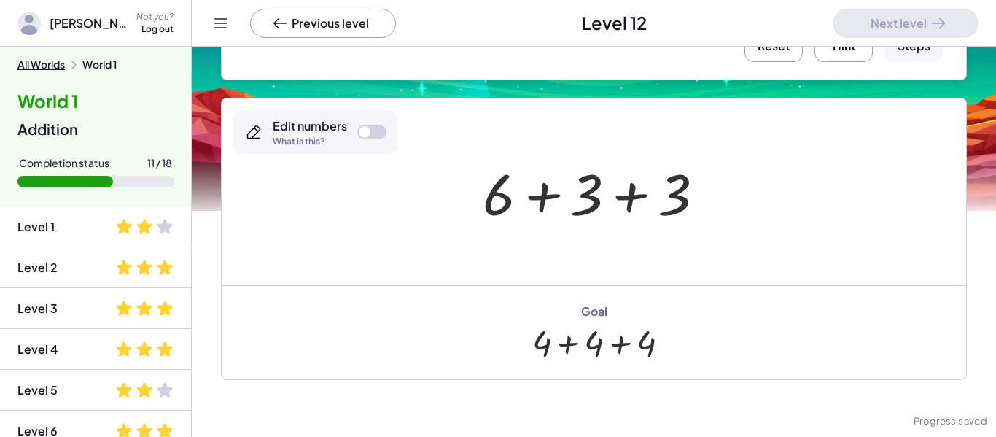
click at [761, 48] on button "Reset" at bounding box center [773, 33] width 58 height 58
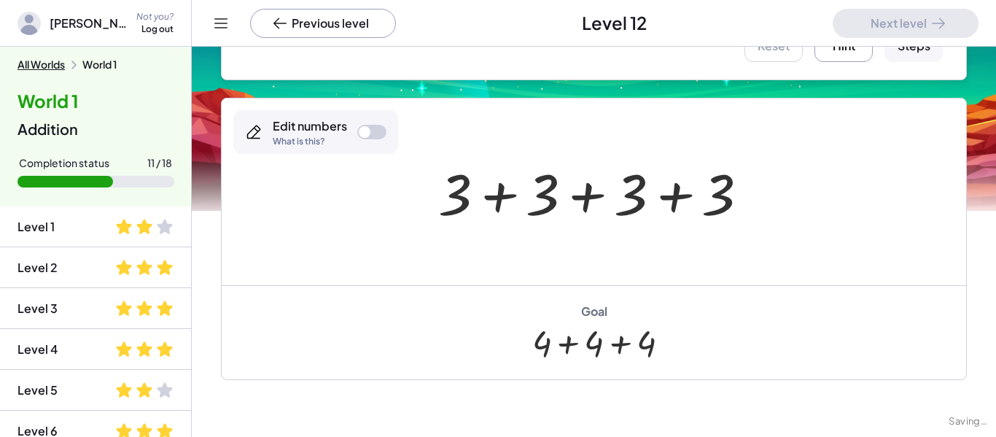
click at [343, 129] on div "Edit numbers" at bounding box center [310, 126] width 74 height 16
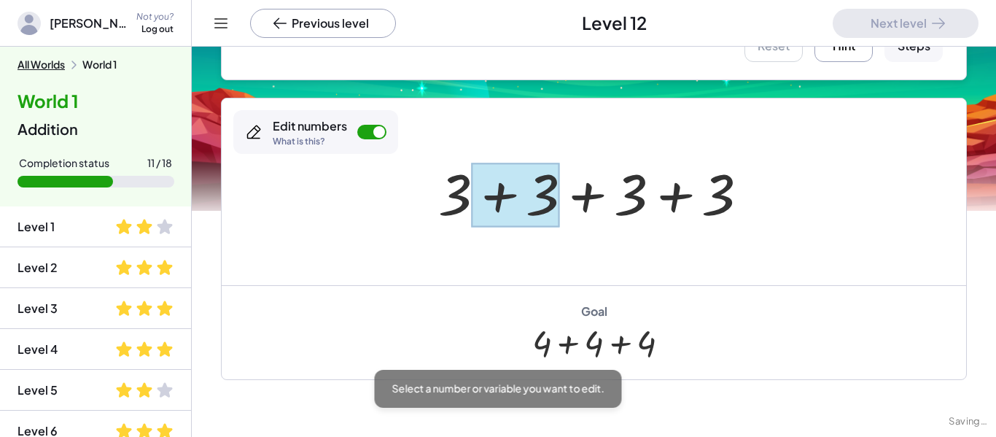
click at [534, 189] on div at bounding box center [515, 195] width 87 height 65
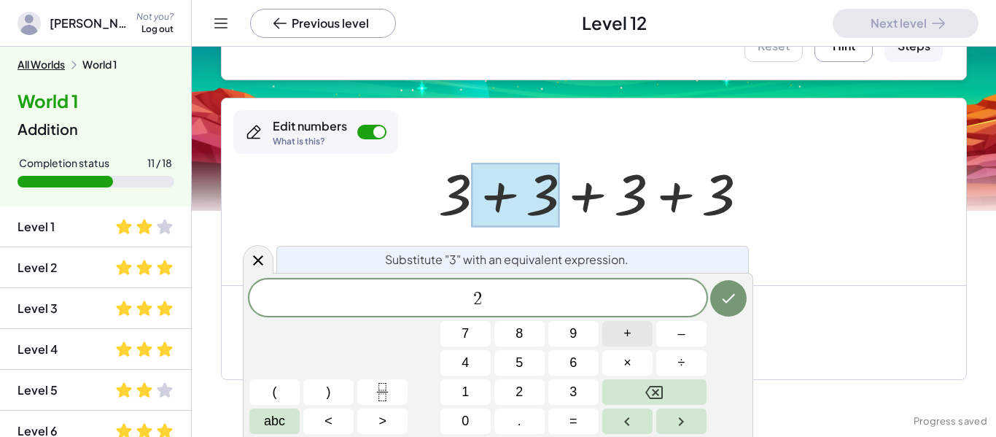
click at [622, 331] on button "+" at bounding box center [627, 334] width 50 height 26
click at [476, 379] on button "1" at bounding box center [465, 392] width 50 height 26
click at [720, 298] on icon "Done" at bounding box center [728, 297] width 17 height 17
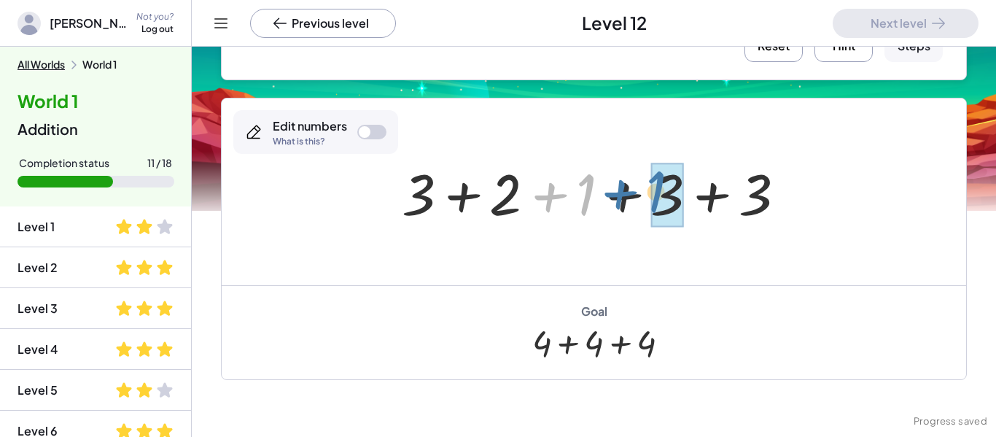
drag, startPoint x: 577, startPoint y: 202, endPoint x: 671, endPoint y: 200, distance: 94.8
click at [671, 200] on div at bounding box center [599, 192] width 410 height 75
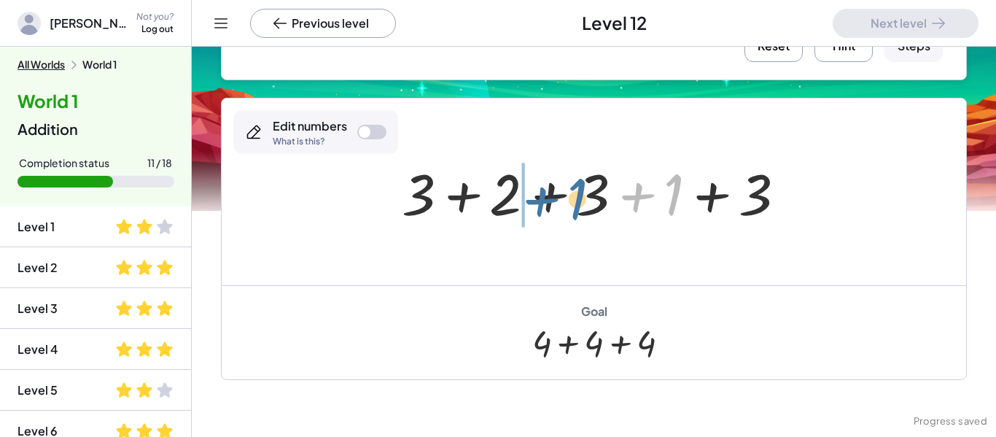
drag, startPoint x: 669, startPoint y: 199, endPoint x: 572, endPoint y: 204, distance: 97.8
click at [572, 204] on div at bounding box center [599, 192] width 410 height 75
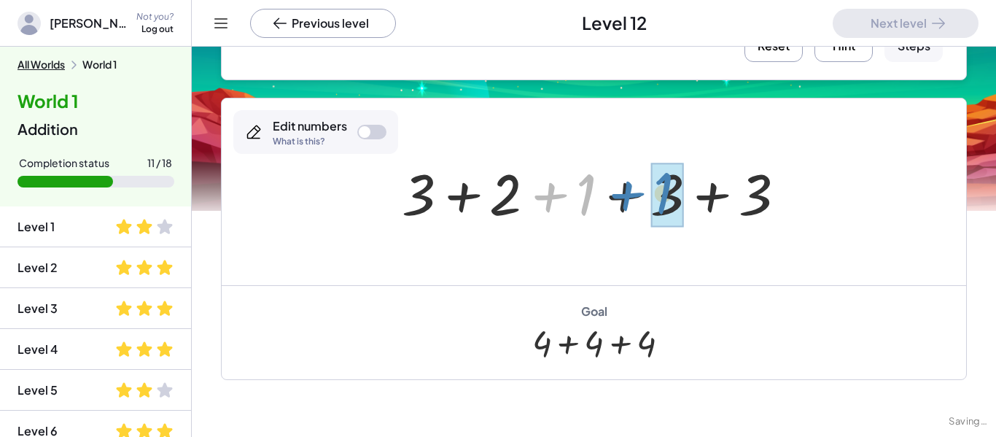
drag, startPoint x: 585, startPoint y: 204, endPoint x: 663, endPoint y: 203, distance: 78.0
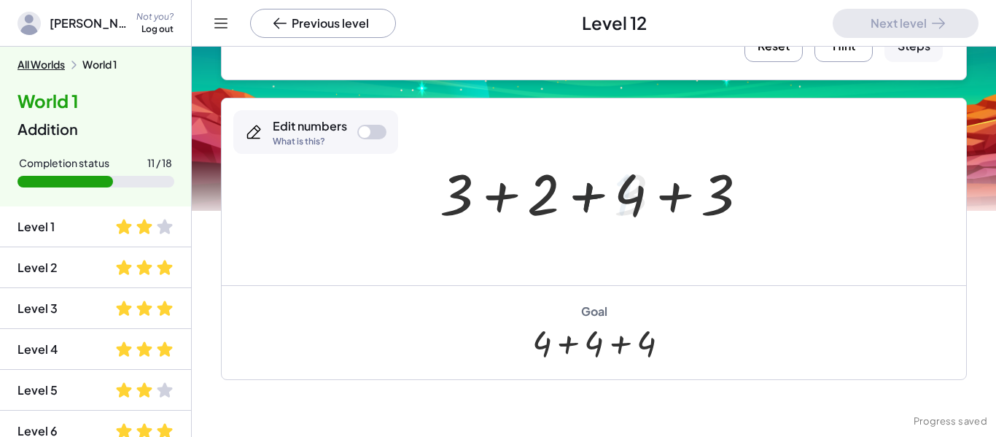
click at [725, 200] on div at bounding box center [599, 192] width 334 height 75
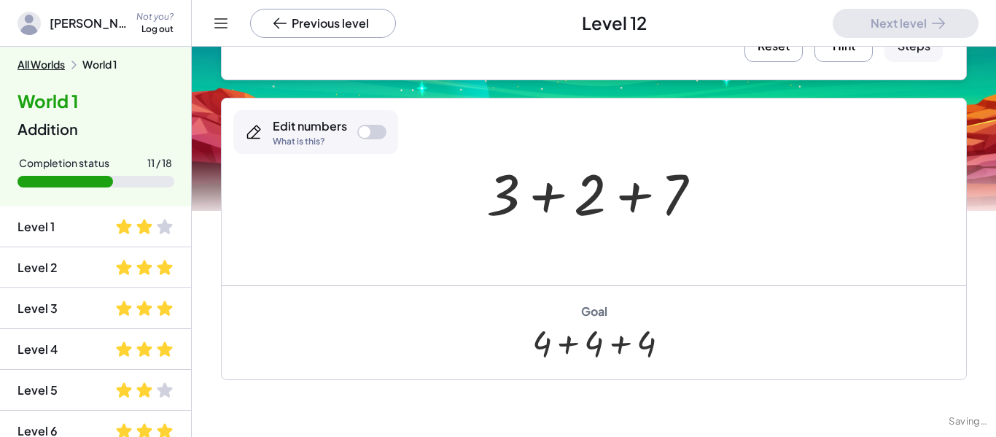
click at [780, 49] on button "Reset" at bounding box center [773, 33] width 58 height 58
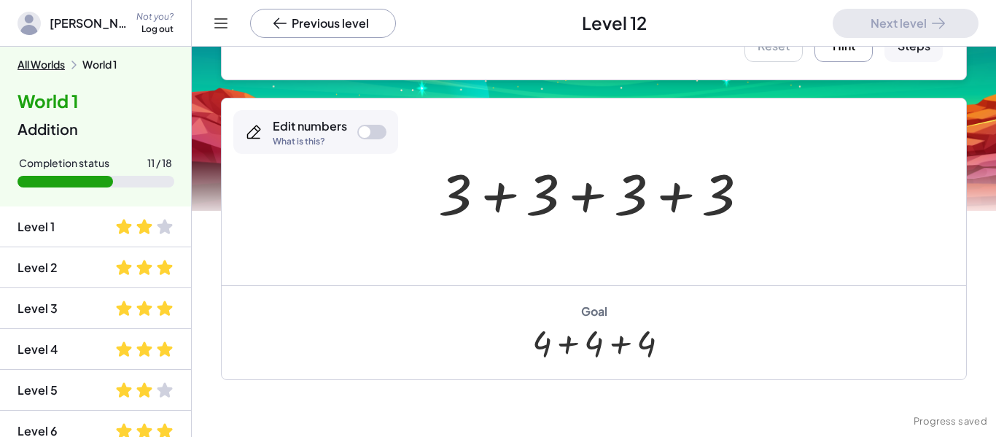
click at [378, 128] on div at bounding box center [371, 132] width 29 height 15
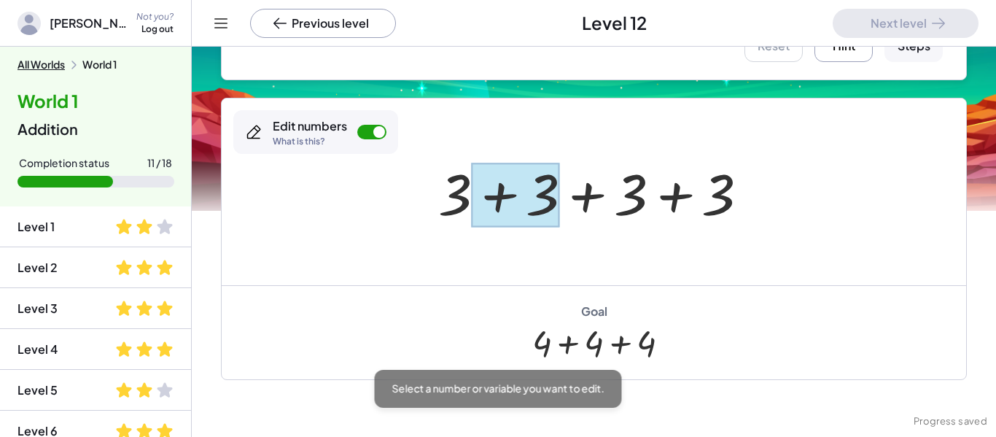
click at [530, 183] on div at bounding box center [515, 195] width 87 height 65
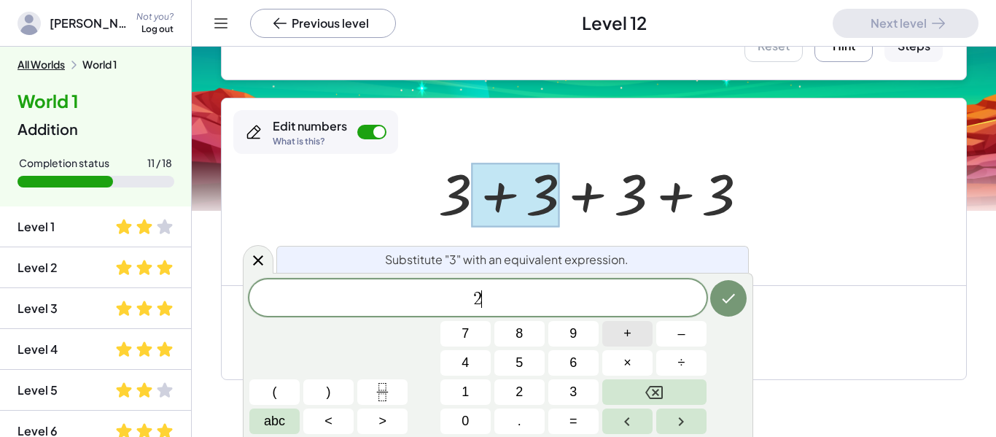
click at [608, 325] on button "+" at bounding box center [627, 334] width 50 height 26
click at [463, 383] on span "1" at bounding box center [464, 392] width 7 height 20
click at [730, 289] on icon "Done" at bounding box center [728, 297] width 17 height 17
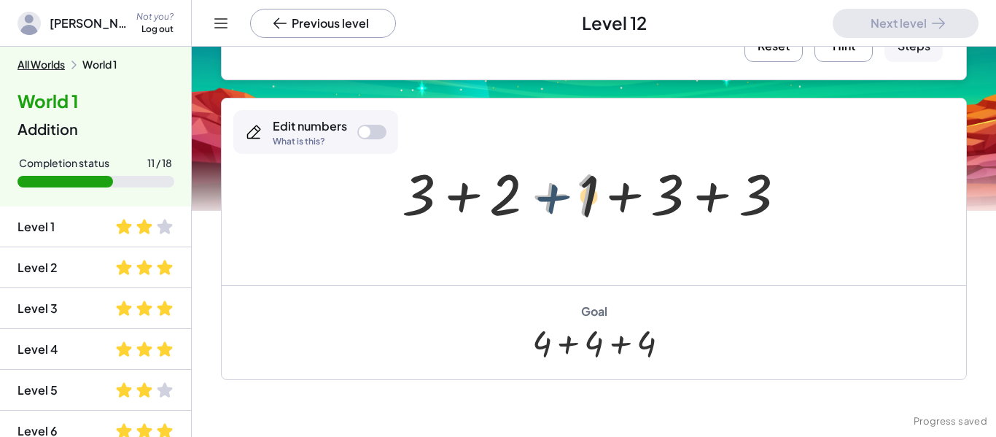
drag, startPoint x: 571, startPoint y: 189, endPoint x: 590, endPoint y: 194, distance: 19.6
click at [590, 194] on div at bounding box center [599, 192] width 410 height 75
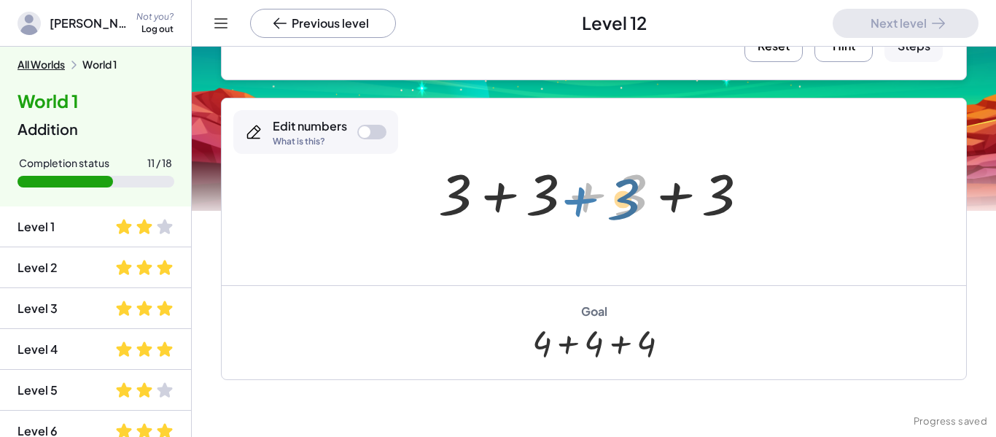
drag, startPoint x: 586, startPoint y: 192, endPoint x: 579, endPoint y: 197, distance: 8.5
click at [579, 197] on div at bounding box center [599, 192] width 337 height 75
click at [767, 56] on button "Reset" at bounding box center [773, 33] width 58 height 58
click at [354, 132] on div "Edit numbers What is this?" at bounding box center [315, 132] width 165 height 44
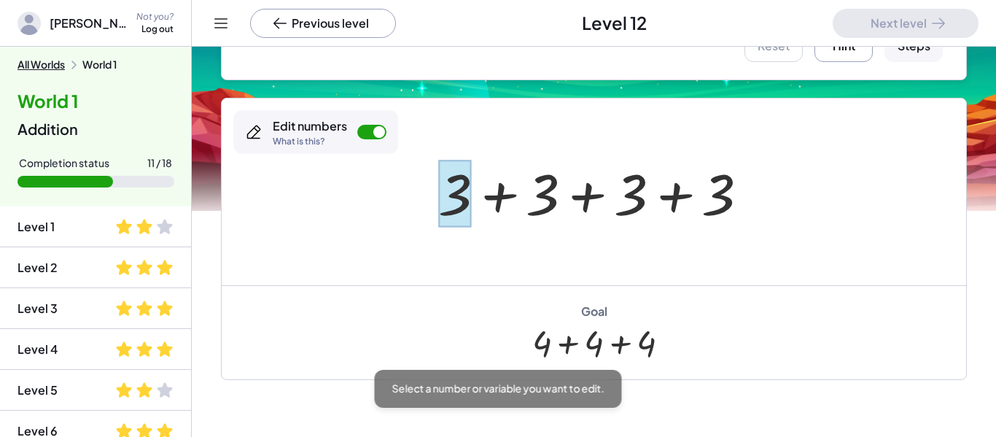
click at [455, 198] on div at bounding box center [455, 194] width 34 height 68
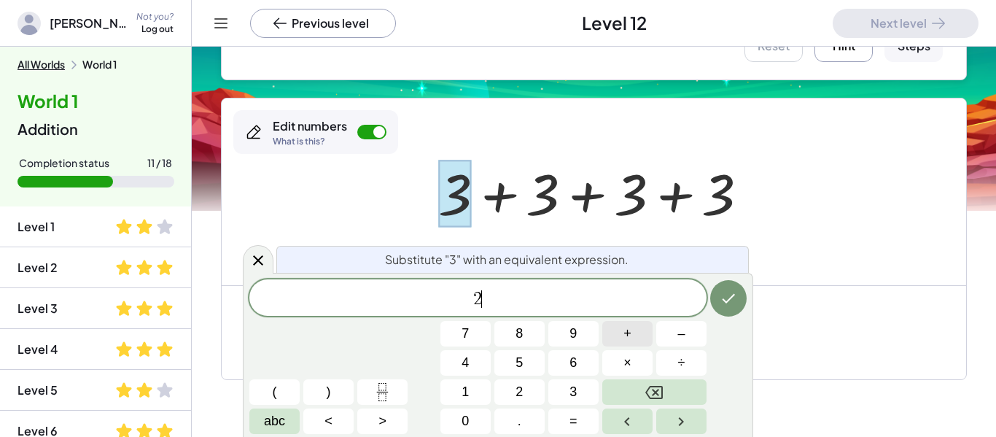
click at [636, 339] on button "+" at bounding box center [627, 334] width 50 height 26
click at [724, 295] on icon "Done" at bounding box center [728, 297] width 17 height 17
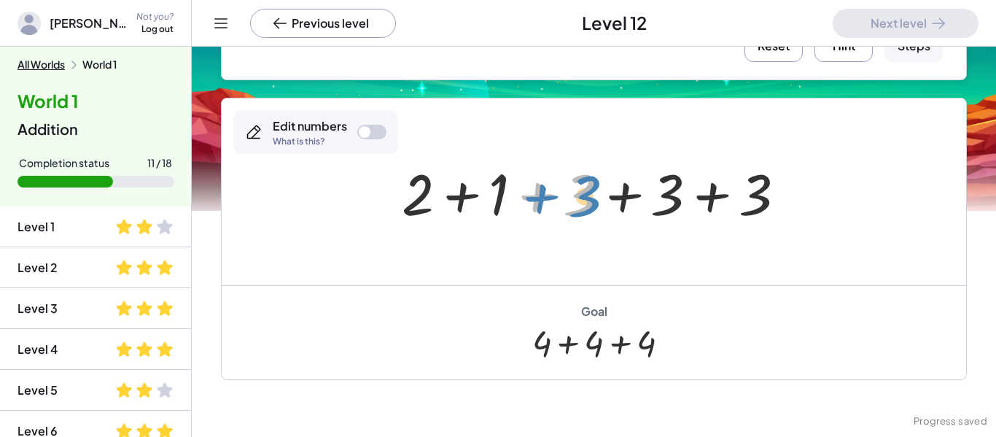
click at [589, 202] on div at bounding box center [599, 192] width 410 height 75
click at [354, 130] on div "Edit numbers What is this?" at bounding box center [315, 132] width 165 height 44
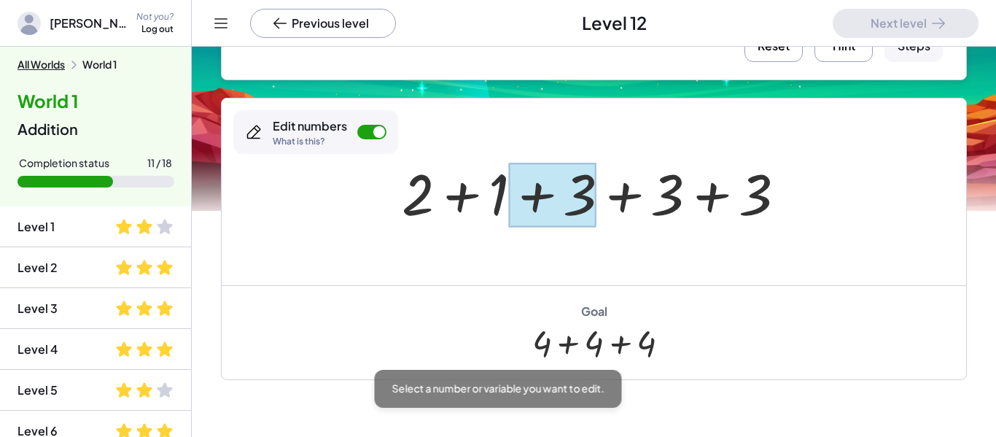
click at [589, 202] on div at bounding box center [551, 195] width 87 height 65
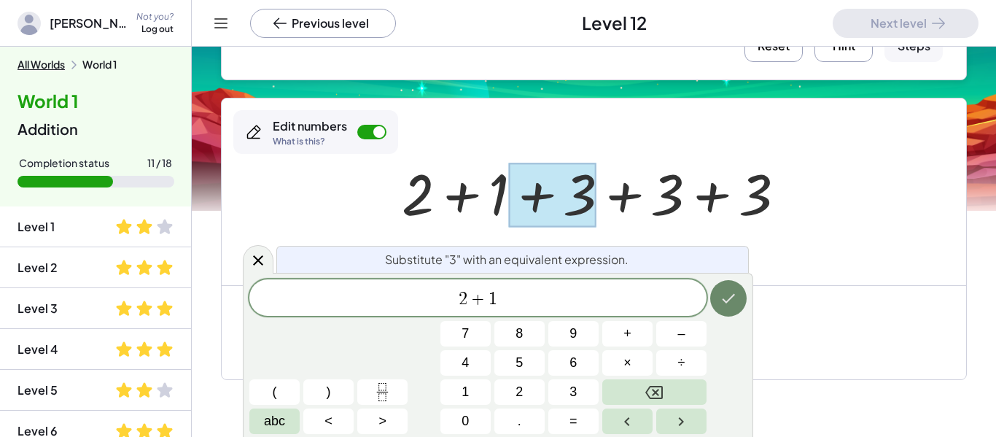
click at [721, 288] on button "Done" at bounding box center [728, 298] width 36 height 36
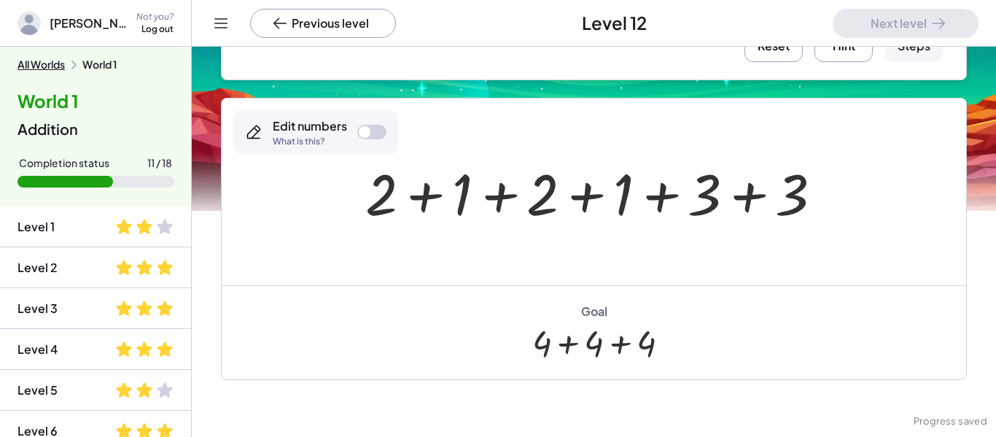
click at [373, 122] on div "Edit numbers What is this?" at bounding box center [315, 132] width 165 height 44
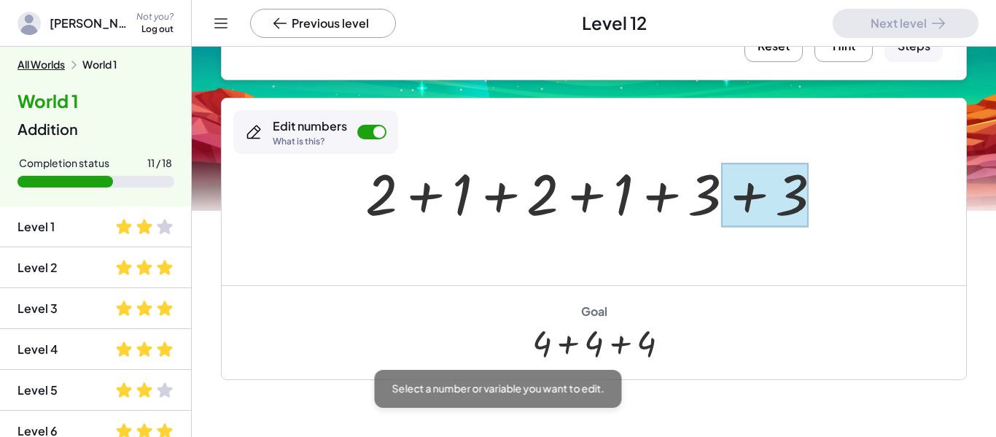
click at [751, 208] on div at bounding box center [764, 195] width 87 height 65
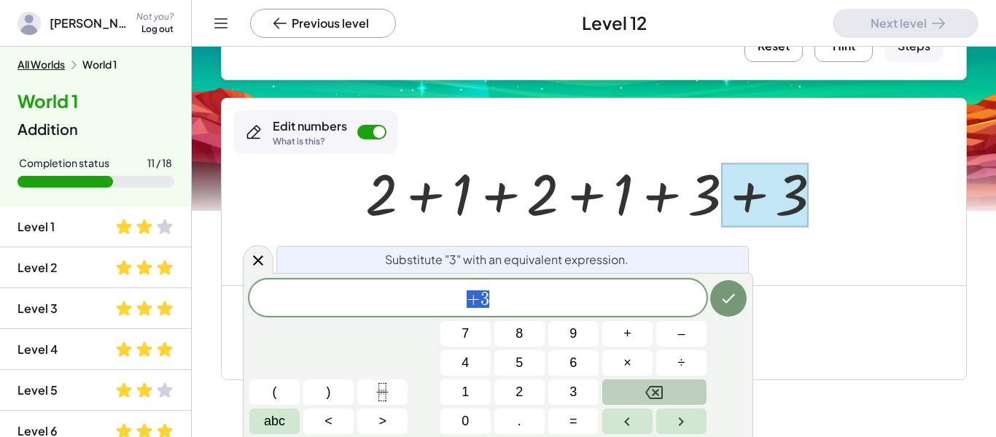
click at [644, 391] on button "Backspace" at bounding box center [654, 392] width 104 height 26
click at [525, 389] on button "2" at bounding box center [519, 392] width 50 height 26
click at [617, 340] on button "+" at bounding box center [627, 334] width 50 height 26
click at [478, 387] on button "1" at bounding box center [465, 392] width 50 height 26
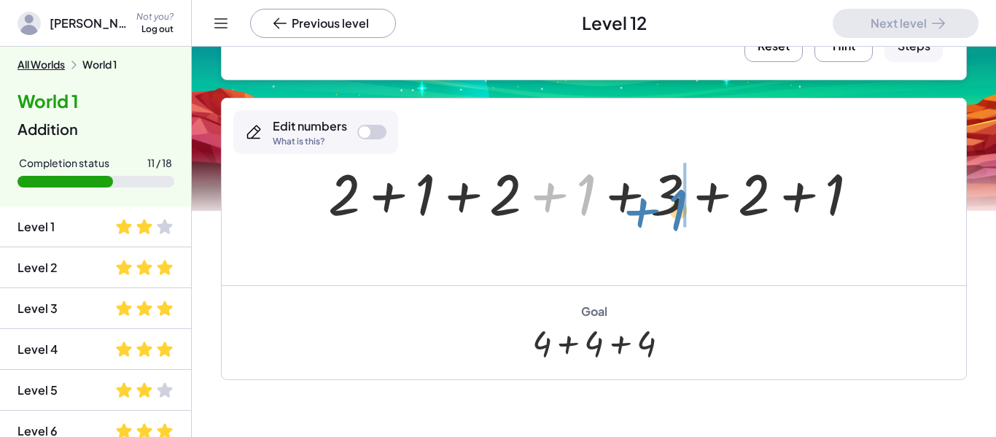
drag, startPoint x: 577, startPoint y: 199, endPoint x: 676, endPoint y: 209, distance: 98.9
click at [676, 209] on div at bounding box center [599, 192] width 557 height 75
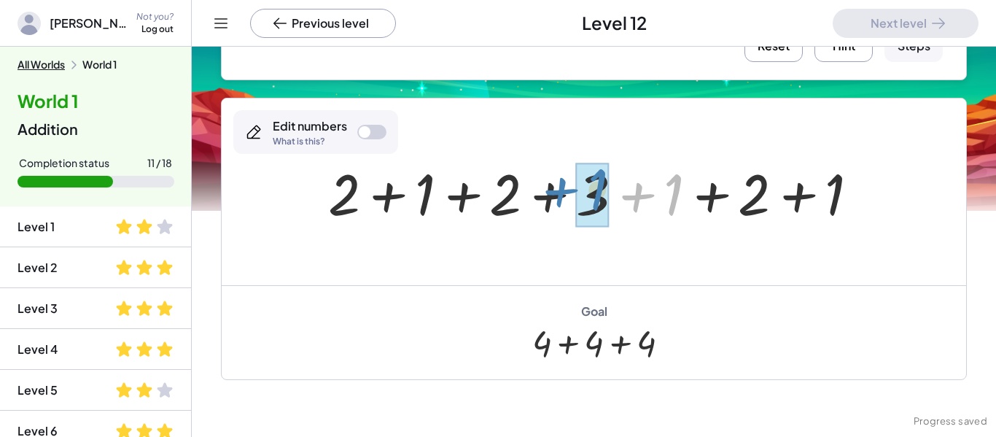
drag, startPoint x: 674, startPoint y: 206, endPoint x: 599, endPoint y: 200, distance: 74.5
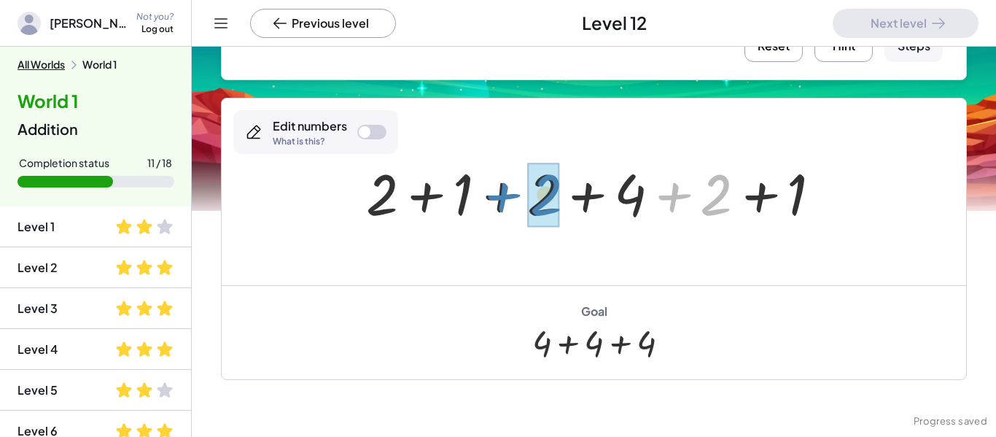
drag, startPoint x: 705, startPoint y: 199, endPoint x: 533, endPoint y: 198, distance: 172.1
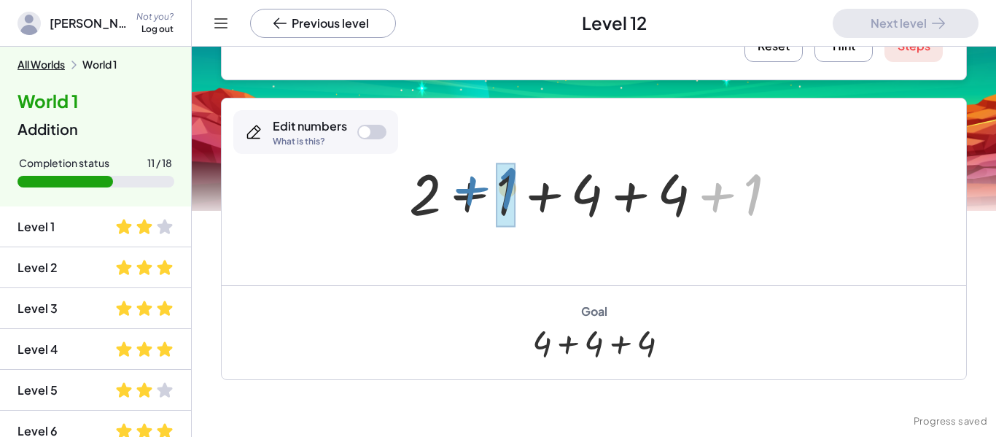
drag, startPoint x: 754, startPoint y: 208, endPoint x: 508, endPoint y: 203, distance: 245.7
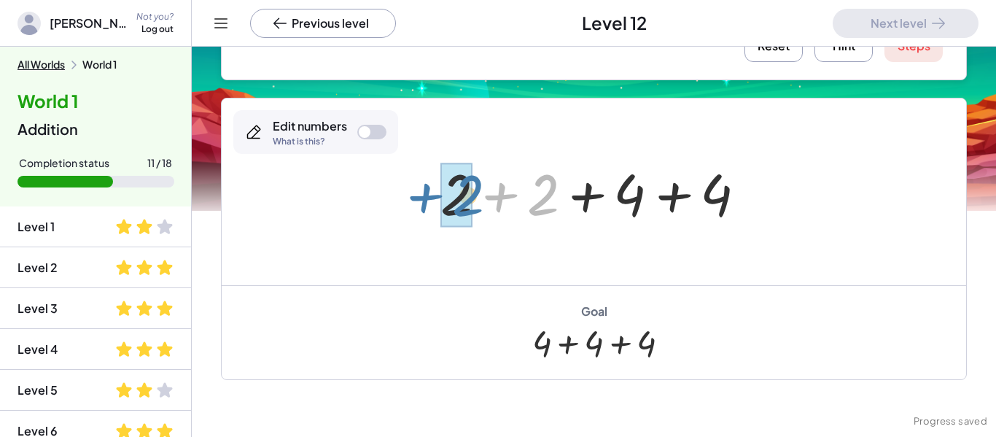
drag, startPoint x: 550, startPoint y: 197, endPoint x: 473, endPoint y: 197, distance: 77.3
click at [473, 197] on div at bounding box center [599, 192] width 332 height 75
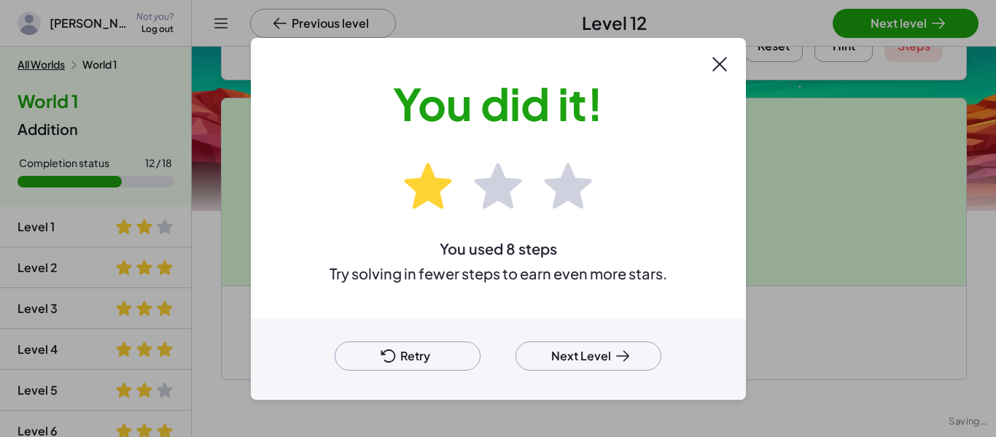
click at [849, 27] on div at bounding box center [498, 218] width 996 height 437
